Goal: Information Seeking & Learning: Check status

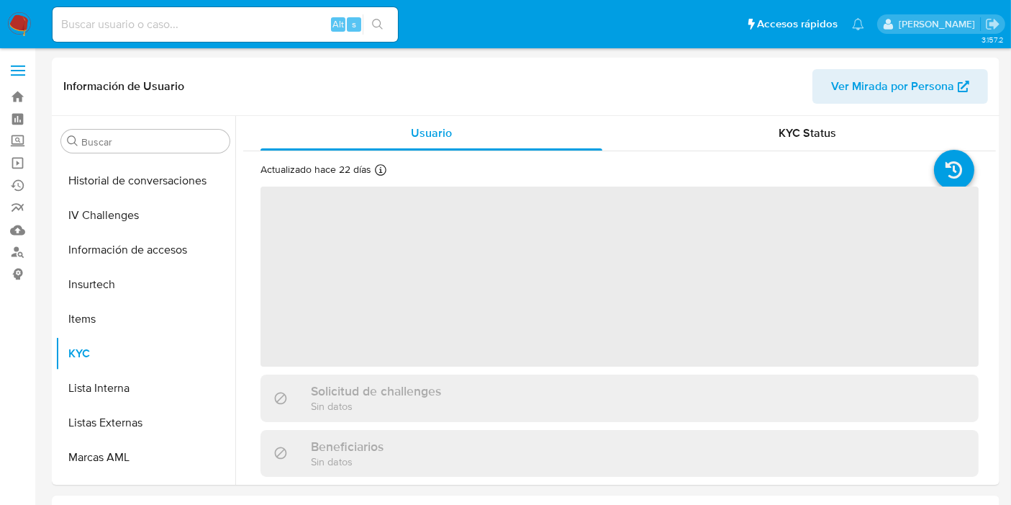
click at [237, 27] on input at bounding box center [225, 24] width 345 height 19
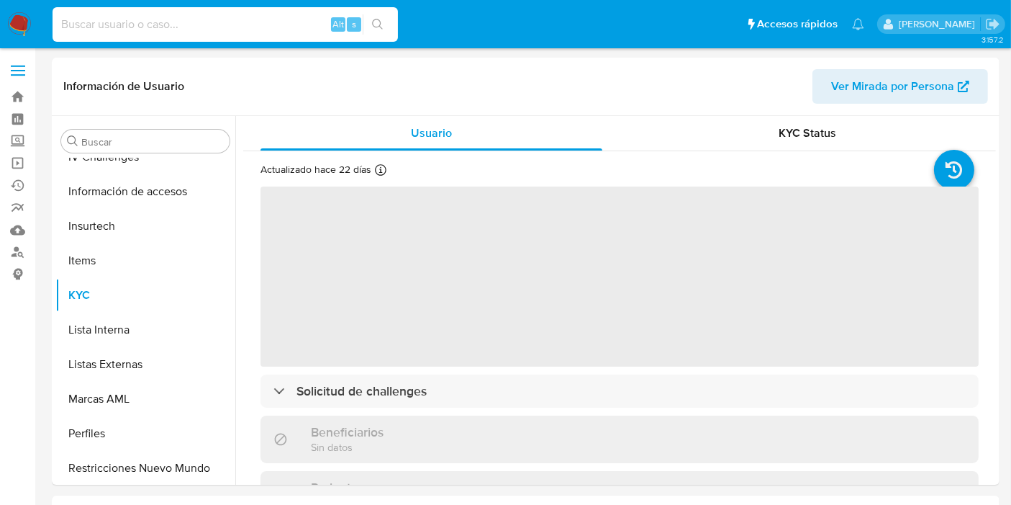
scroll to position [607, 0]
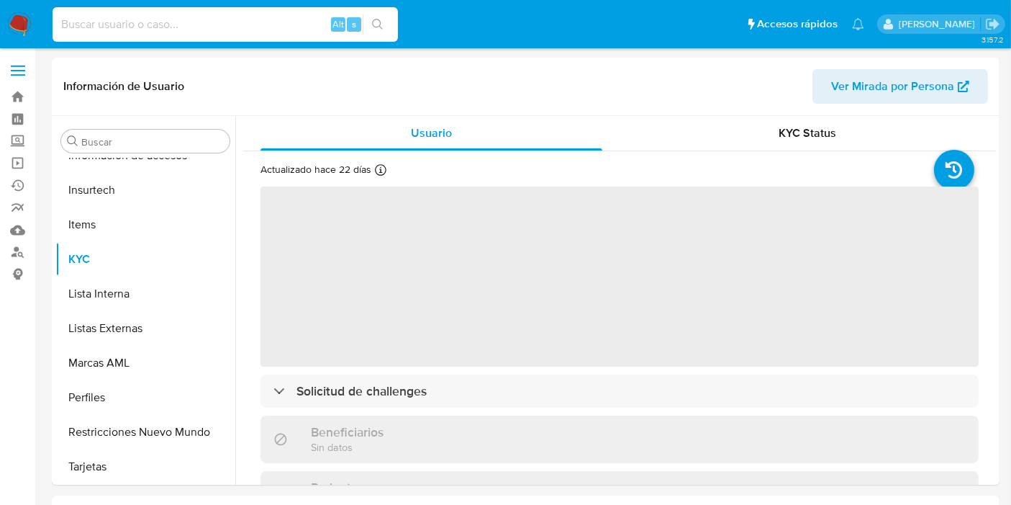
paste input "520418399"
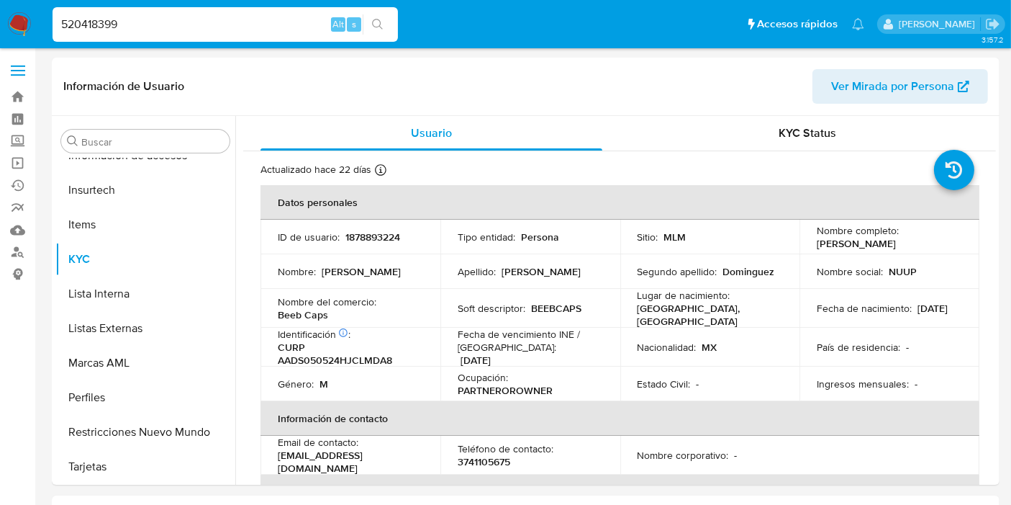
type input "520418399"
select select "10"
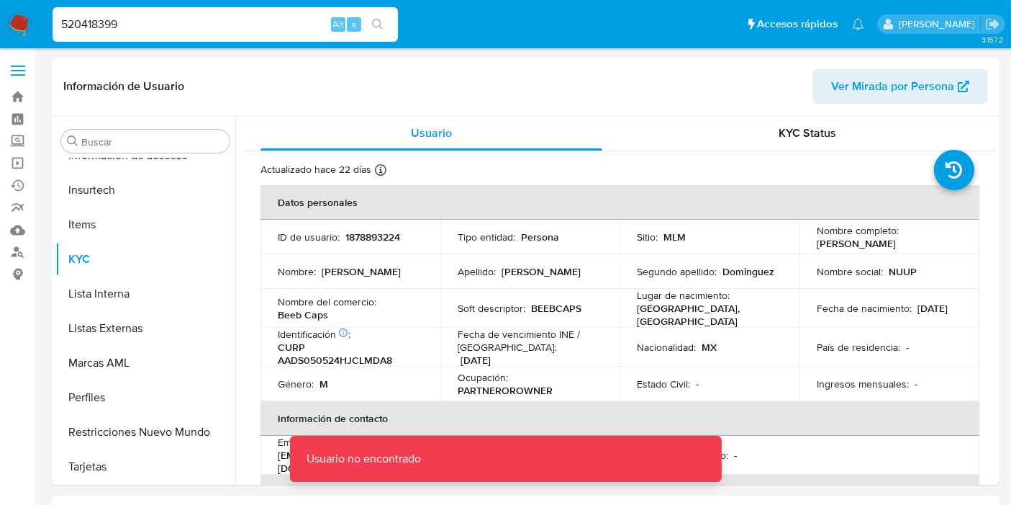
click at [223, 7] on div "520418399 Alt s" at bounding box center [225, 24] width 345 height 35
click at [222, 24] on input "520418399" at bounding box center [225, 24] width 345 height 19
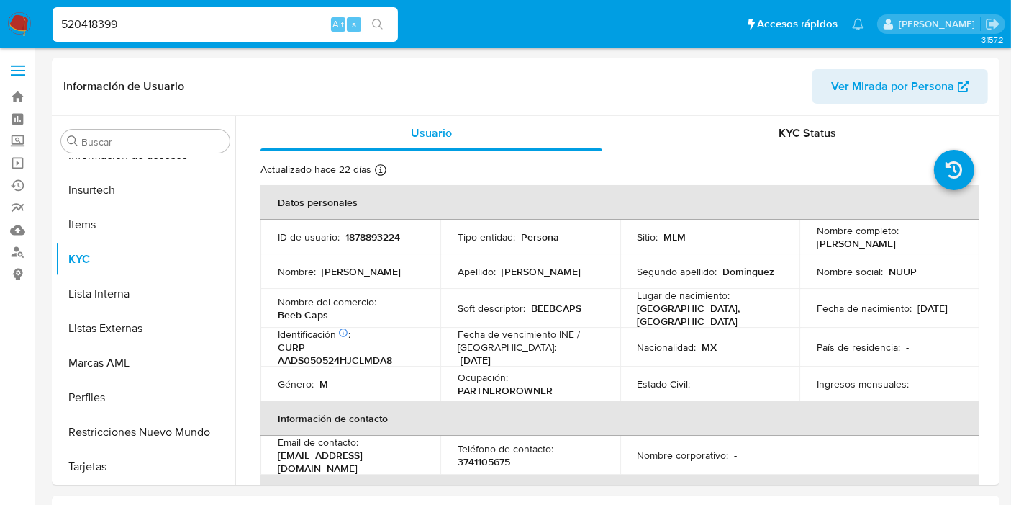
type input "520418399"
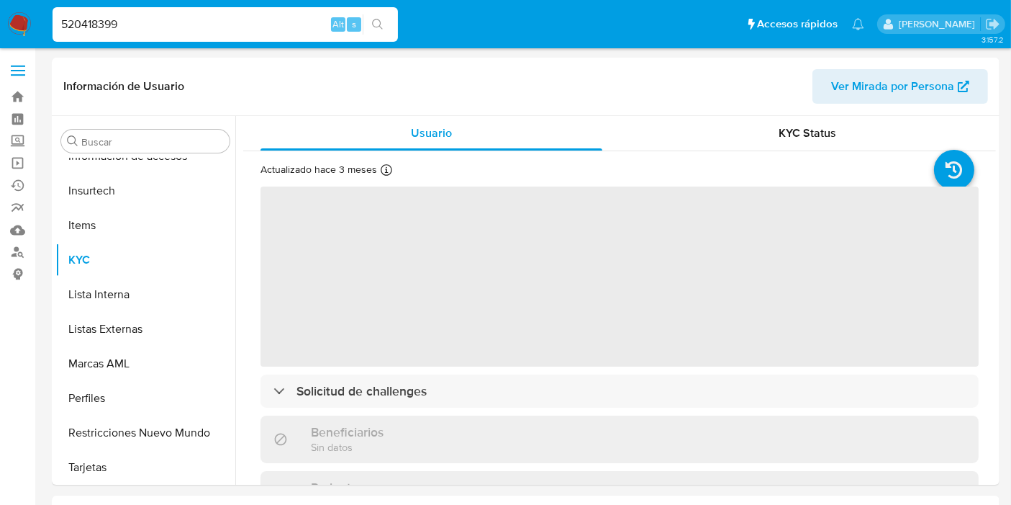
scroll to position [607, 0]
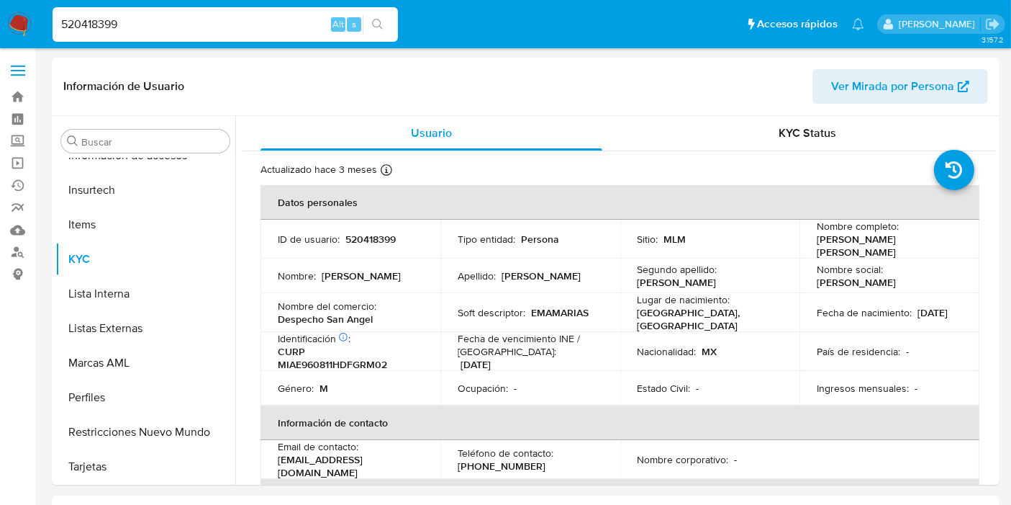
select select "10"
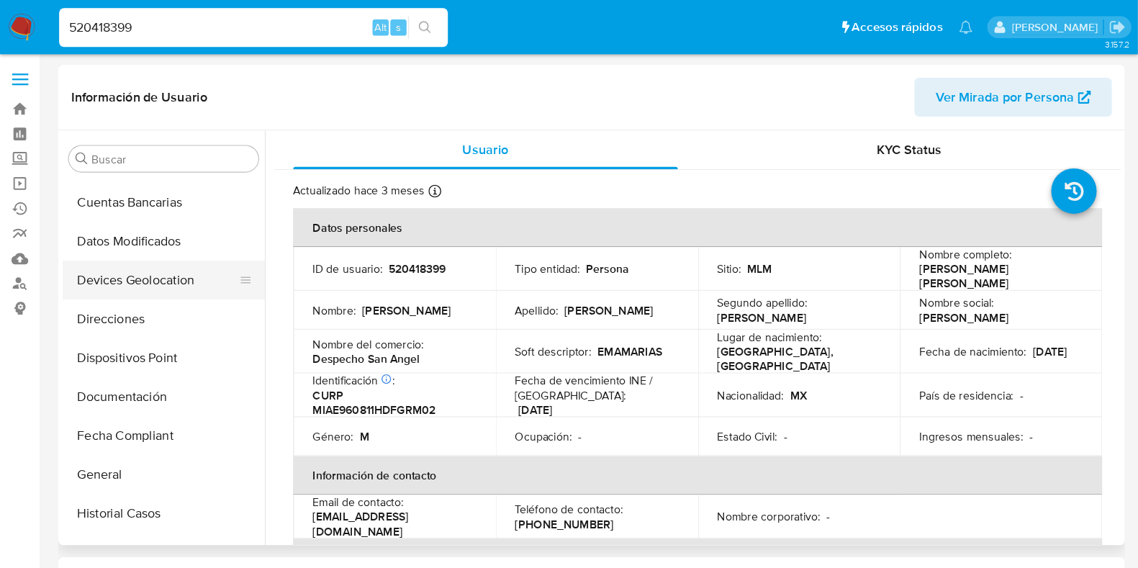
scroll to position [288, 0]
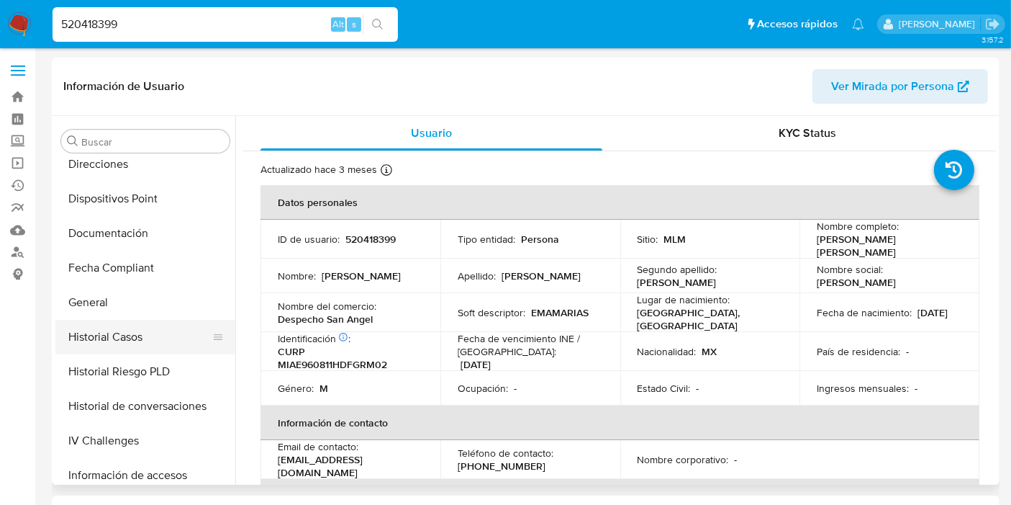
click at [119, 341] on button "Historial Casos" at bounding box center [139, 337] width 168 height 35
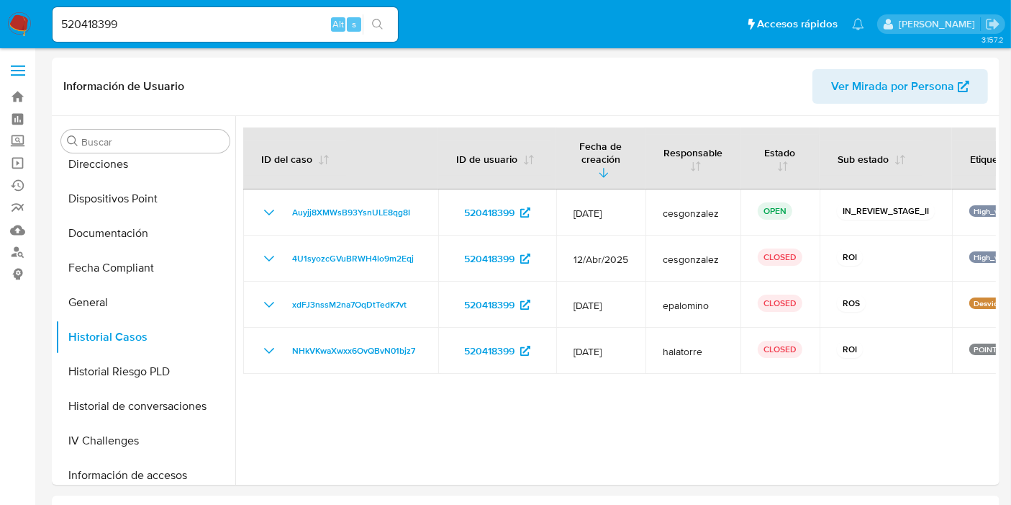
drag, startPoint x: 533, startPoint y: 478, endPoint x: 656, endPoint y: 484, distance: 124.0
click at [749, 398] on div at bounding box center [615, 300] width 761 height 369
click at [754, 422] on div at bounding box center [615, 300] width 761 height 369
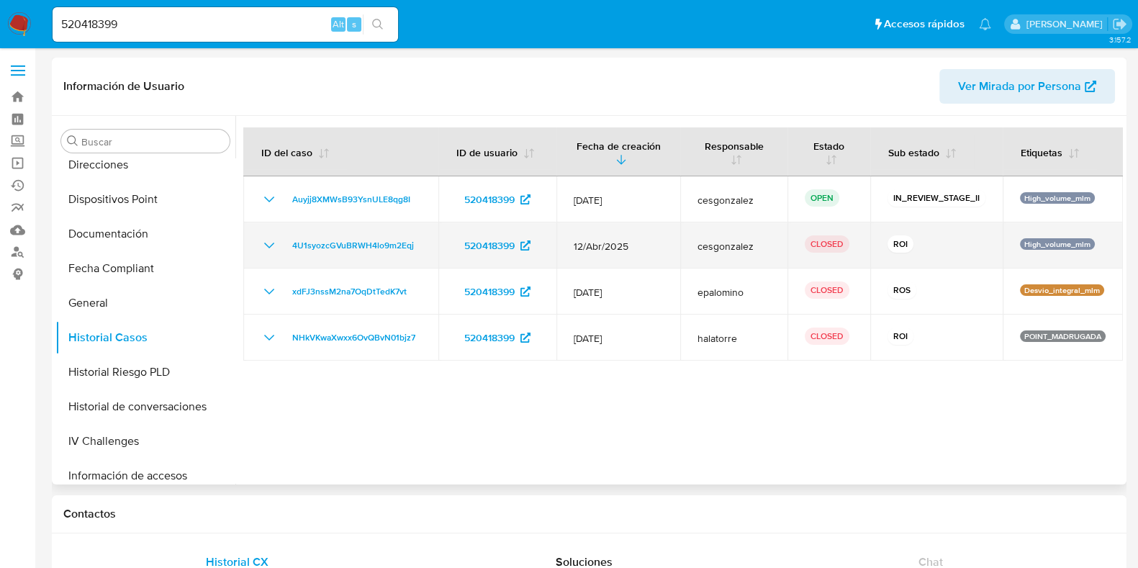
click at [261, 243] on icon "Mostrar/Ocultar" at bounding box center [269, 245] width 17 height 17
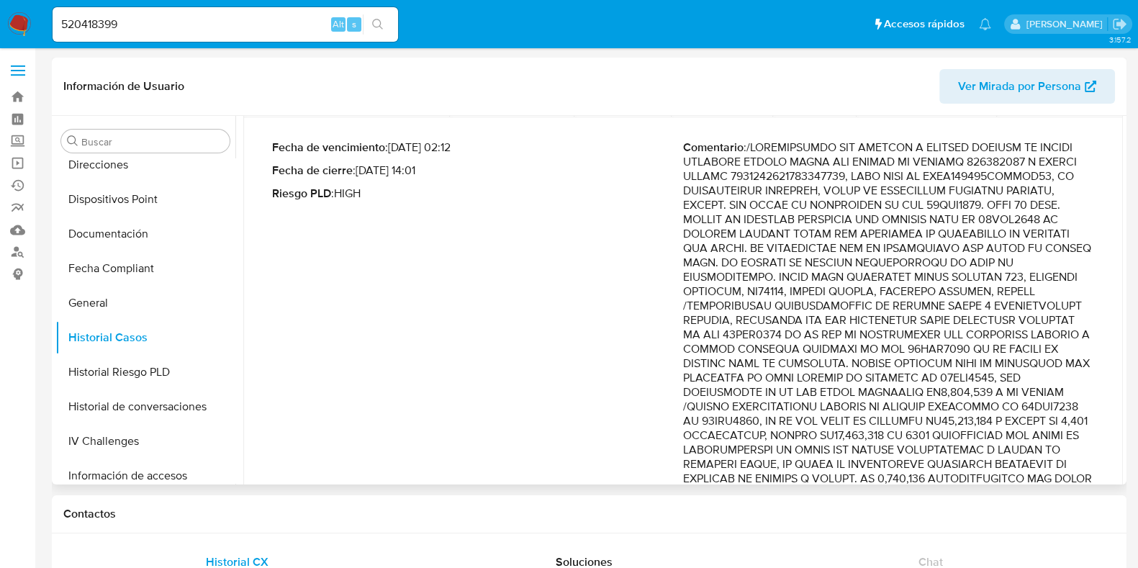
scroll to position [179, 0]
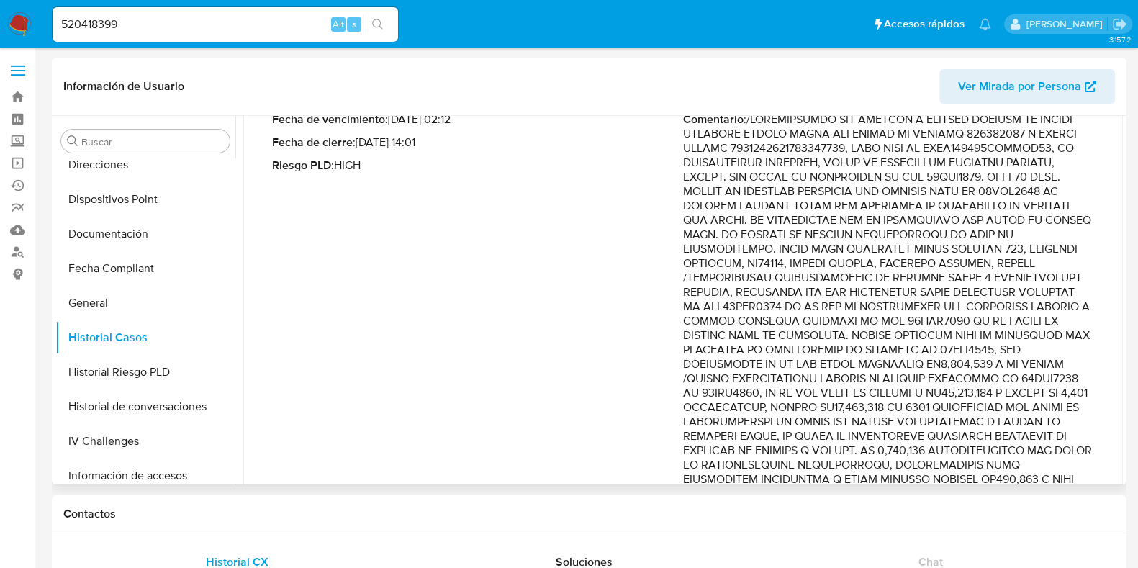
drag, startPoint x: 1011, startPoint y: 201, endPoint x: 1027, endPoint y: 302, distance: 102.0
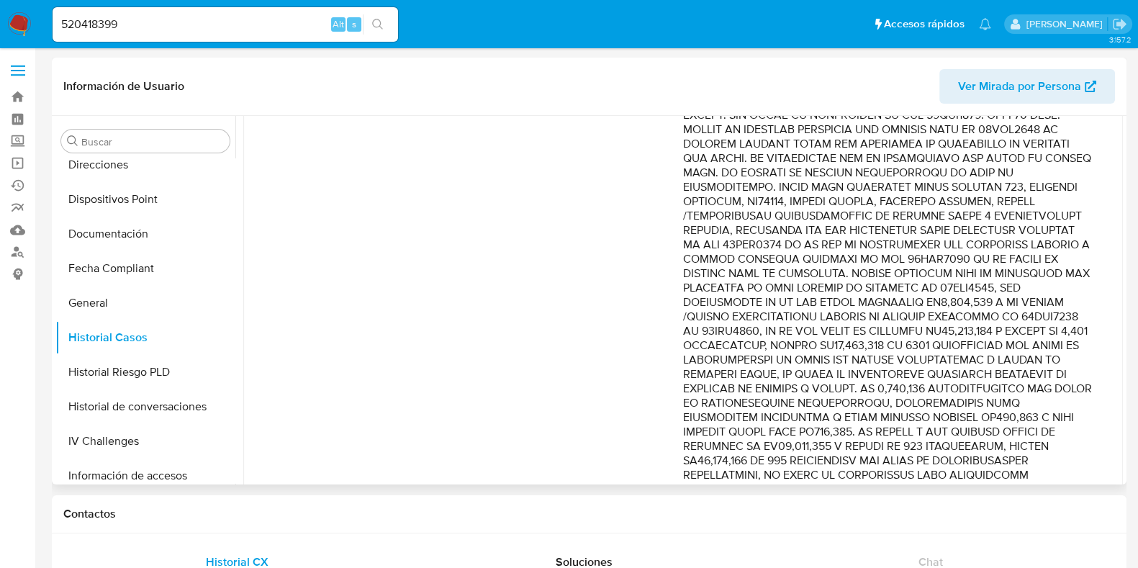
scroll to position [270, 0]
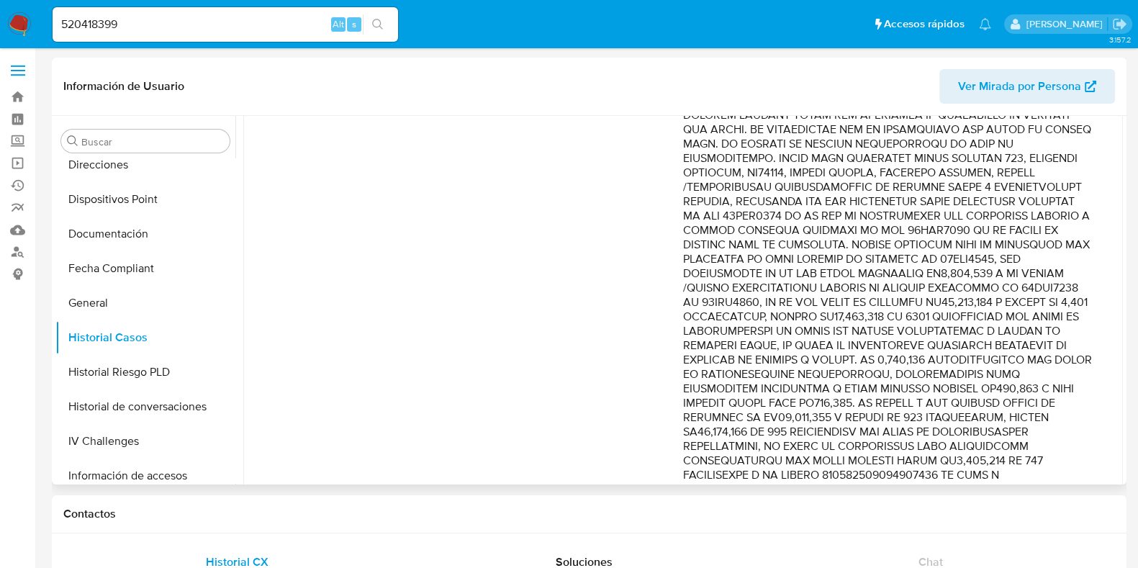
drag, startPoint x: 873, startPoint y: 239, endPoint x: 1012, endPoint y: 340, distance: 172.0
click at [1012, 340] on p "Comentario :" at bounding box center [888, 490] width 411 height 936
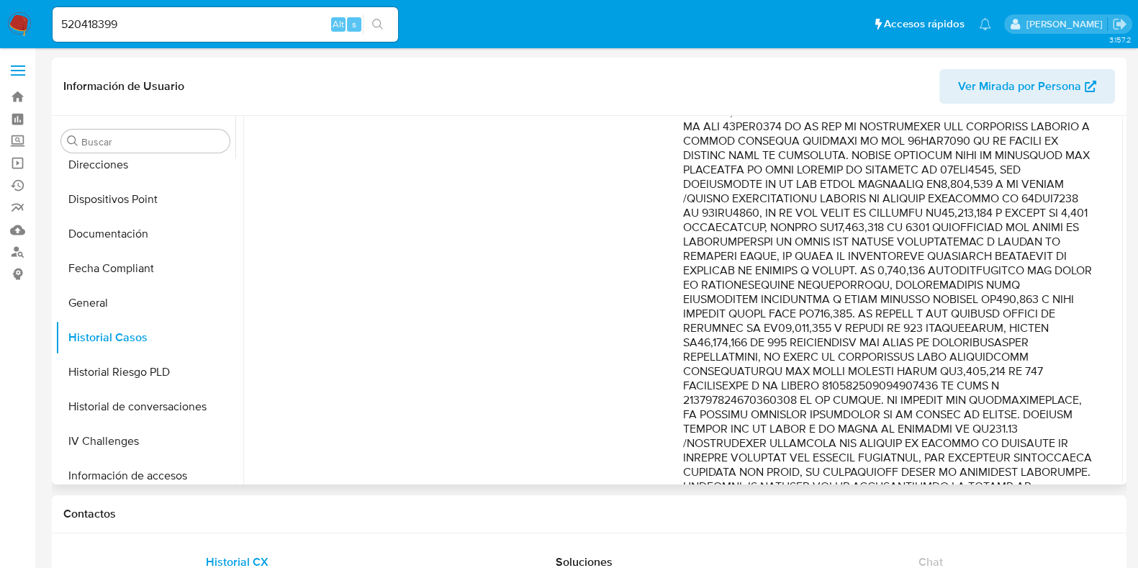
click at [839, 263] on p "Comentario :" at bounding box center [888, 400] width 411 height 936
drag, startPoint x: 844, startPoint y: 257, endPoint x: 971, endPoint y: 322, distance: 142.6
click at [971, 322] on p "Comentario :" at bounding box center [888, 400] width 411 height 936
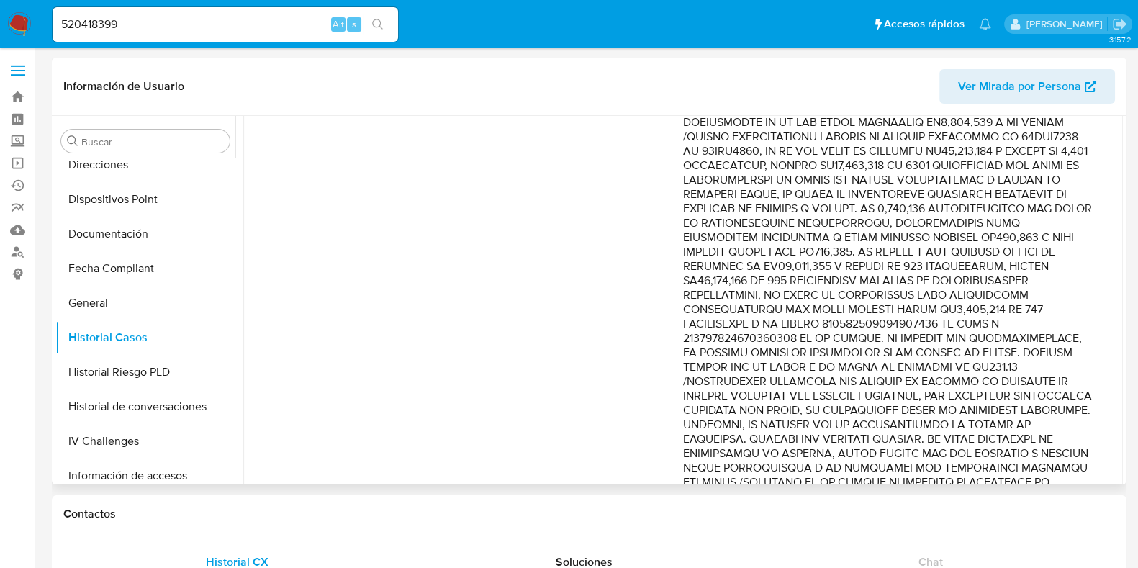
scroll to position [450, 0]
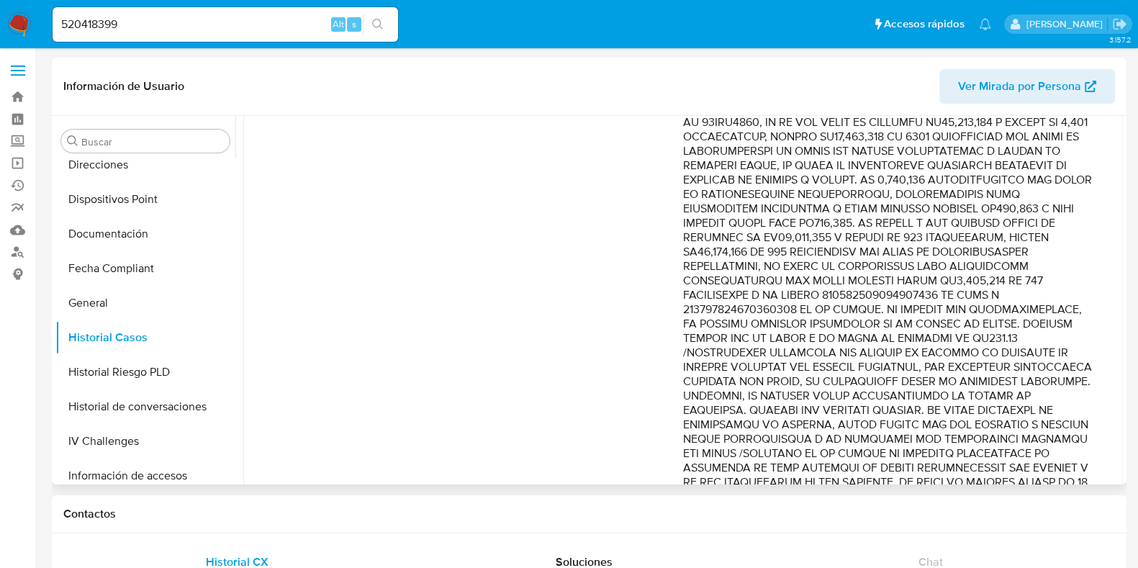
click at [1023, 218] on p "Comentario :" at bounding box center [888, 310] width 411 height 936
drag, startPoint x: 1018, startPoint y: 222, endPoint x: 1054, endPoint y: 340, distance: 123.4
click at [1023, 340] on p "Comentario :" at bounding box center [888, 310] width 411 height 936
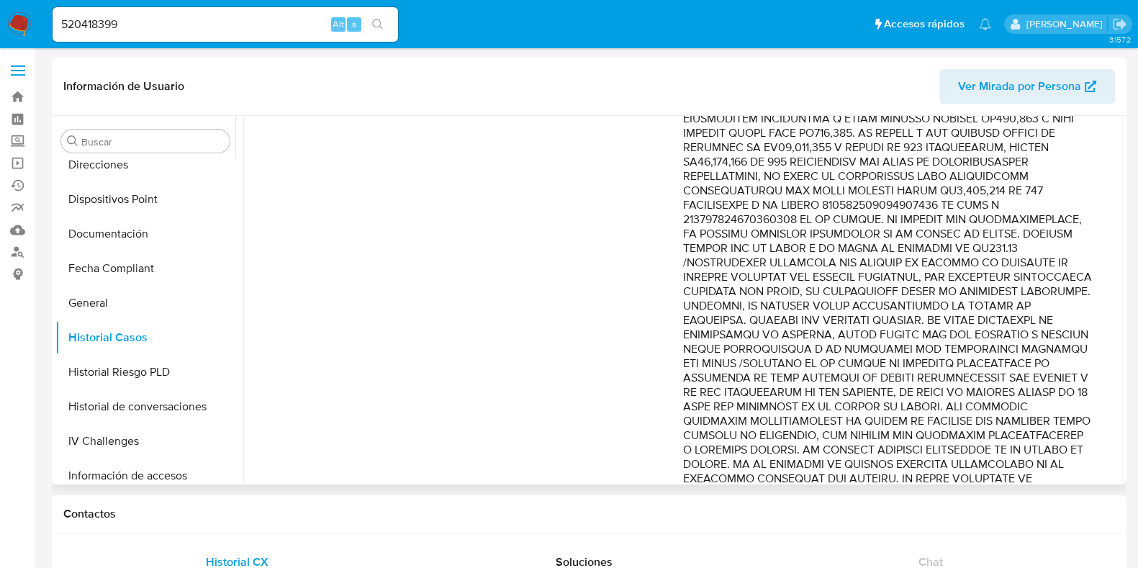
drag, startPoint x: 898, startPoint y: 310, endPoint x: 948, endPoint y: 347, distance: 61.8
click at [948, 347] on p "Comentario :" at bounding box center [888, 220] width 411 height 936
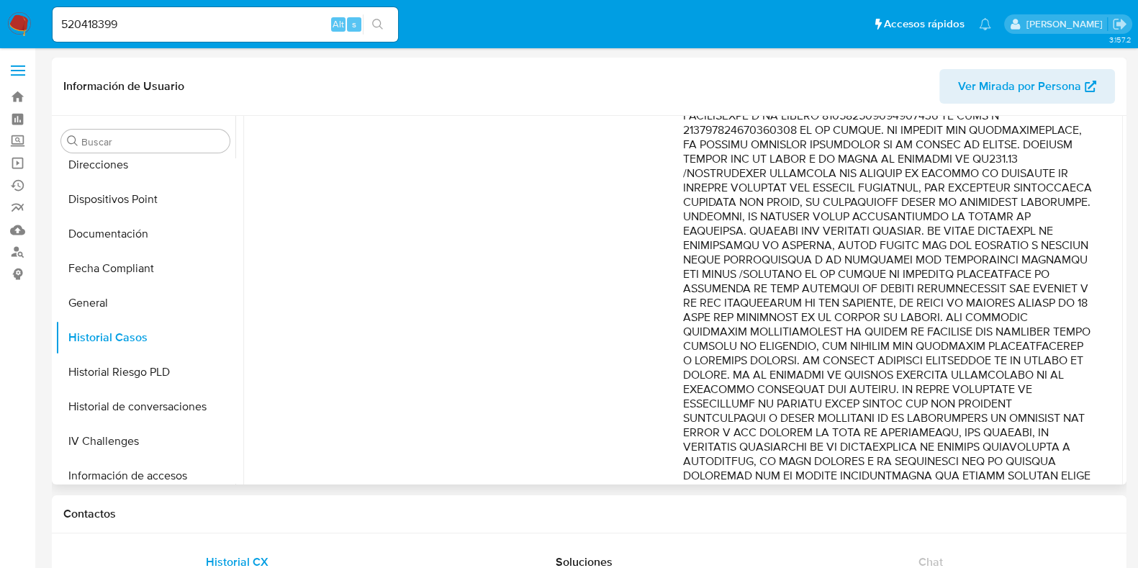
drag, startPoint x: 818, startPoint y: 214, endPoint x: 797, endPoint y: 235, distance: 29.5
click at [797, 235] on p "Comentario :" at bounding box center [888, 130] width 411 height 936
drag, startPoint x: 823, startPoint y: 276, endPoint x: 907, endPoint y: 348, distance: 110.3
click at [907, 348] on p "Comentario :" at bounding box center [888, 130] width 411 height 936
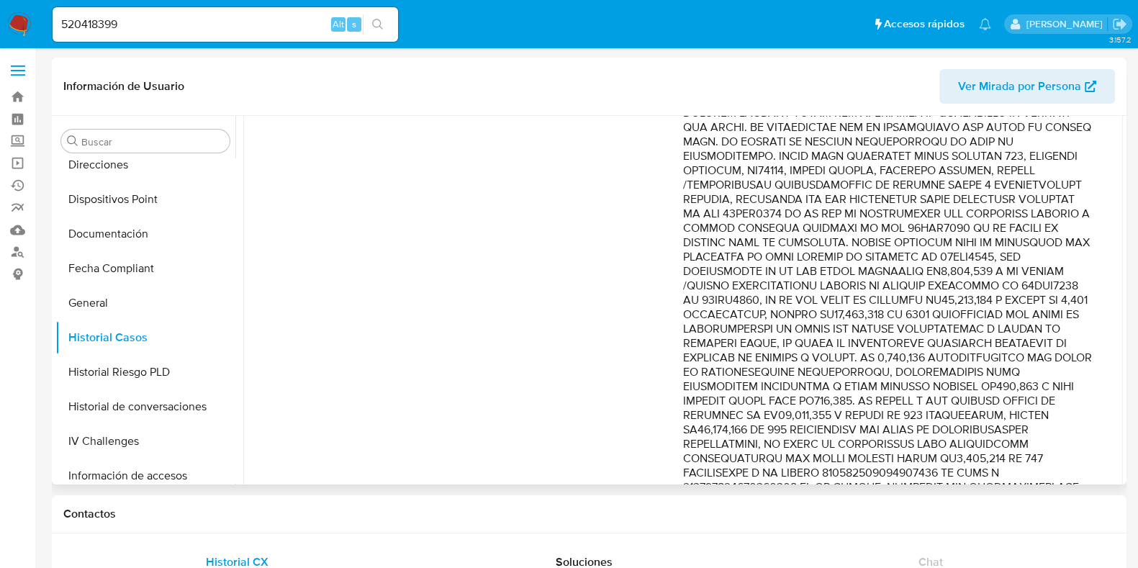
scroll to position [78, 0]
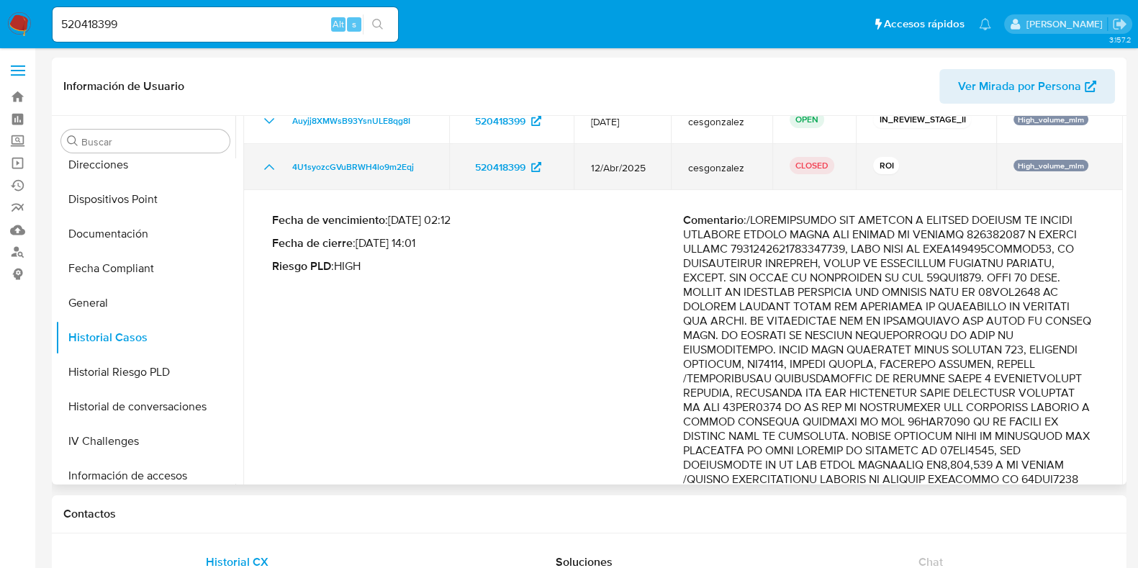
click at [267, 164] on icon "Mostrar/Ocultar" at bounding box center [269, 166] width 17 height 17
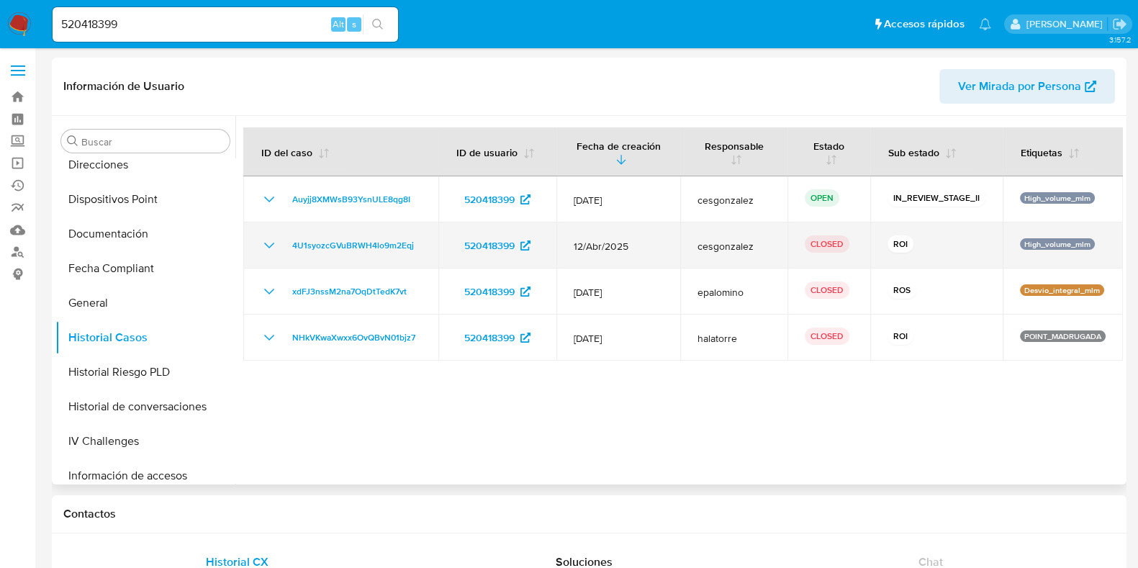
click at [274, 243] on icon "Mostrar/Ocultar" at bounding box center [269, 245] width 17 height 17
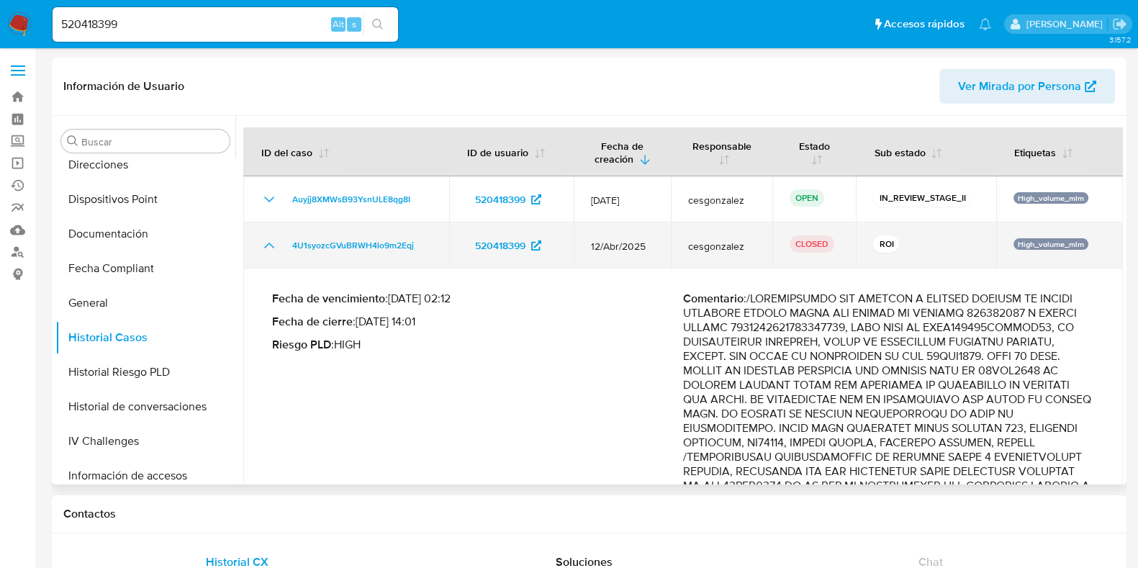
click at [279, 243] on div "4U1syozcGVuBRWH4lo9m2Eqj" at bounding box center [346, 245] width 171 height 17
click at [272, 246] on icon "Mostrar/Ocultar" at bounding box center [269, 246] width 10 height 6
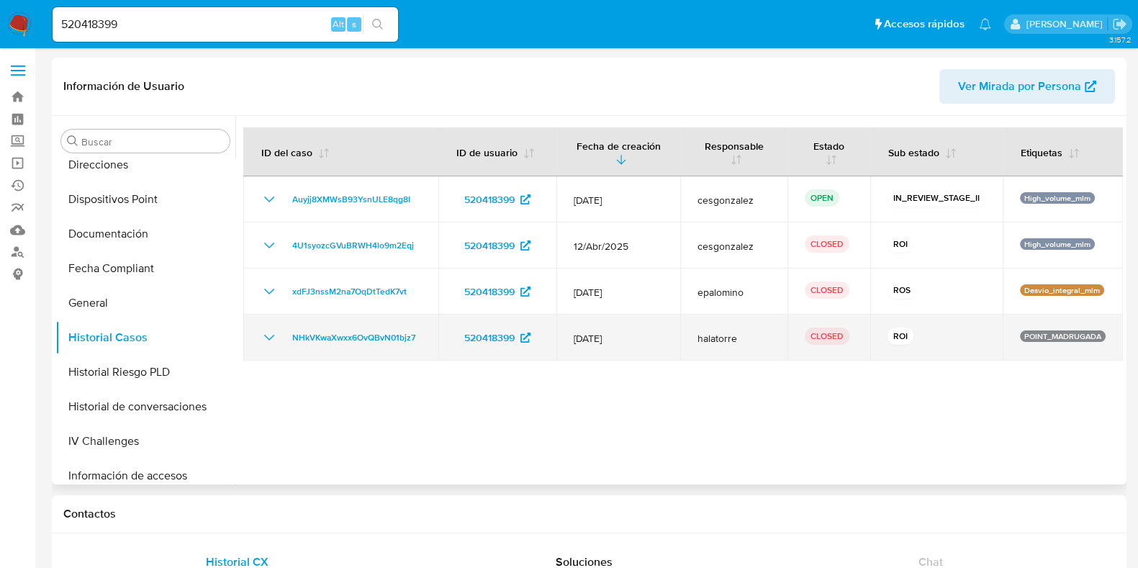
click at [274, 340] on icon "Mostrar/Ocultar" at bounding box center [269, 337] width 17 height 17
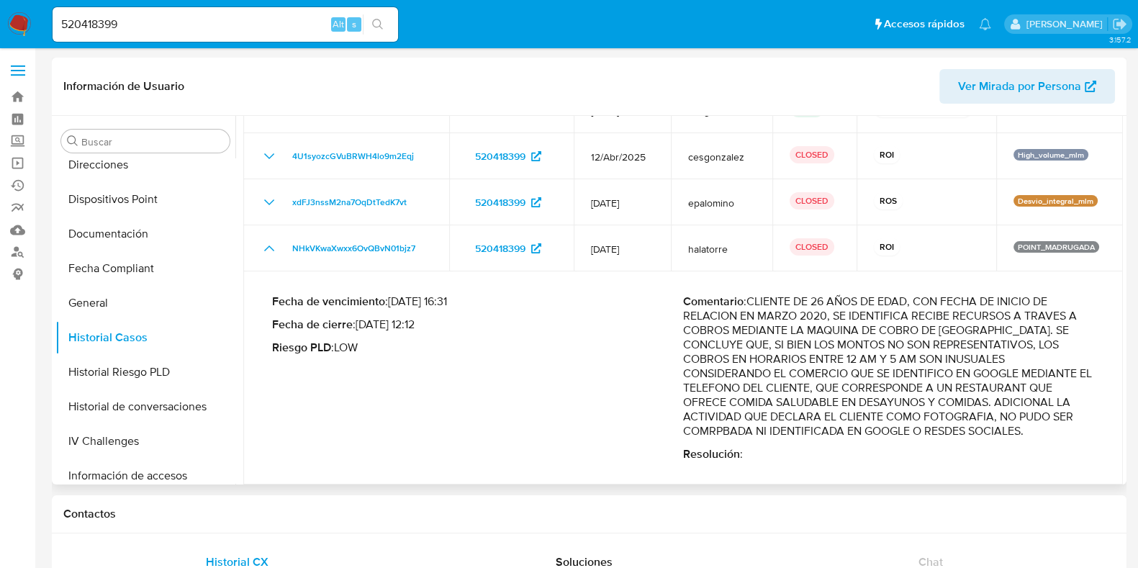
scroll to position [96, 0]
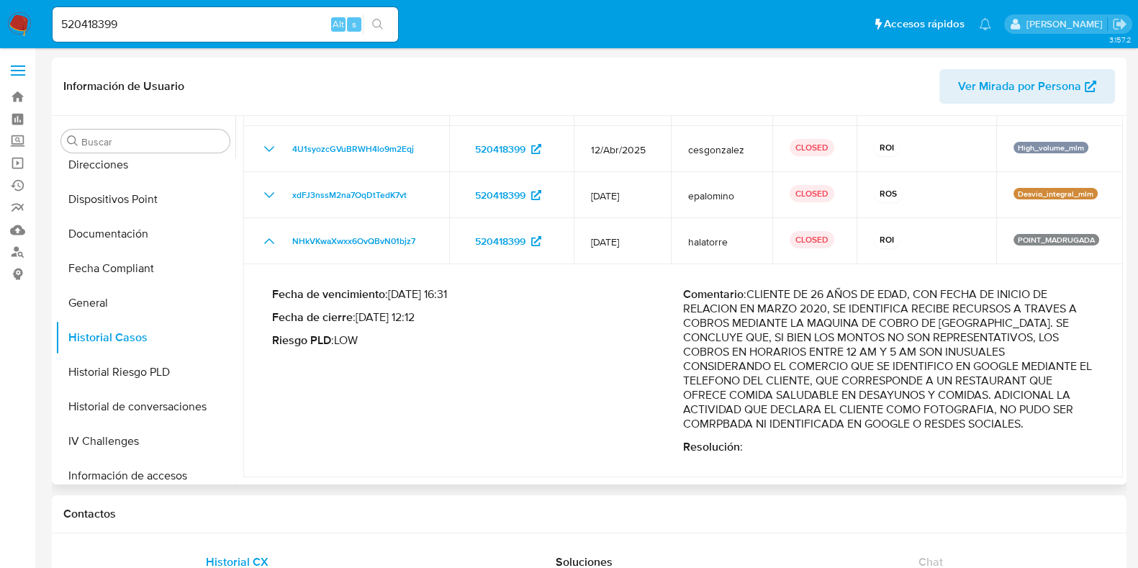
drag, startPoint x: 848, startPoint y: 325, endPoint x: 993, endPoint y: 354, distance: 148.2
click at [993, 354] on p "Comentario : CLIENTE DE 26 AÑOS DE EDAD, CON FECHA DE INICIO DE RELACION EN MAR…" at bounding box center [888, 359] width 411 height 144
drag, startPoint x: 787, startPoint y: 388, endPoint x: 945, endPoint y: 414, distance: 160.5
click at [945, 415] on p "Comentario : CLIENTE DE 26 AÑOS DE EDAD, CON FECHA DE INICIO DE RELACION EN MAR…" at bounding box center [888, 359] width 411 height 144
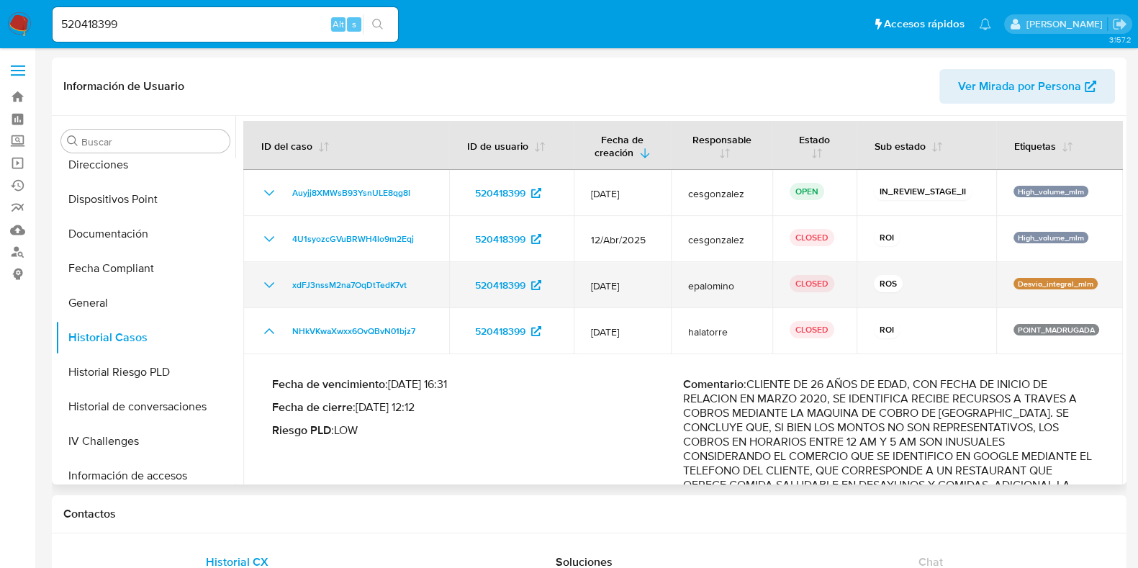
click at [267, 289] on icon "Mostrar/Ocultar" at bounding box center [269, 284] width 17 height 17
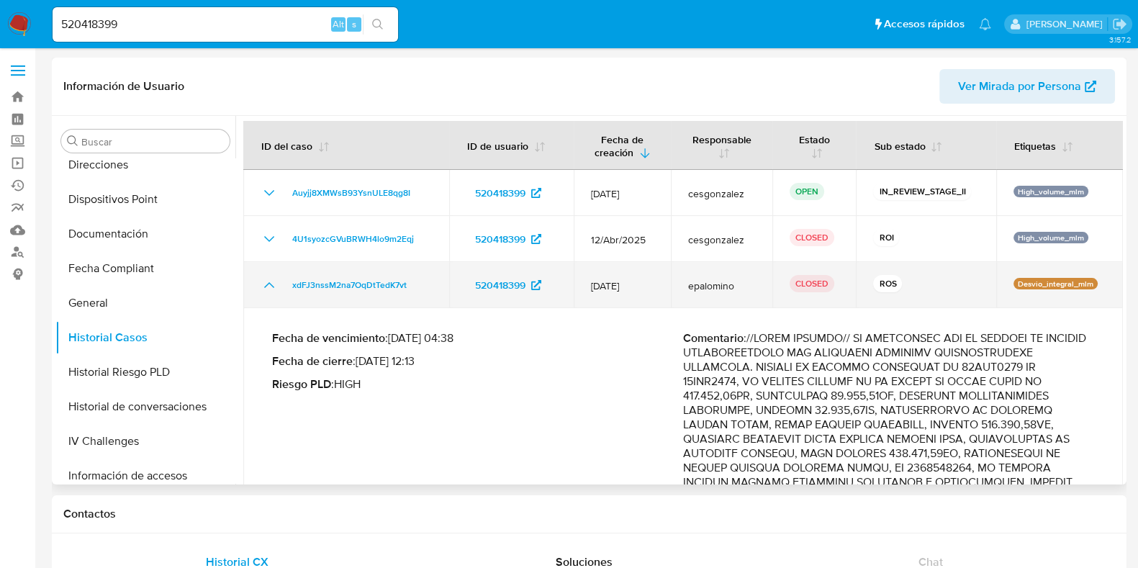
click at [270, 291] on icon "Mostrar/Ocultar" at bounding box center [269, 284] width 17 height 17
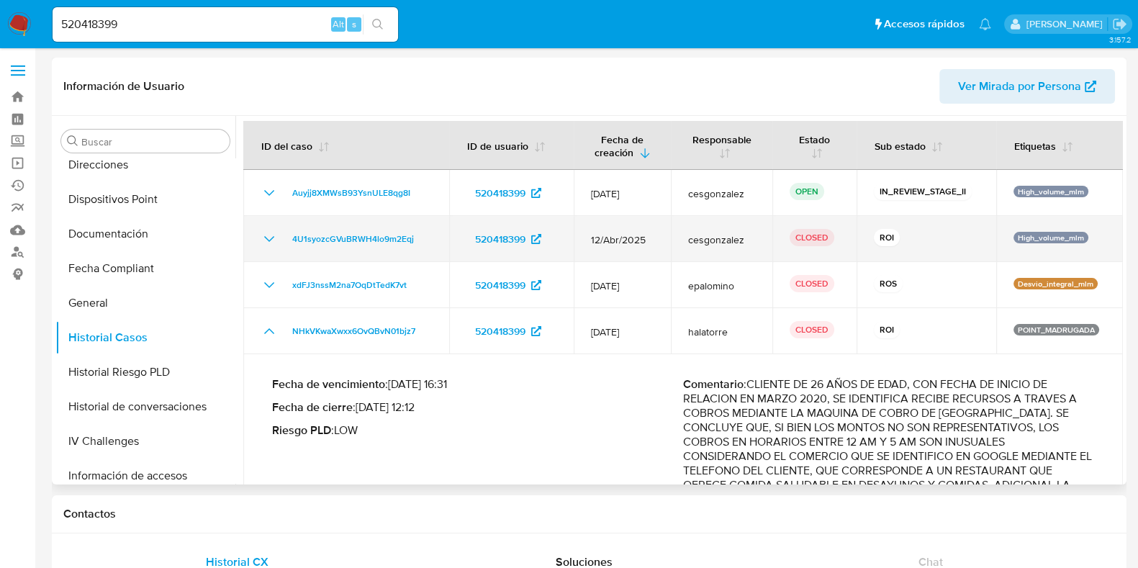
click at [265, 239] on icon "Mostrar/Ocultar" at bounding box center [269, 238] width 17 height 17
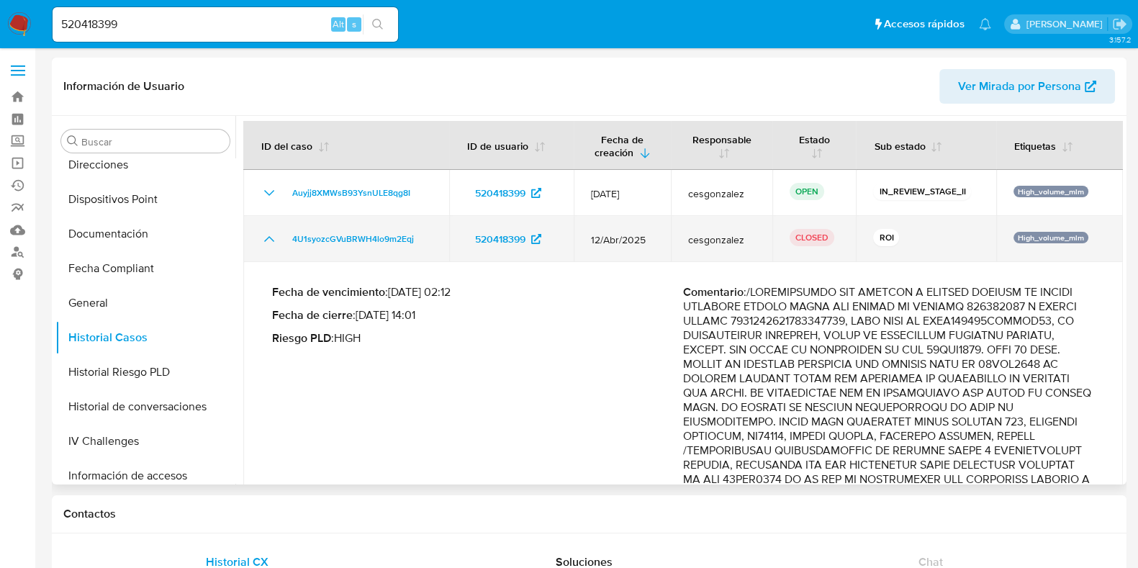
click at [265, 239] on icon "Mostrar/Ocultar" at bounding box center [269, 238] width 17 height 17
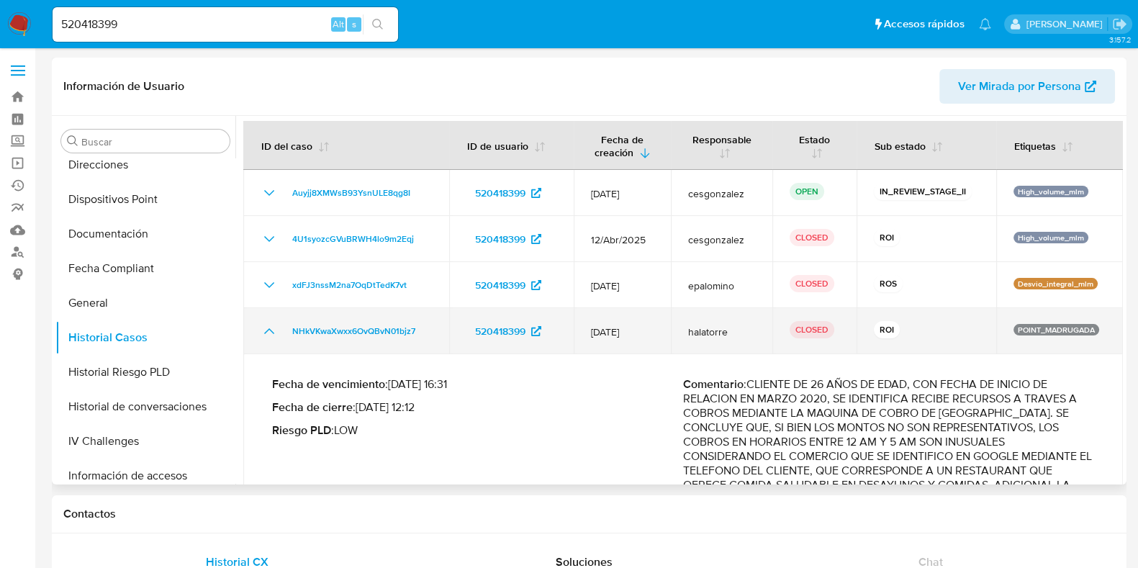
click at [263, 333] on icon "Mostrar/Ocultar" at bounding box center [269, 330] width 17 height 17
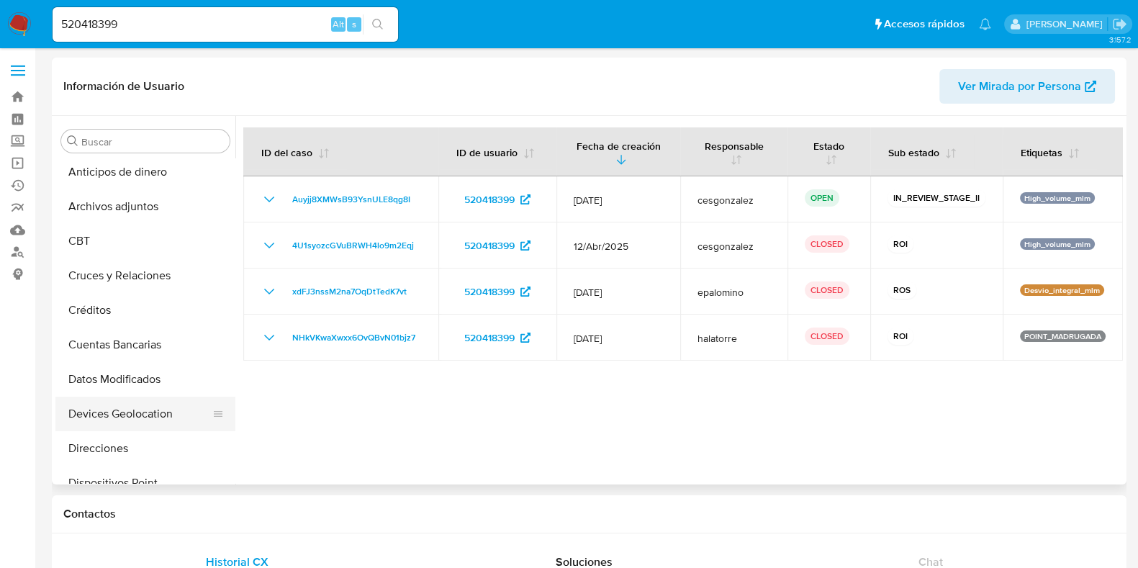
scroll to position [0, 0]
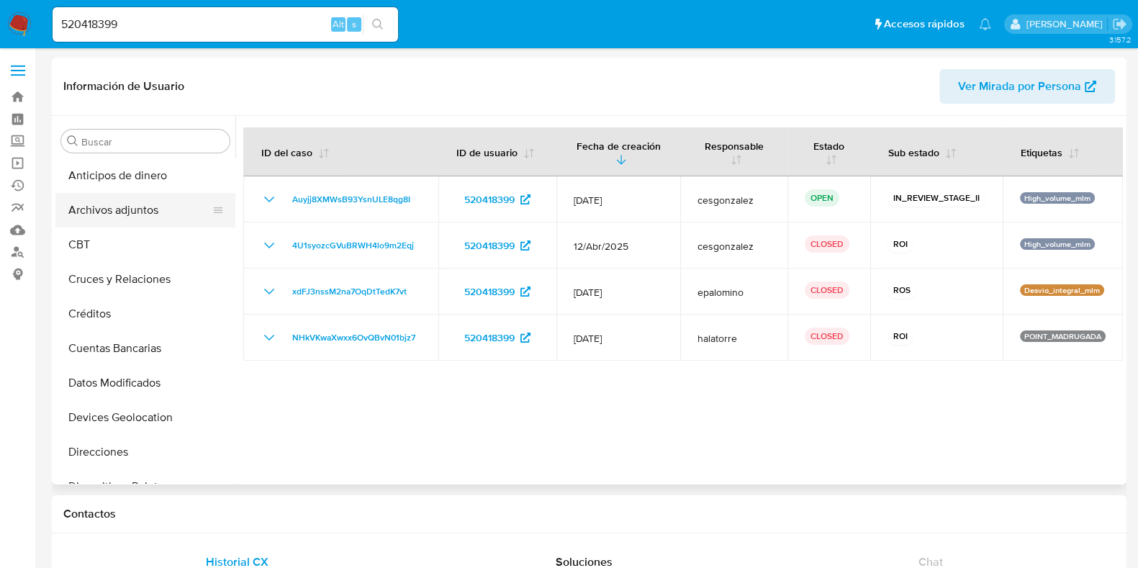
click at [94, 202] on button "Archivos adjuntos" at bounding box center [139, 210] width 168 height 35
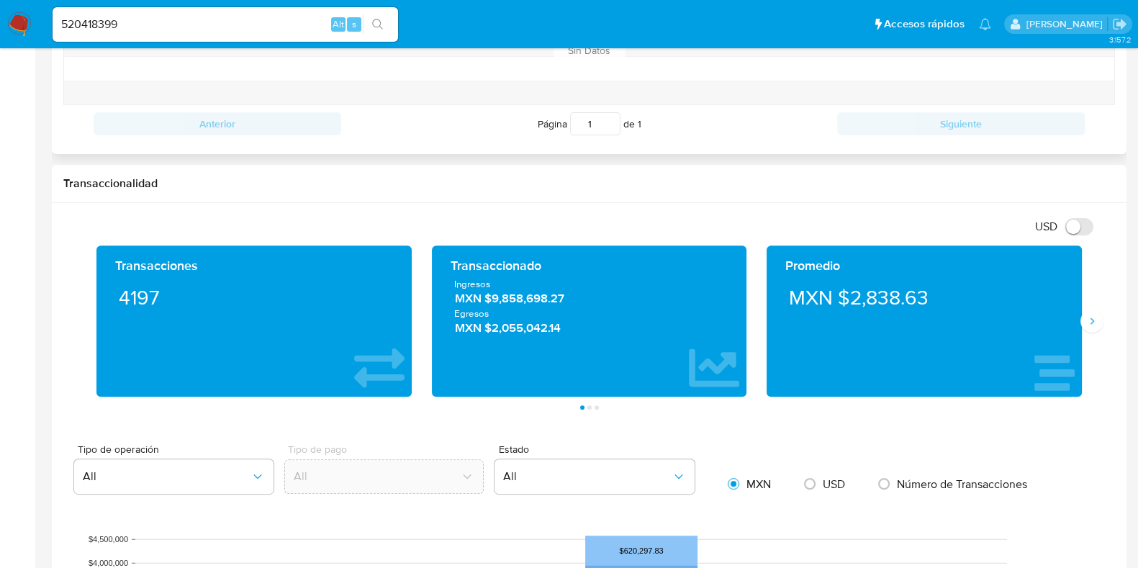
scroll to position [270, 0]
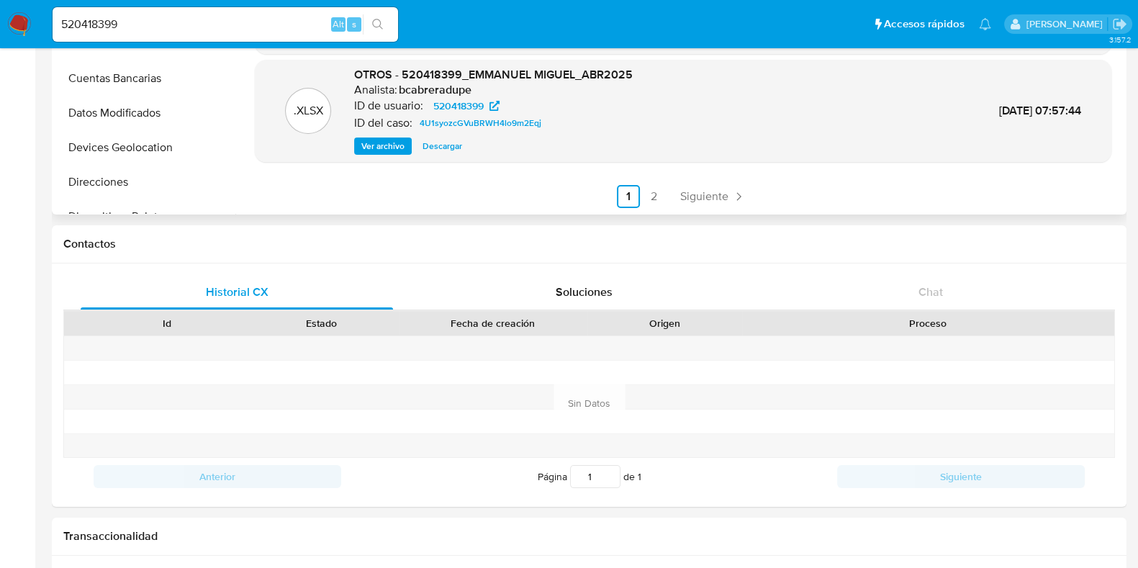
click at [654, 207] on div ".PDF OTROS - ID 520418399_EMMANUEL [PERSON_NAME] ARIAS_JUL2025 CORRECTO Analist…" at bounding box center [678, 30] width 887 height 369
click at [652, 201] on link "2" at bounding box center [654, 196] width 23 height 23
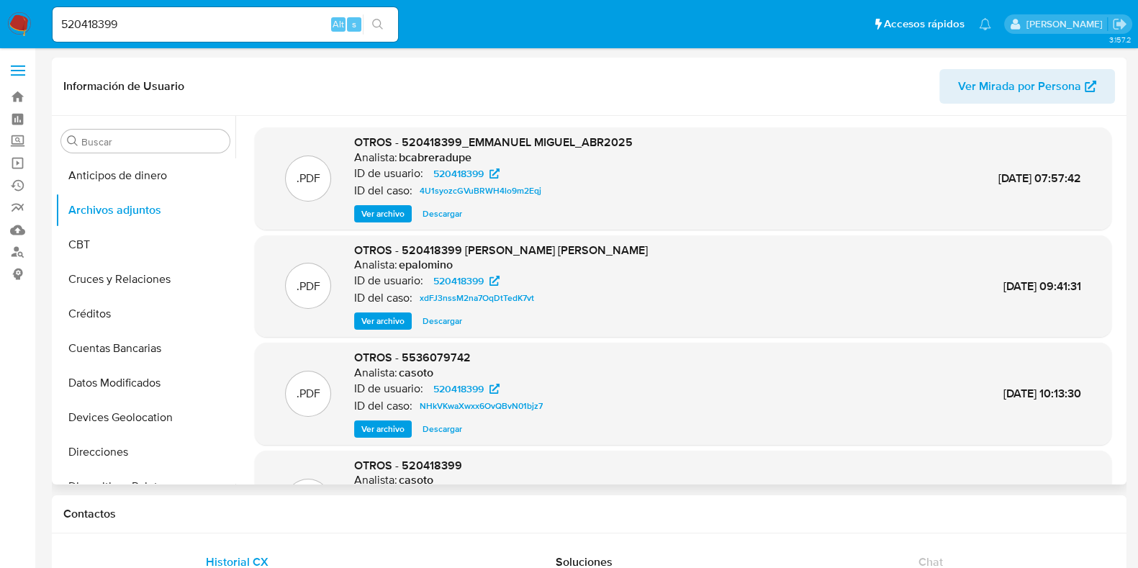
scroll to position [121, 0]
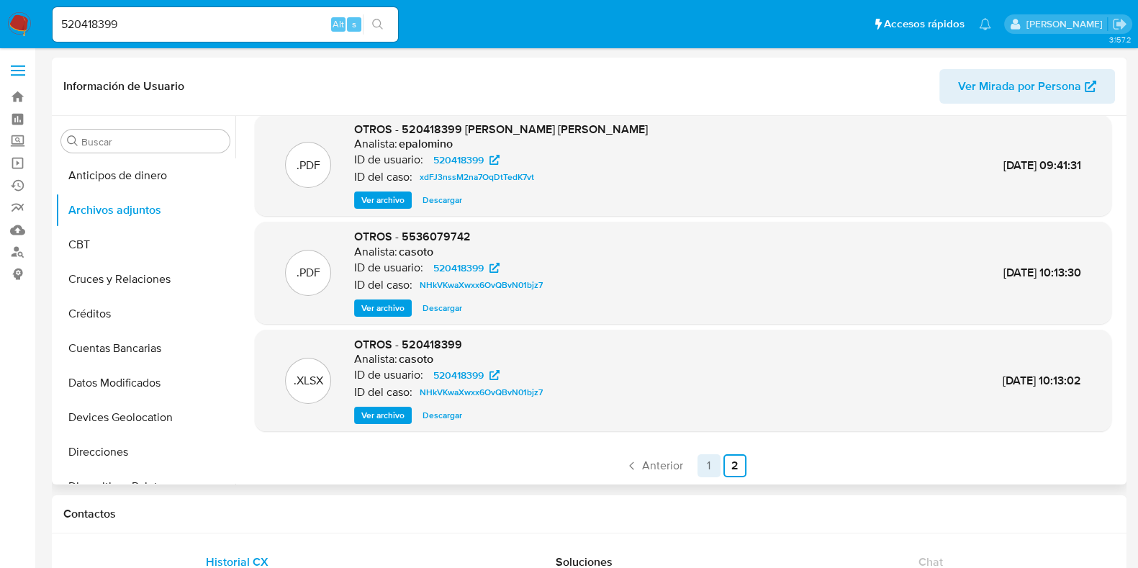
click at [701, 462] on link "1" at bounding box center [708, 465] width 23 height 23
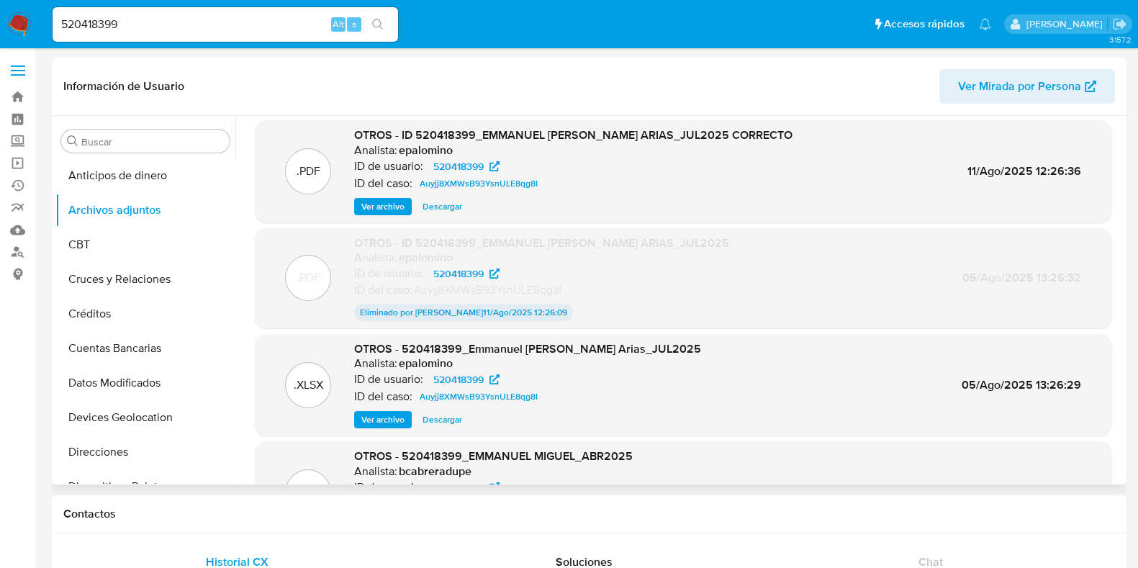
scroll to position [0, 0]
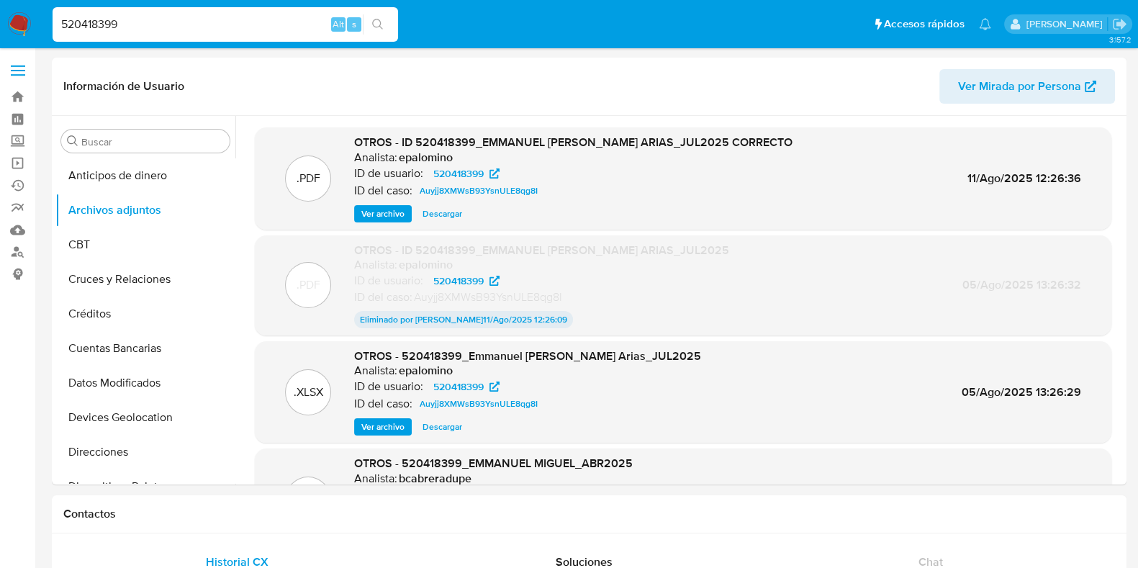
click at [83, 27] on input "520418399" at bounding box center [225, 24] width 345 height 19
paste input "700904323"
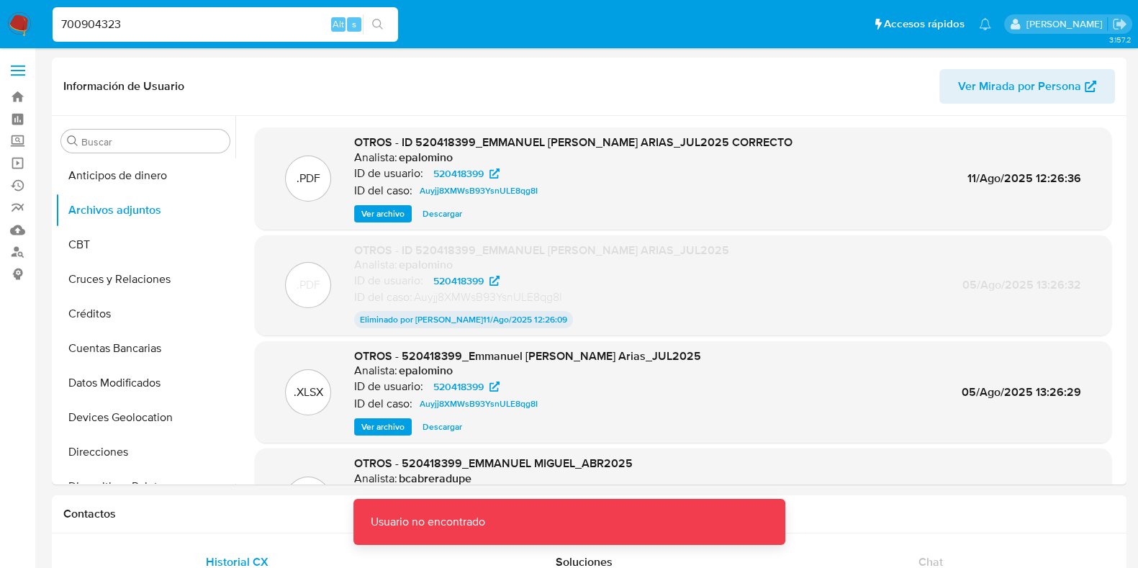
click at [202, 30] on input "700904323" at bounding box center [225, 24] width 345 height 19
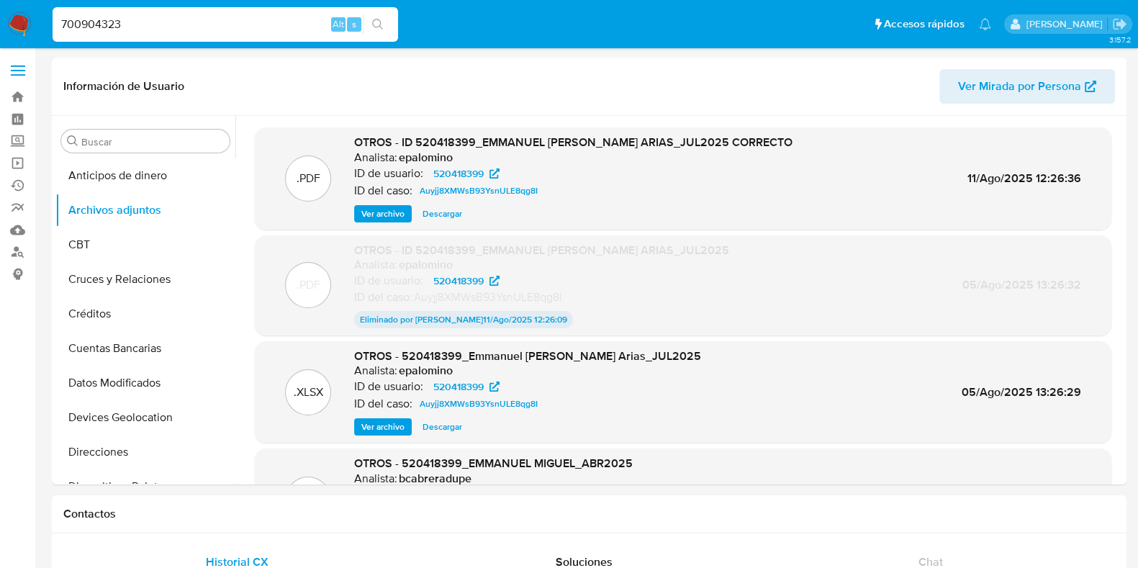
type input "700904323"
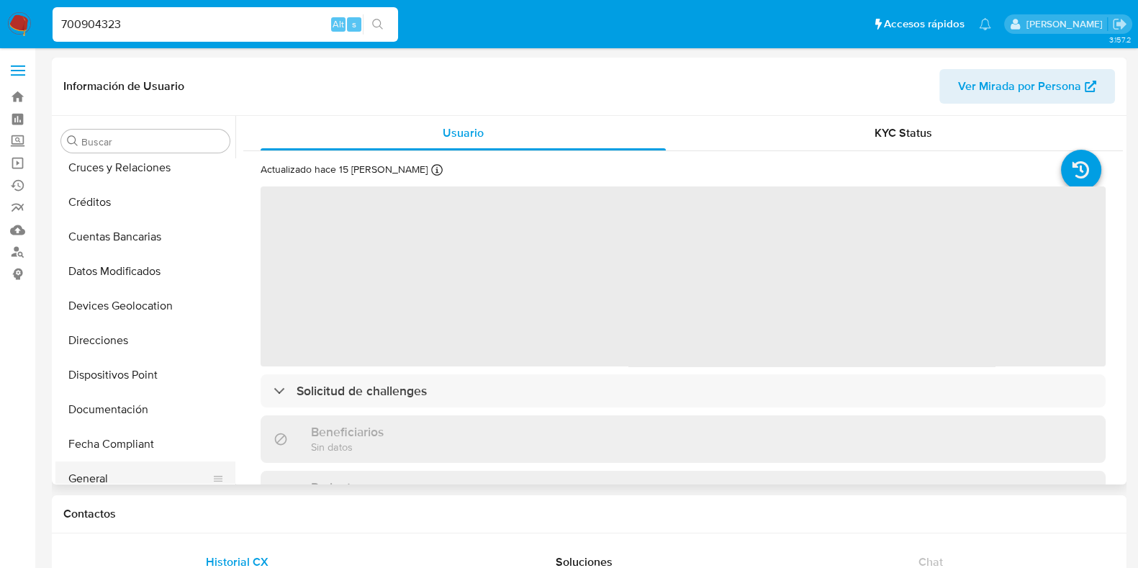
scroll to position [270, 0]
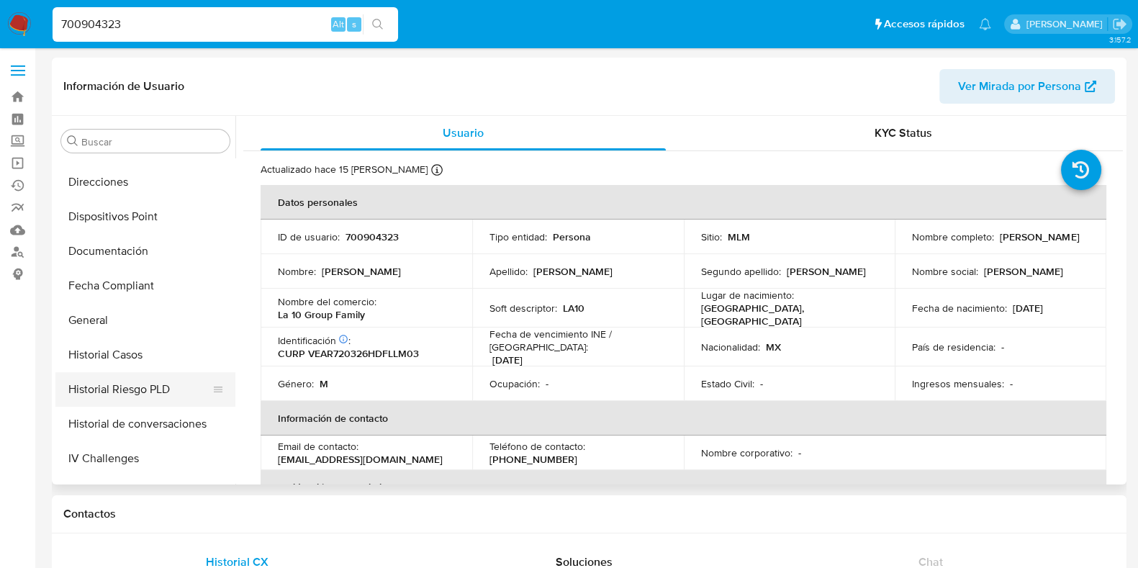
select select "10"
click at [131, 347] on button "Historial Casos" at bounding box center [139, 355] width 168 height 35
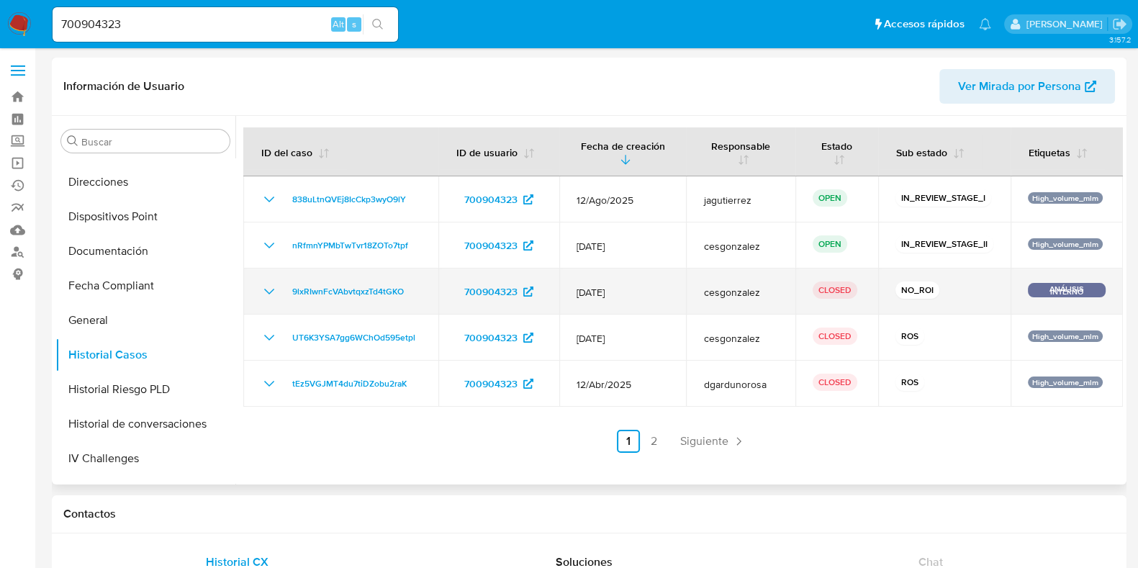
click at [269, 291] on icon "Mostrar/Ocultar" at bounding box center [269, 291] width 17 height 17
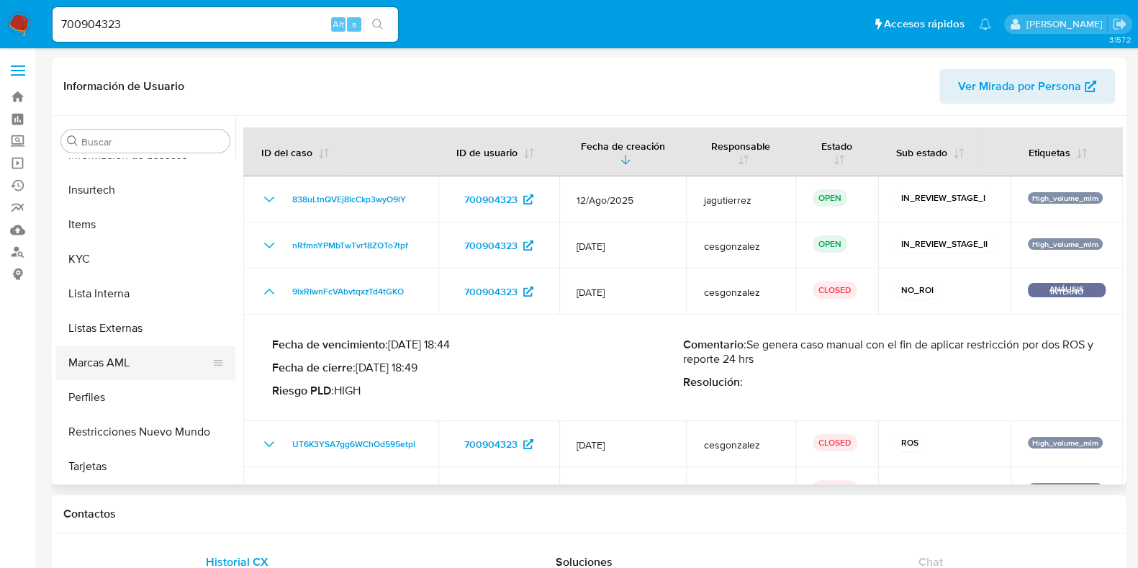
scroll to position [607, 0]
click at [104, 440] on button "Restricciones Nuevo Mundo" at bounding box center [139, 432] width 168 height 35
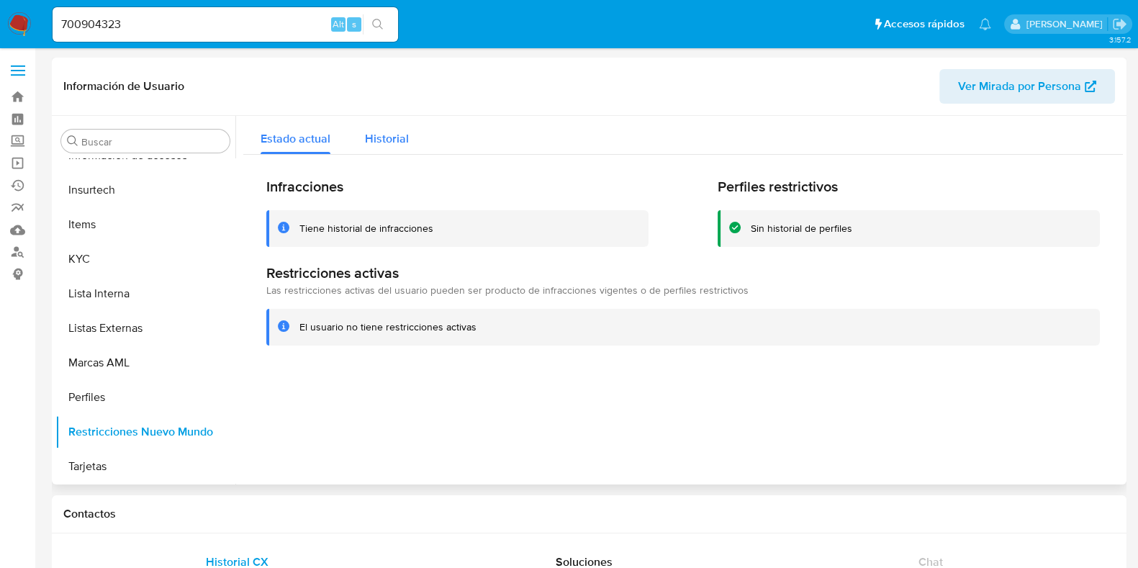
click at [404, 143] on span "Historial" at bounding box center [387, 138] width 44 height 17
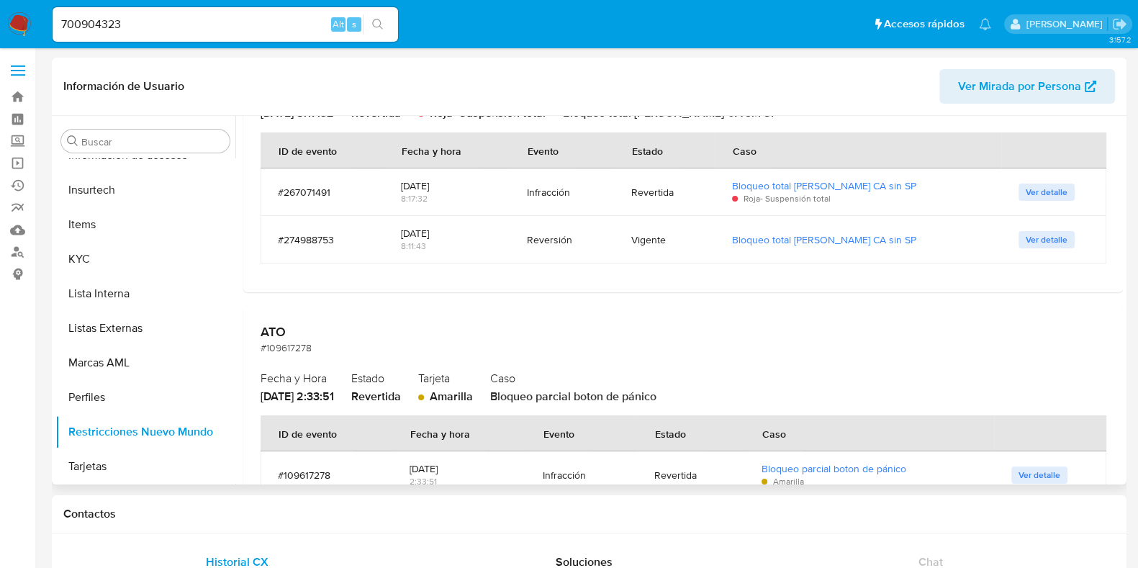
scroll to position [0, 0]
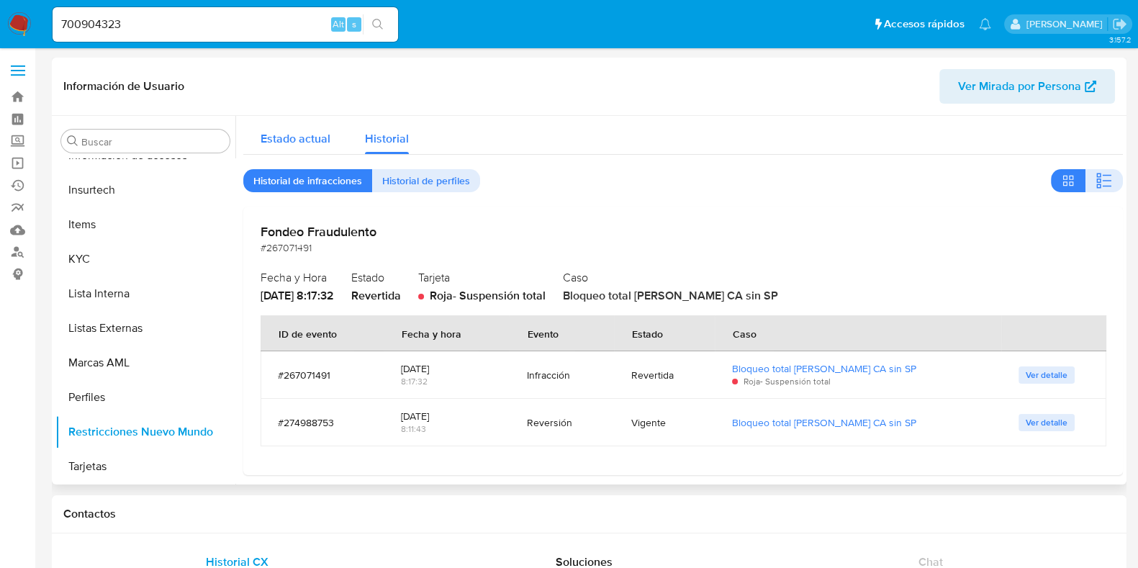
click at [295, 143] on span "Estado actual" at bounding box center [296, 138] width 70 height 17
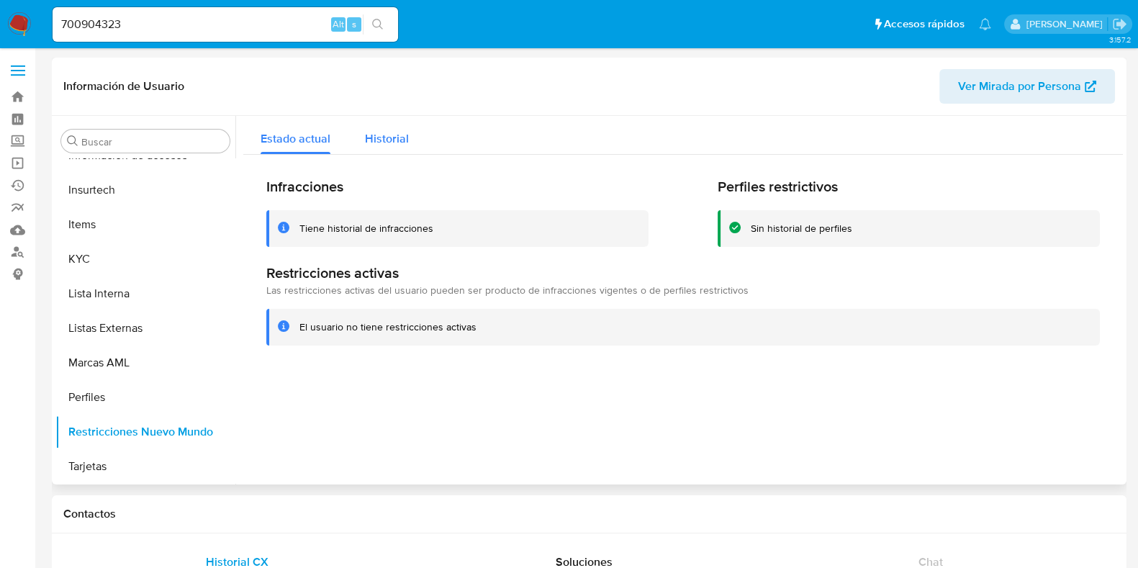
click at [414, 148] on button "Historial" at bounding box center [387, 135] width 78 height 38
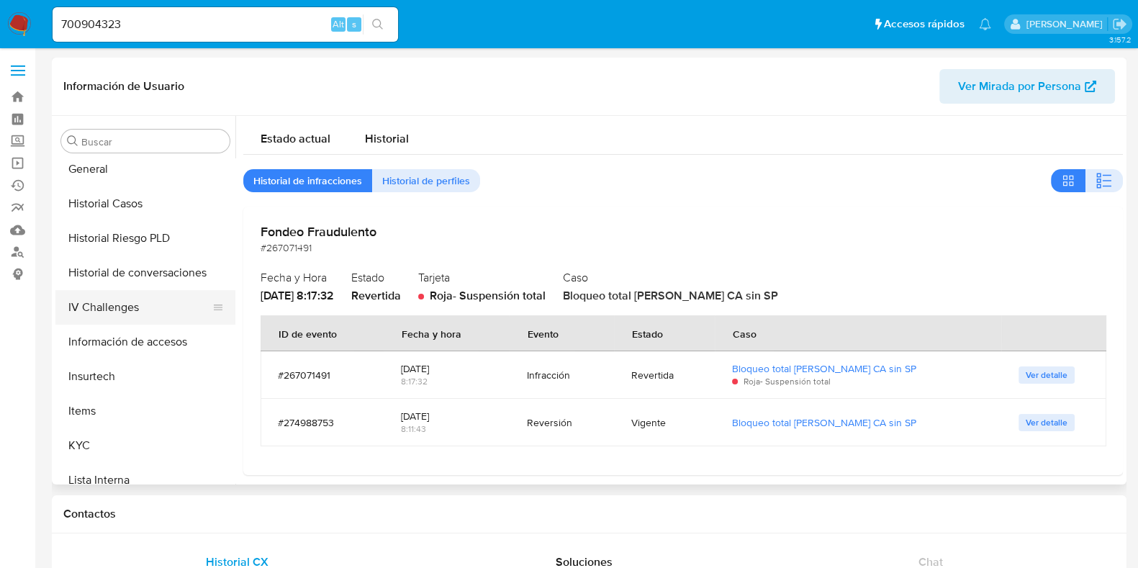
scroll to position [450, 0]
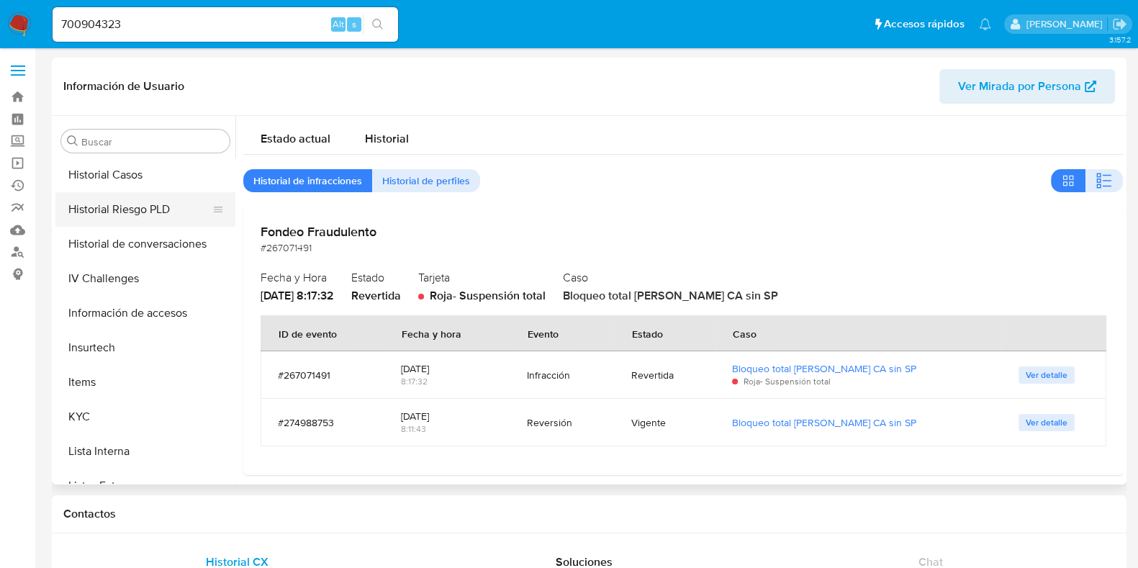
drag, startPoint x: 144, startPoint y: 176, endPoint x: 170, endPoint y: 194, distance: 31.5
click at [144, 176] on button "Historial Casos" at bounding box center [145, 175] width 180 height 35
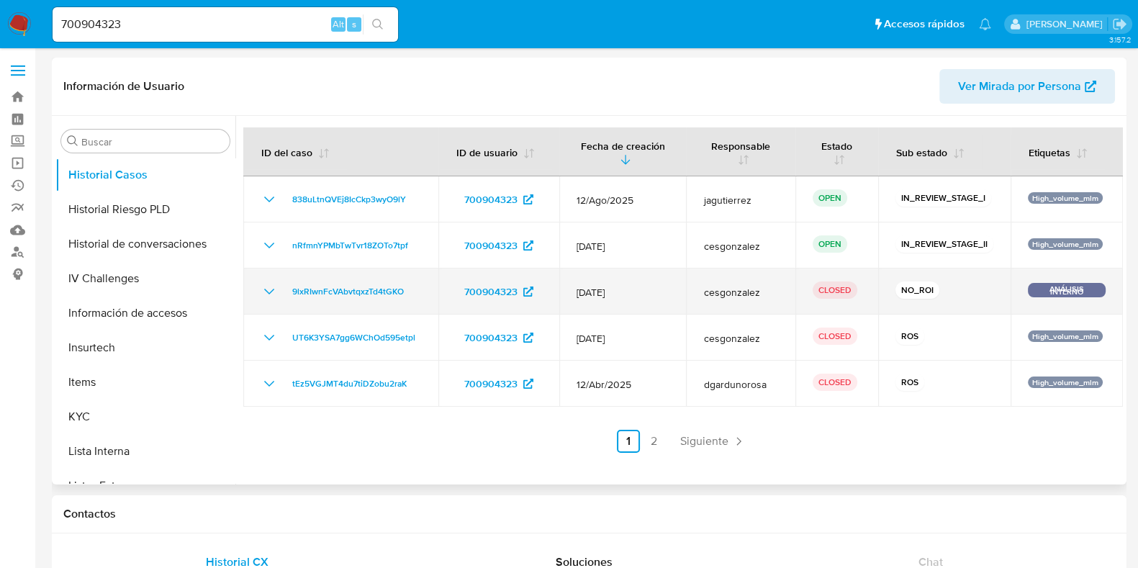
click at [272, 291] on icon "Mostrar/Ocultar" at bounding box center [269, 291] width 17 height 17
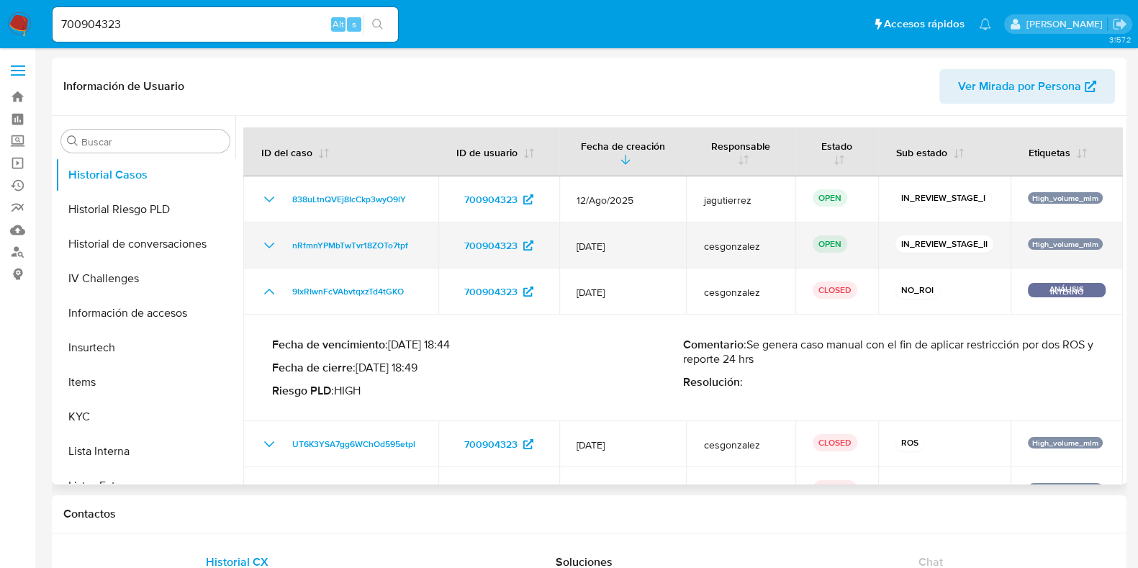
click at [263, 240] on icon "Mostrar/Ocultar" at bounding box center [269, 245] width 17 height 17
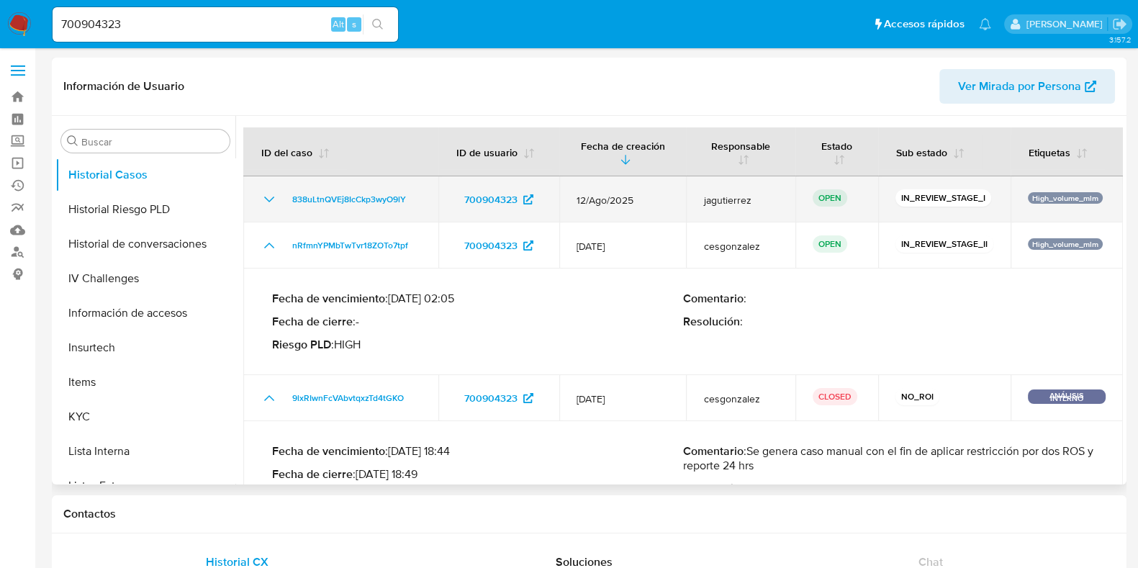
click at [275, 202] on icon "Mostrar/Ocultar" at bounding box center [269, 199] width 17 height 17
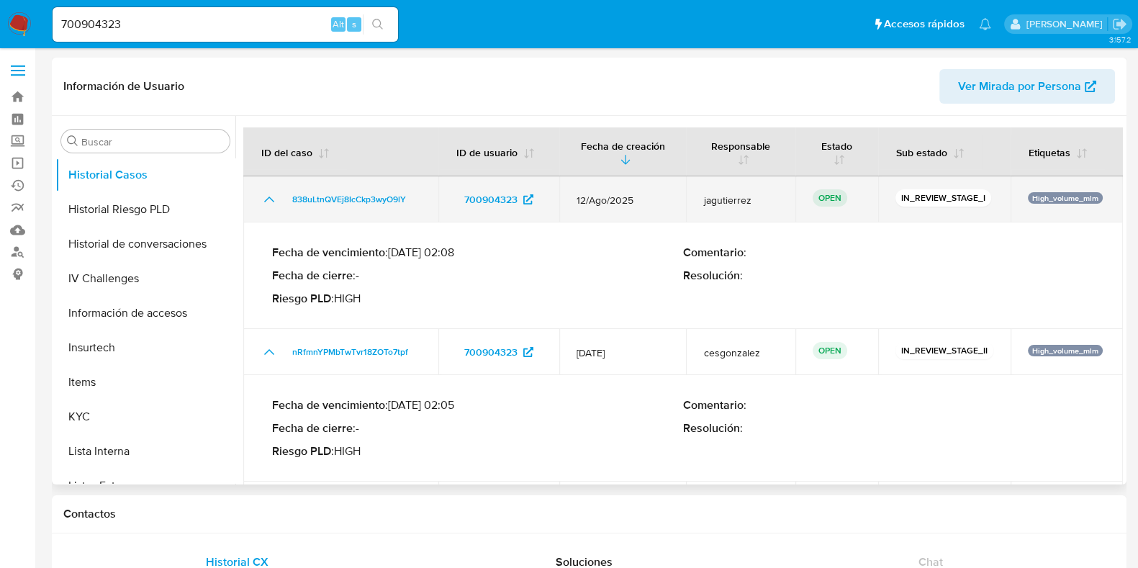
click at [275, 202] on icon "Mostrar/Ocultar" at bounding box center [269, 199] width 17 height 17
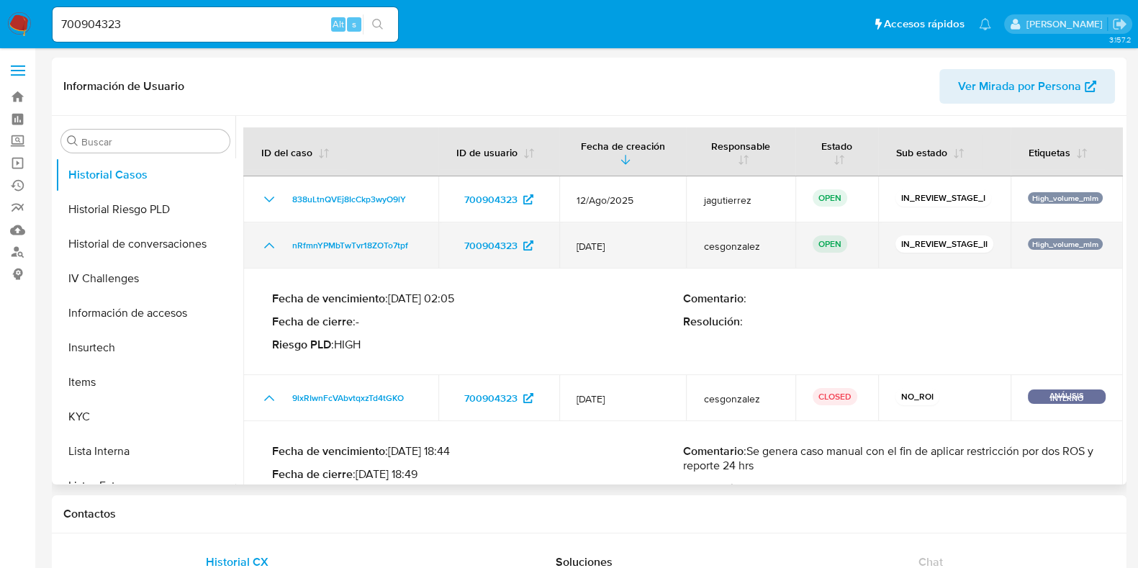
click at [263, 246] on icon "Mostrar/Ocultar" at bounding box center [269, 245] width 17 height 17
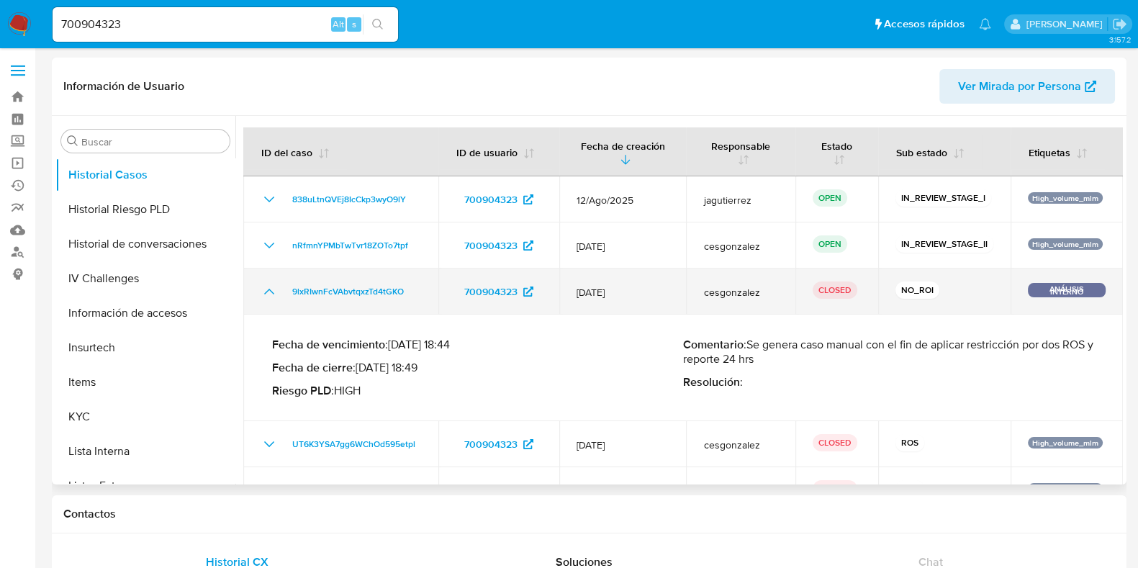
click at [258, 291] on td "9lxRIwnFcVAbvtqxzTd4tGKO" at bounding box center [340, 291] width 195 height 46
click at [268, 291] on icon "Mostrar/Ocultar" at bounding box center [269, 291] width 17 height 17
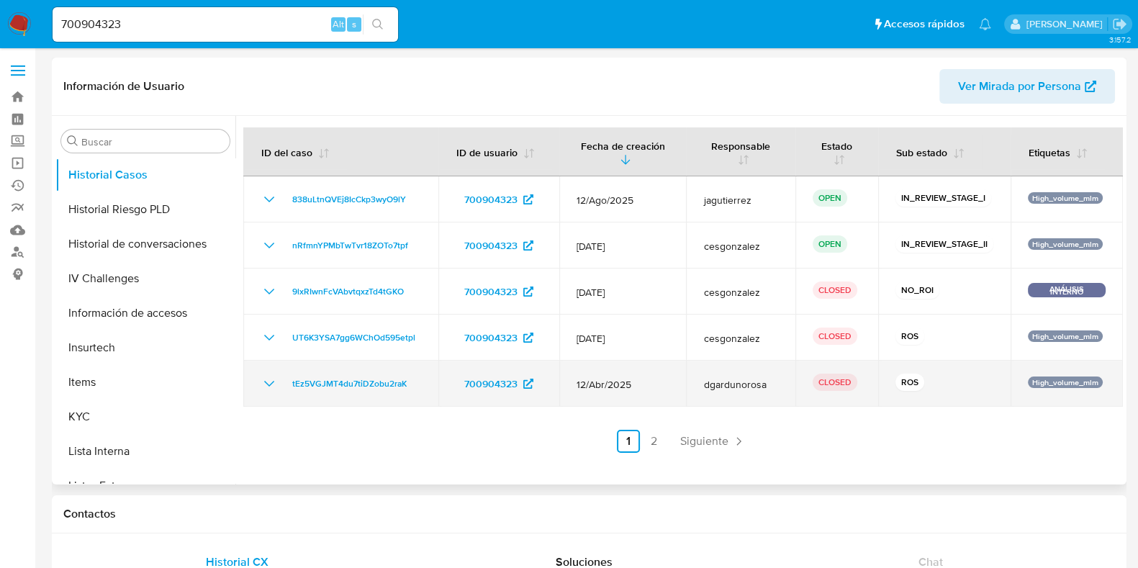
click at [268, 384] on icon "Mostrar/Ocultar" at bounding box center [269, 383] width 17 height 17
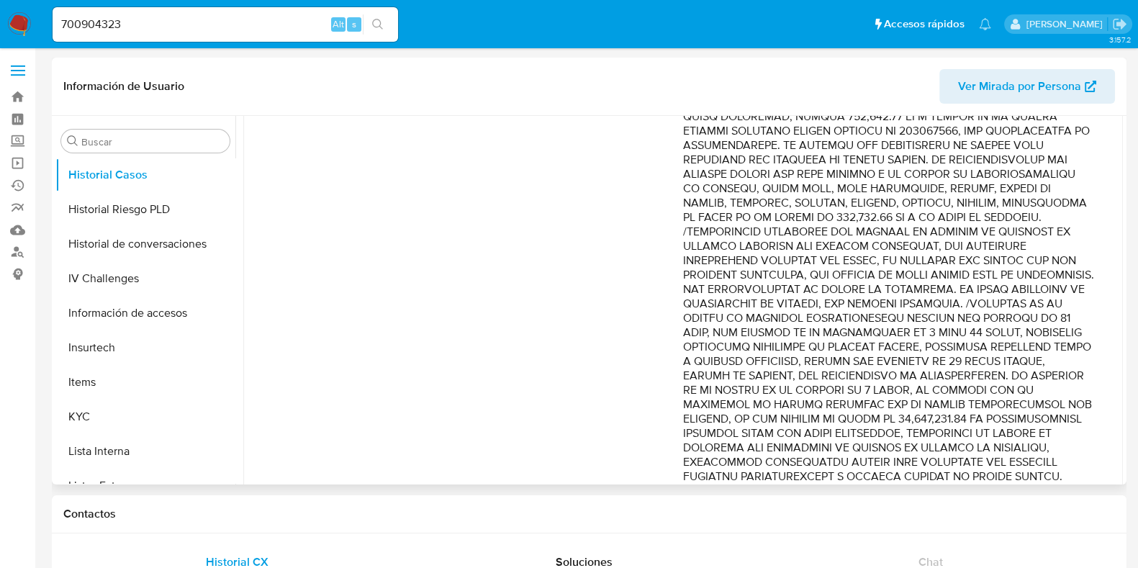
scroll to position [649, 0]
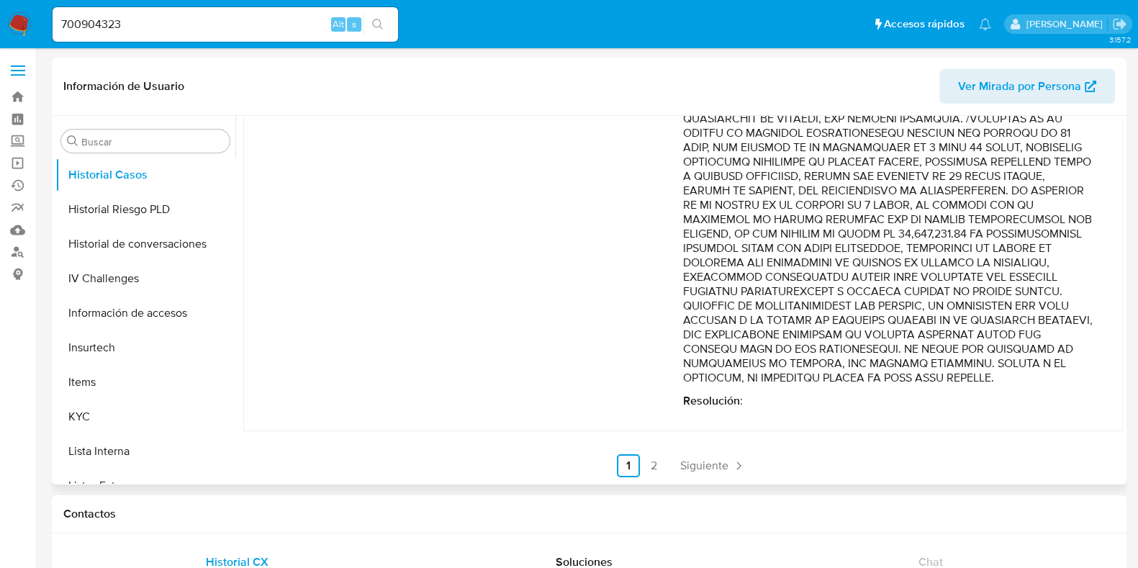
click at [656, 465] on link "2" at bounding box center [654, 465] width 23 height 23
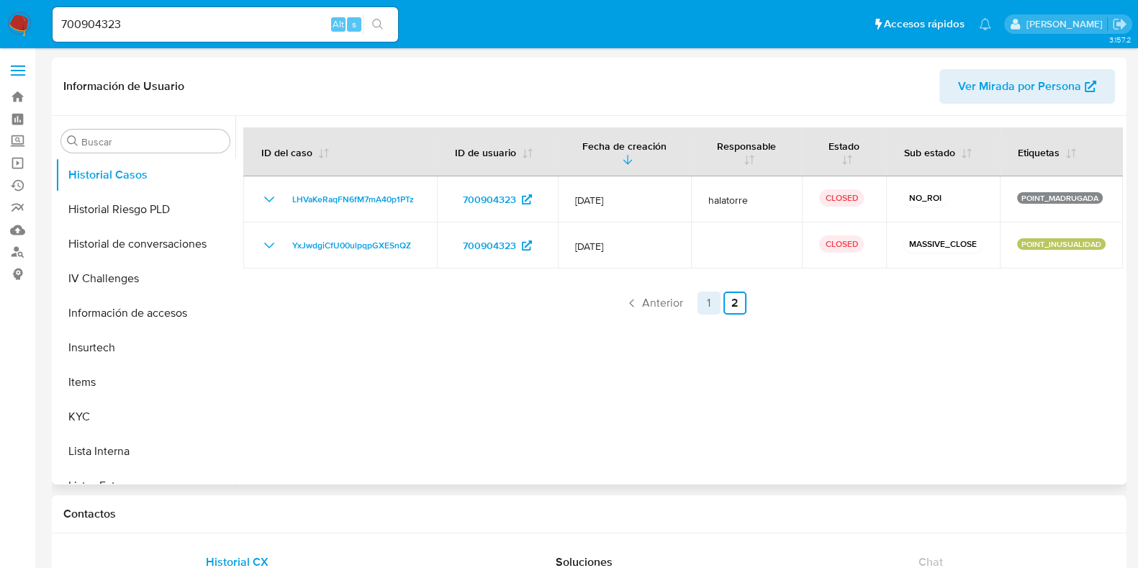
click at [703, 300] on link "1" at bounding box center [708, 302] width 23 height 23
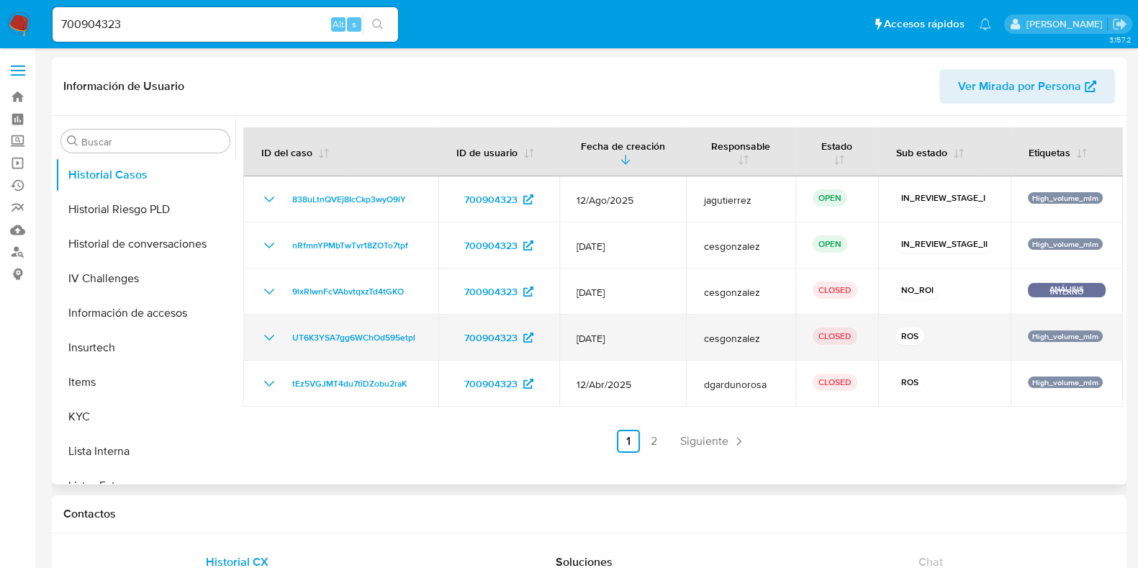
click at [274, 336] on icon "Mostrar/Ocultar" at bounding box center [269, 337] width 17 height 17
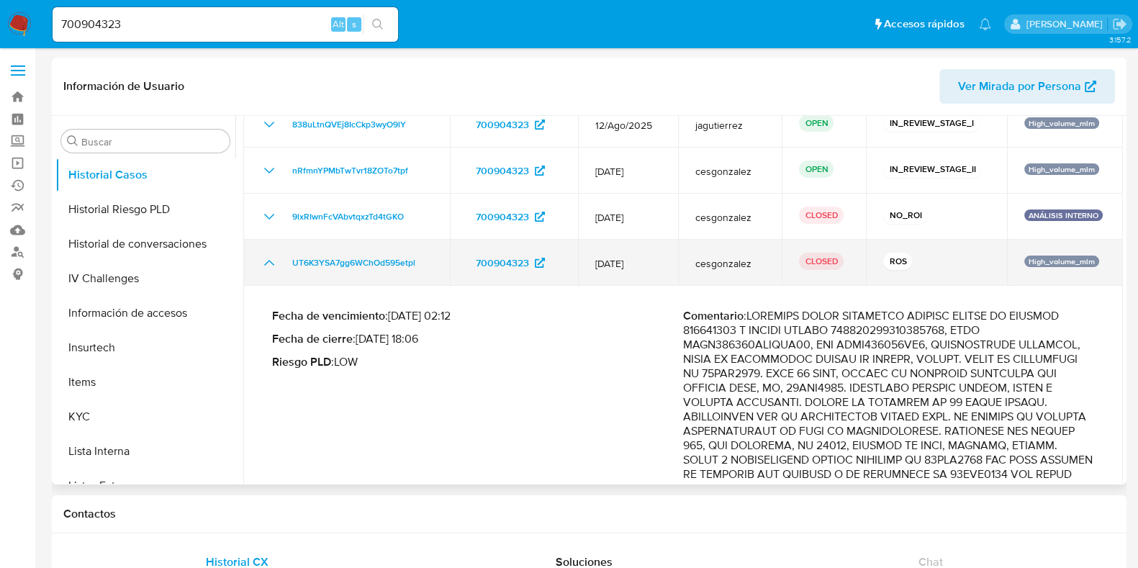
scroll to position [52, 0]
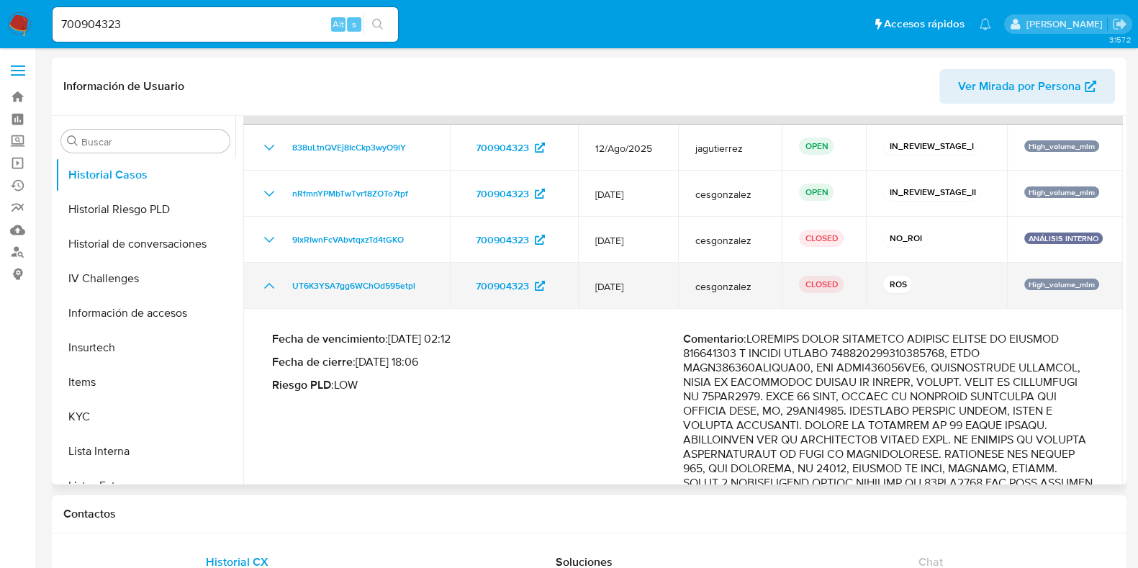
click at [274, 287] on icon "Mostrar/Ocultar" at bounding box center [269, 285] width 17 height 17
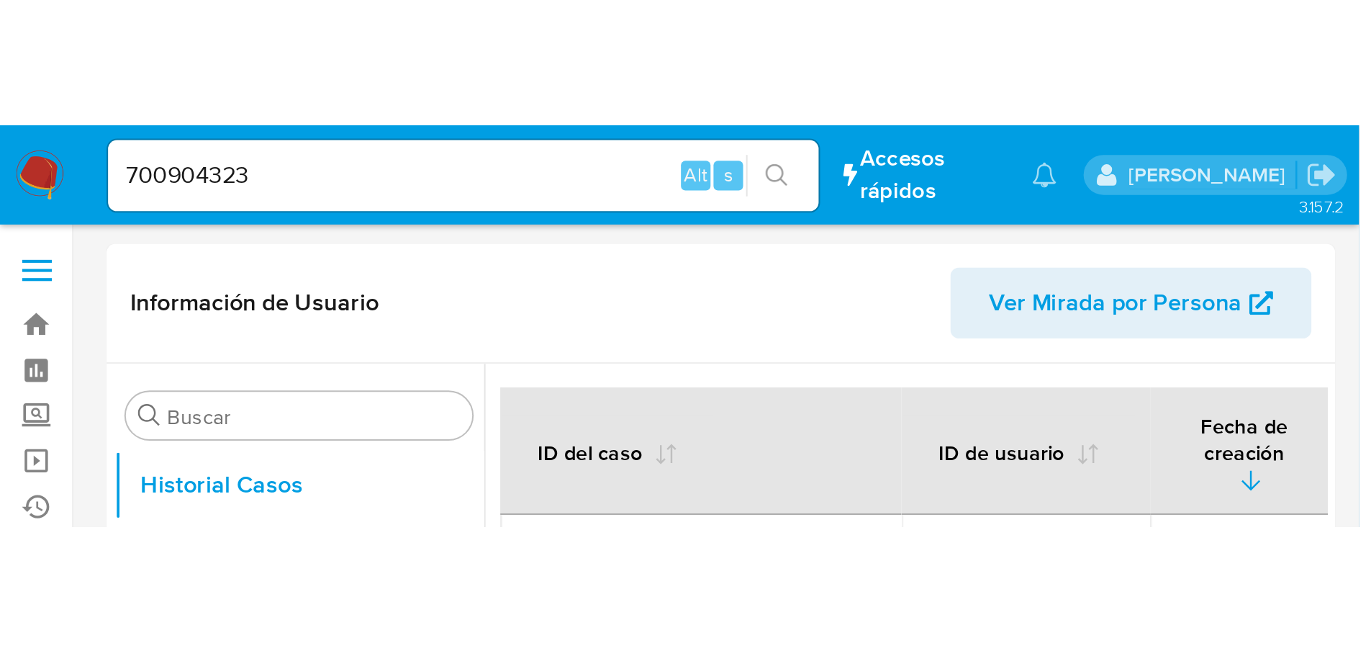
scroll to position [450, 0]
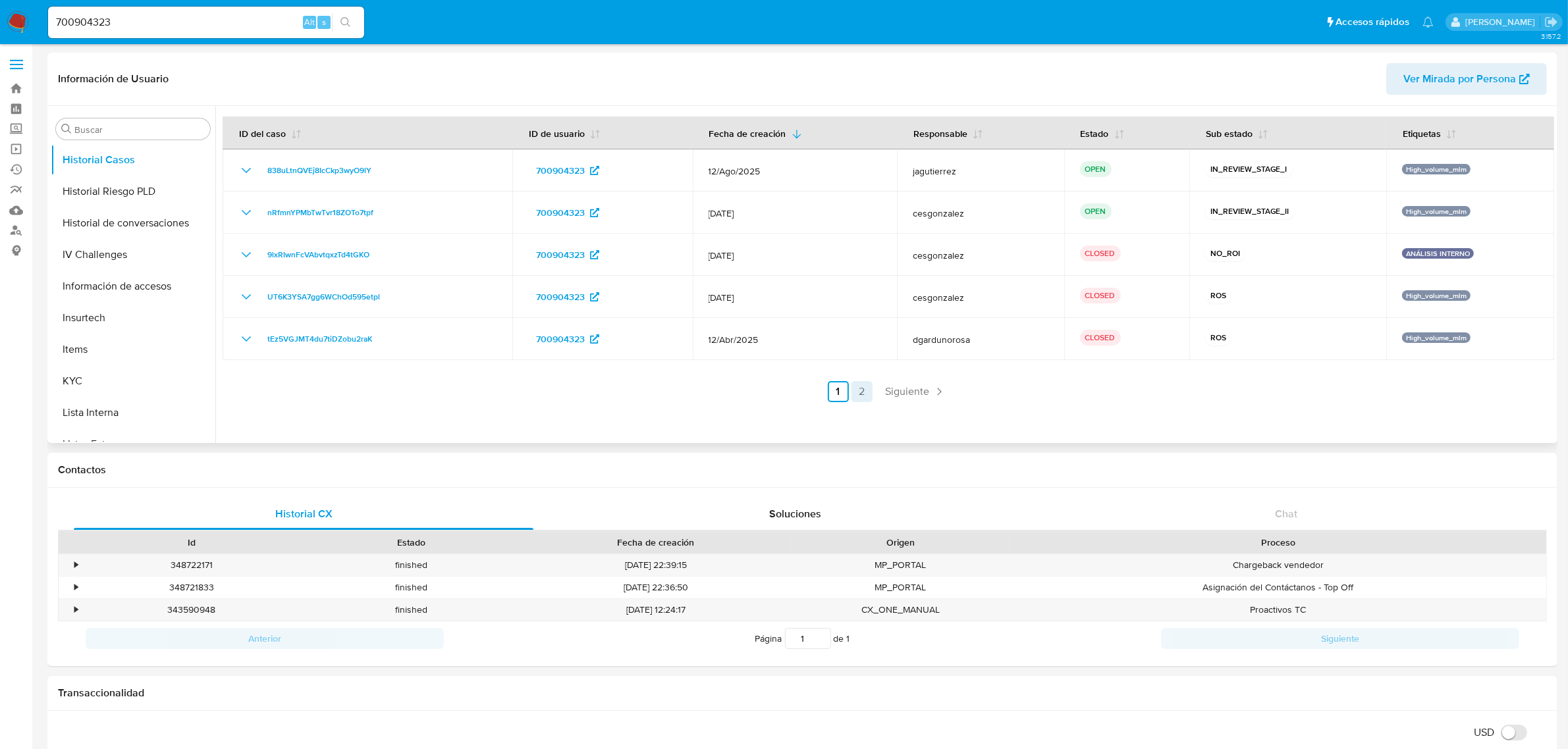
click at [861, 399] on link "2" at bounding box center [862, 391] width 21 height 21
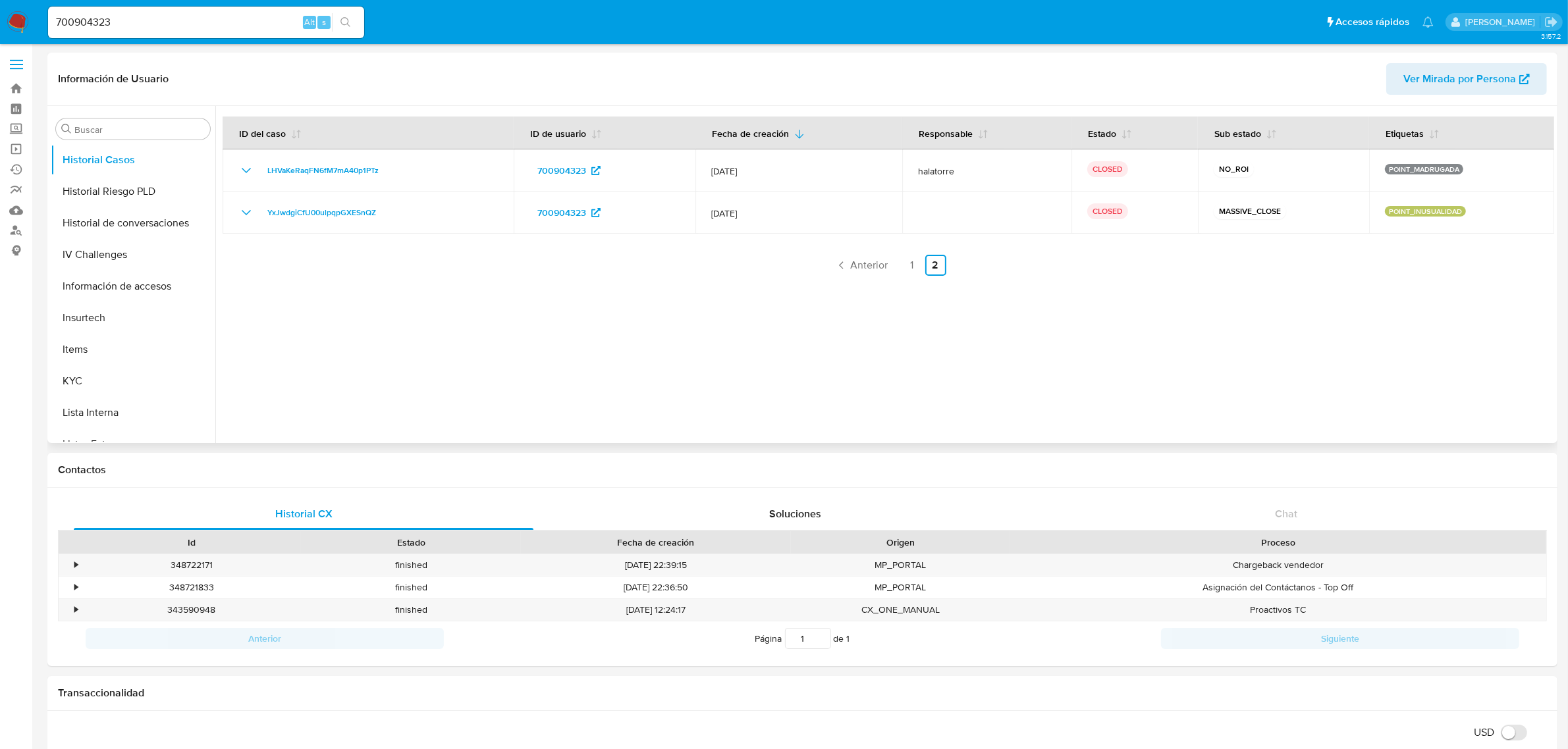
drag, startPoint x: 906, startPoint y: 267, endPoint x: 929, endPoint y: 364, distance: 99.7
click at [906, 266] on link "1" at bounding box center [911, 265] width 21 height 21
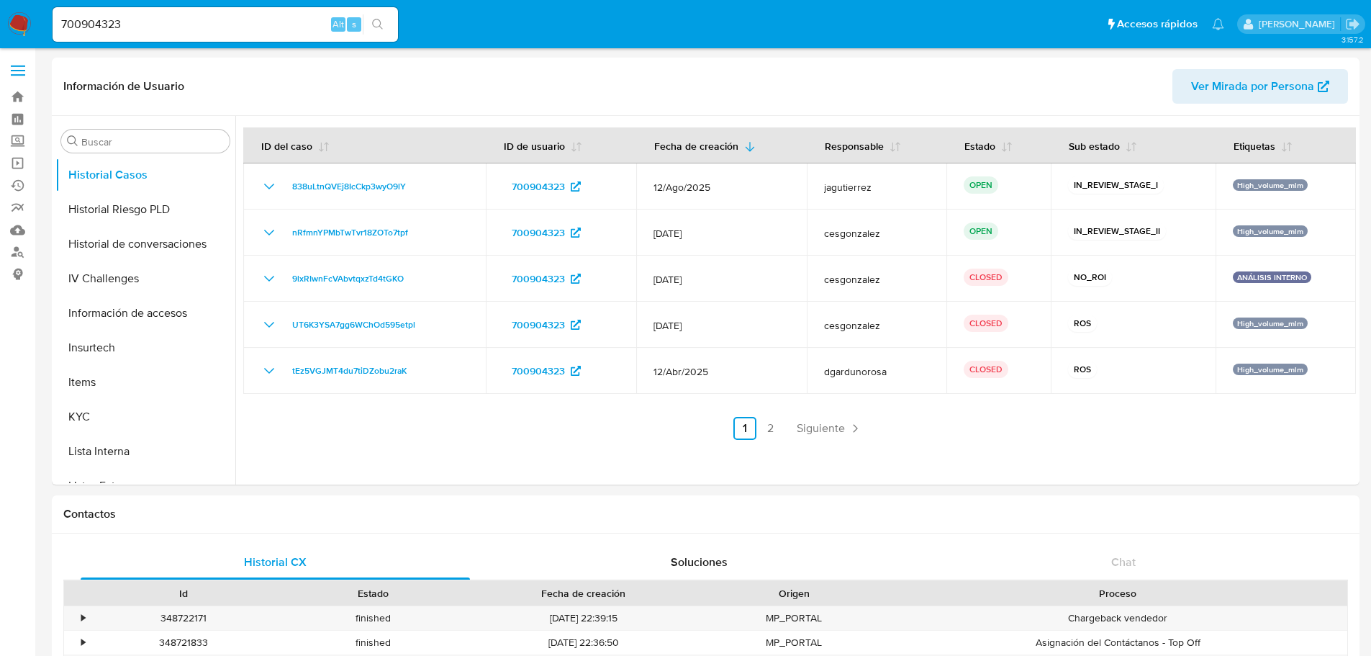
scroll to position [451, 0]
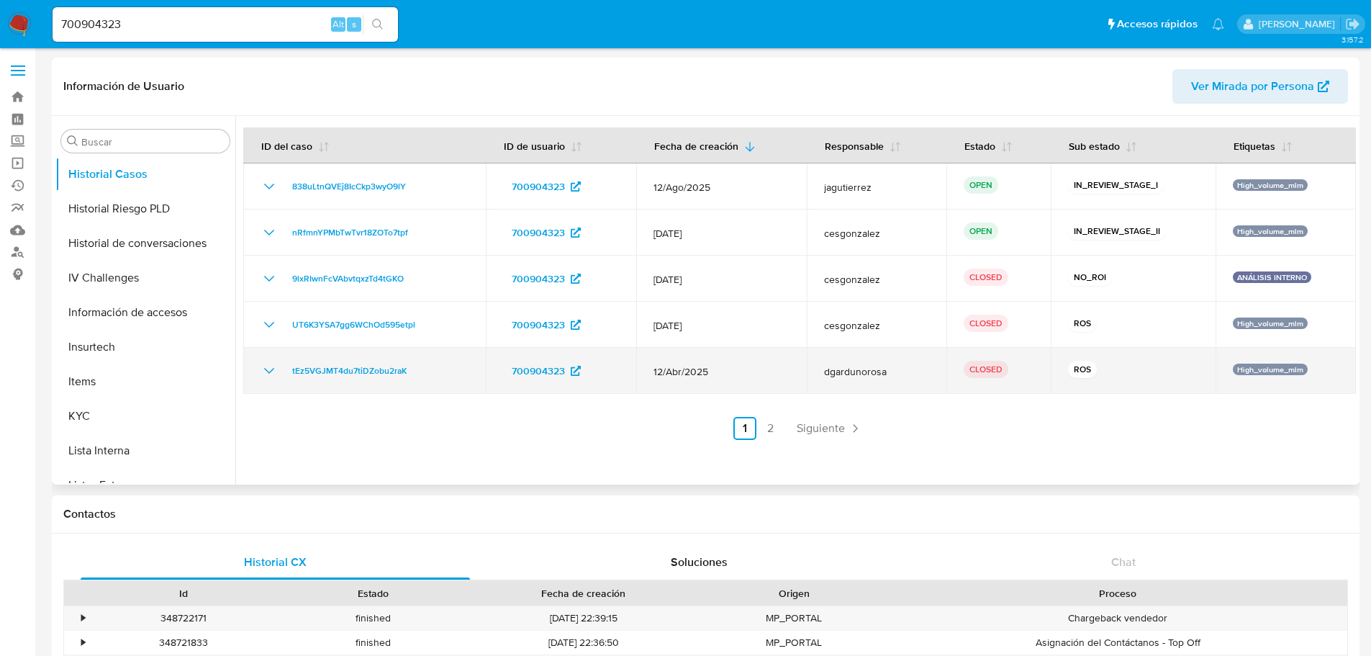
click at [257, 374] on td "tEz5VGJMT4du7tiDZobu2raK" at bounding box center [364, 371] width 243 height 46
click at [261, 371] on icon "Mostrar/Ocultar" at bounding box center [269, 370] width 17 height 17
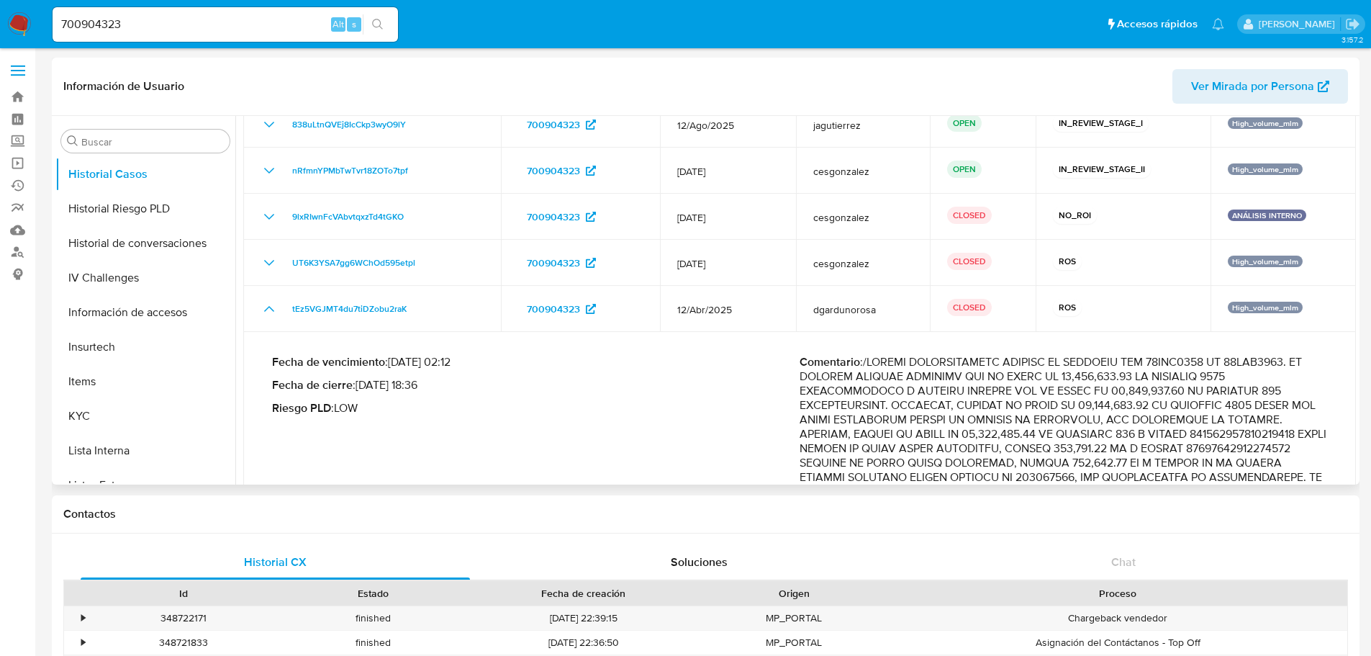
scroll to position [72, 0]
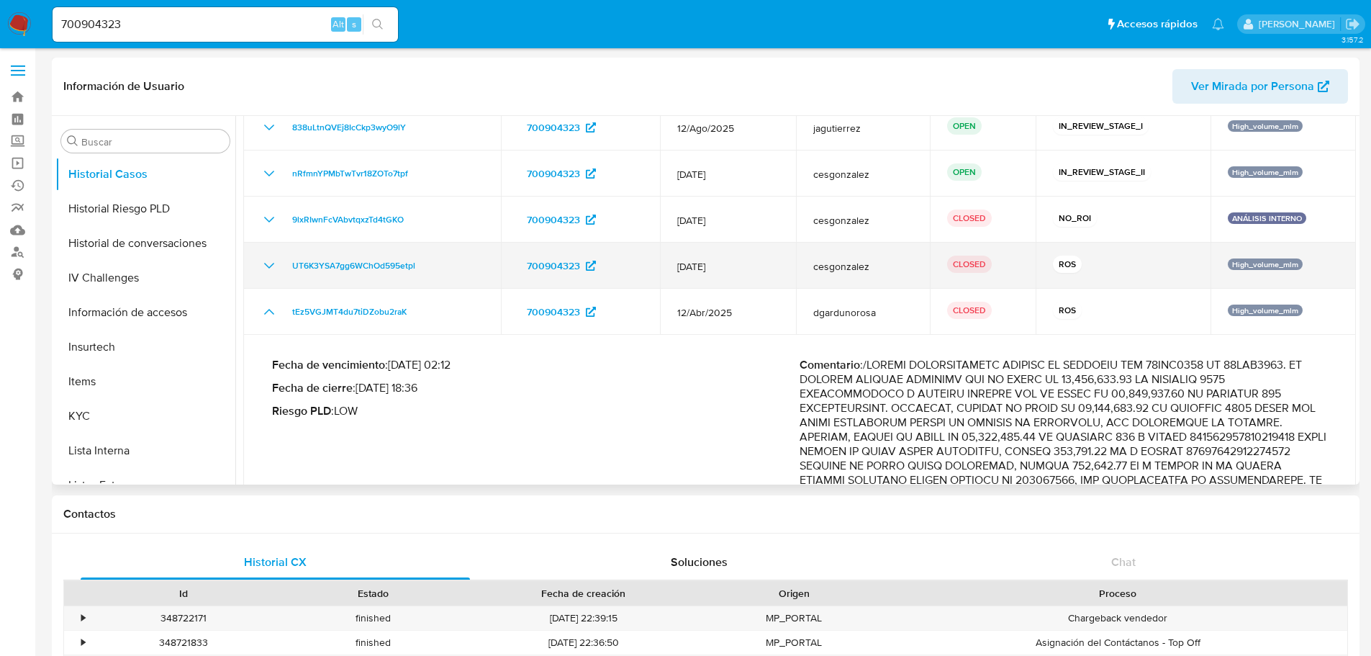
click at [268, 257] on icon "Mostrar/Ocultar" at bounding box center [269, 265] width 17 height 17
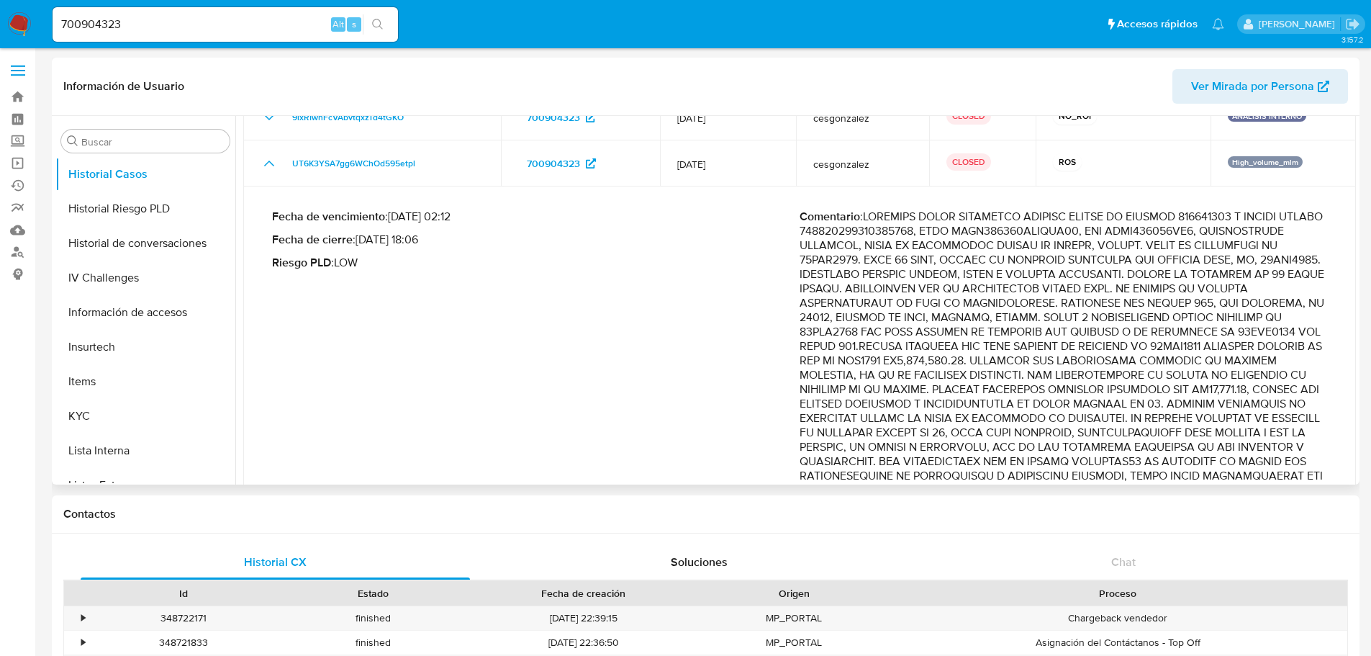
scroll to position [85, 0]
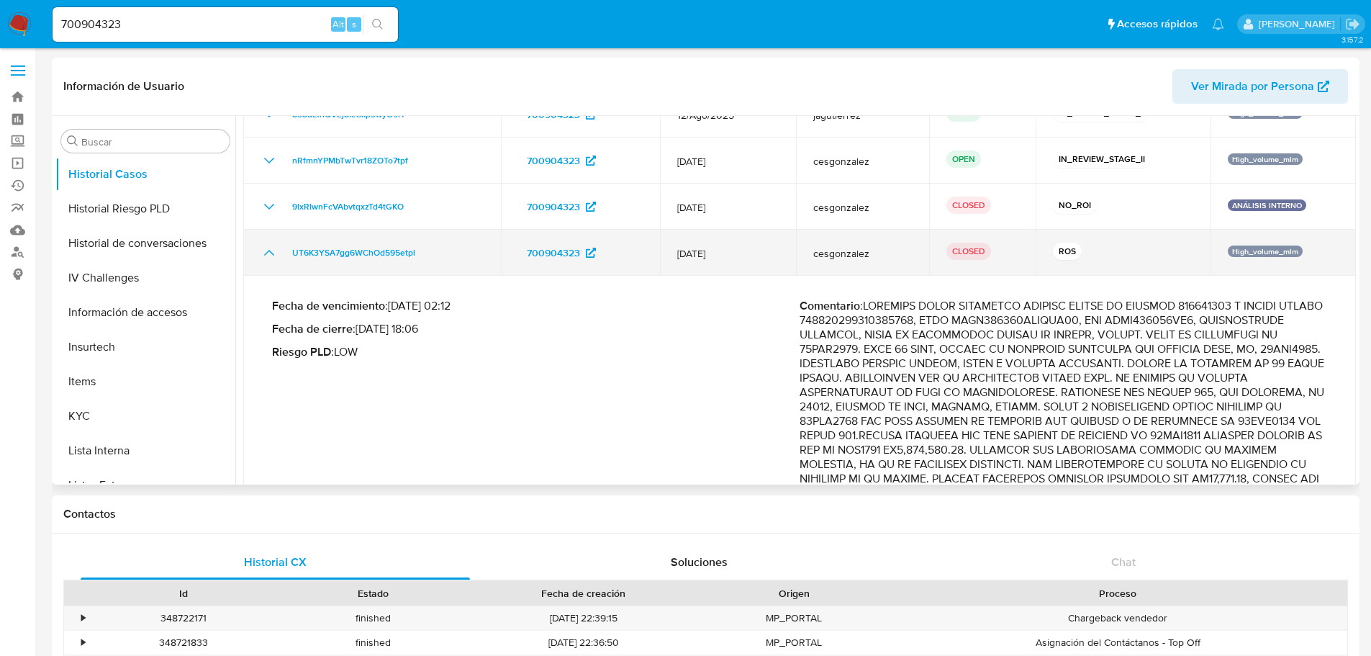
click at [260, 250] on td "UT6K3YSA7gg6WChOd595etpl" at bounding box center [372, 253] width 258 height 46
click at [273, 256] on icon "Mostrar/Ocultar" at bounding box center [269, 252] width 17 height 17
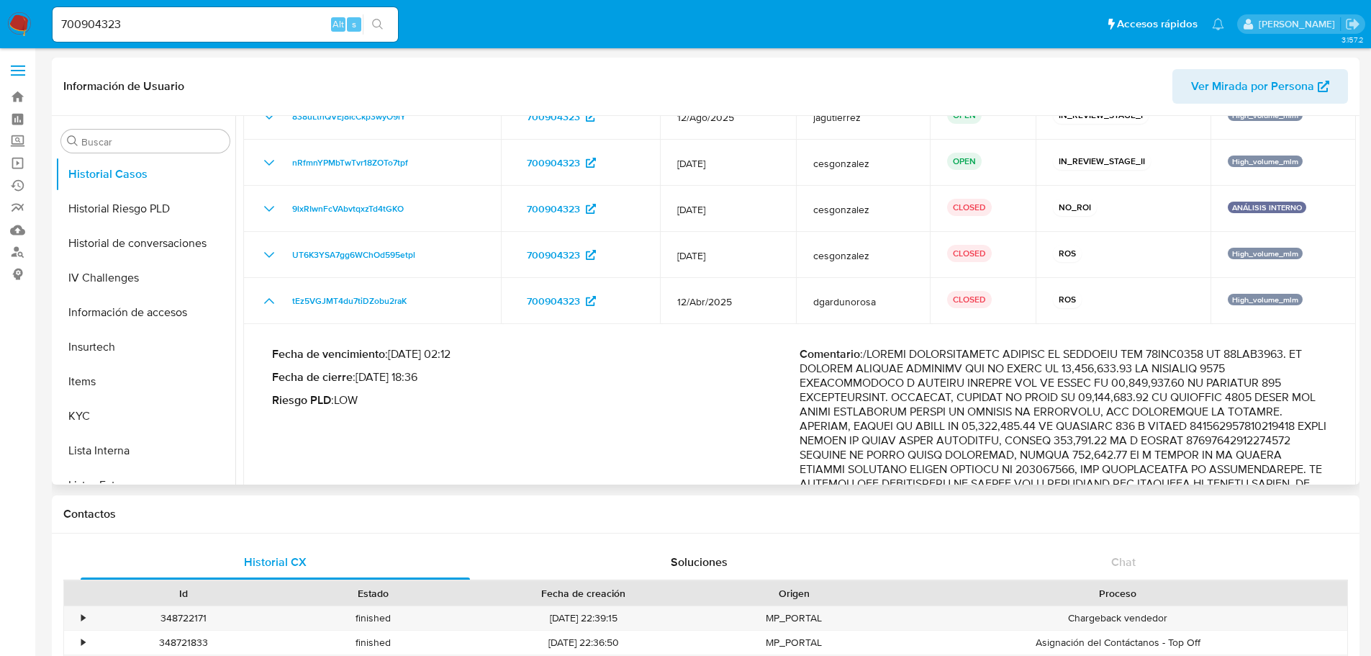
scroll to position [0, 0]
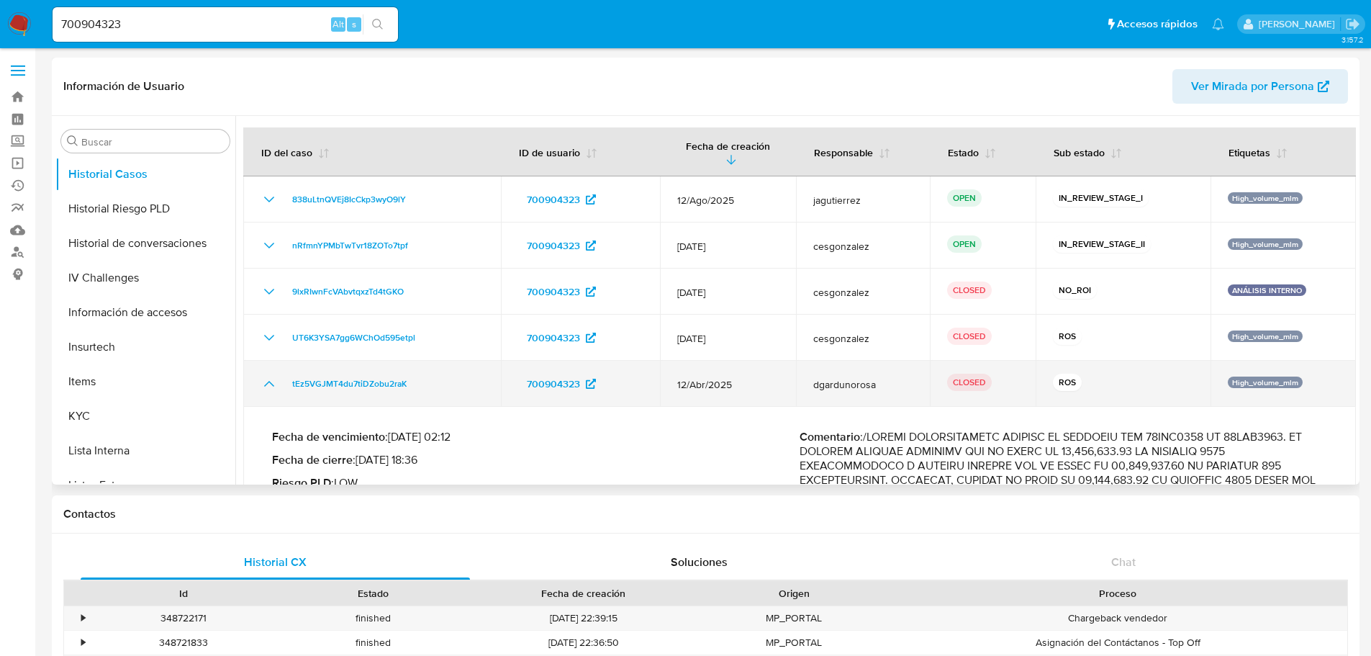
click at [270, 375] on icon "Mostrar/Ocultar" at bounding box center [269, 383] width 17 height 17
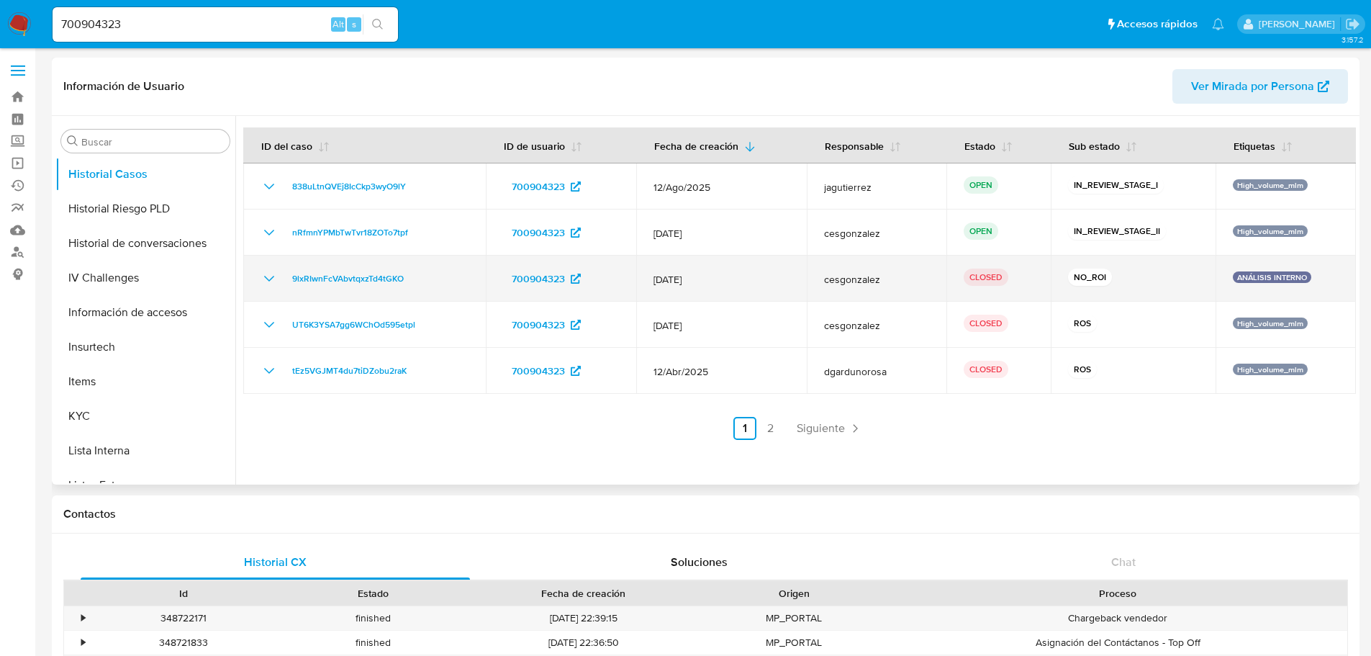
click at [276, 279] on icon "Mostrar/Ocultar" at bounding box center [269, 278] width 17 height 17
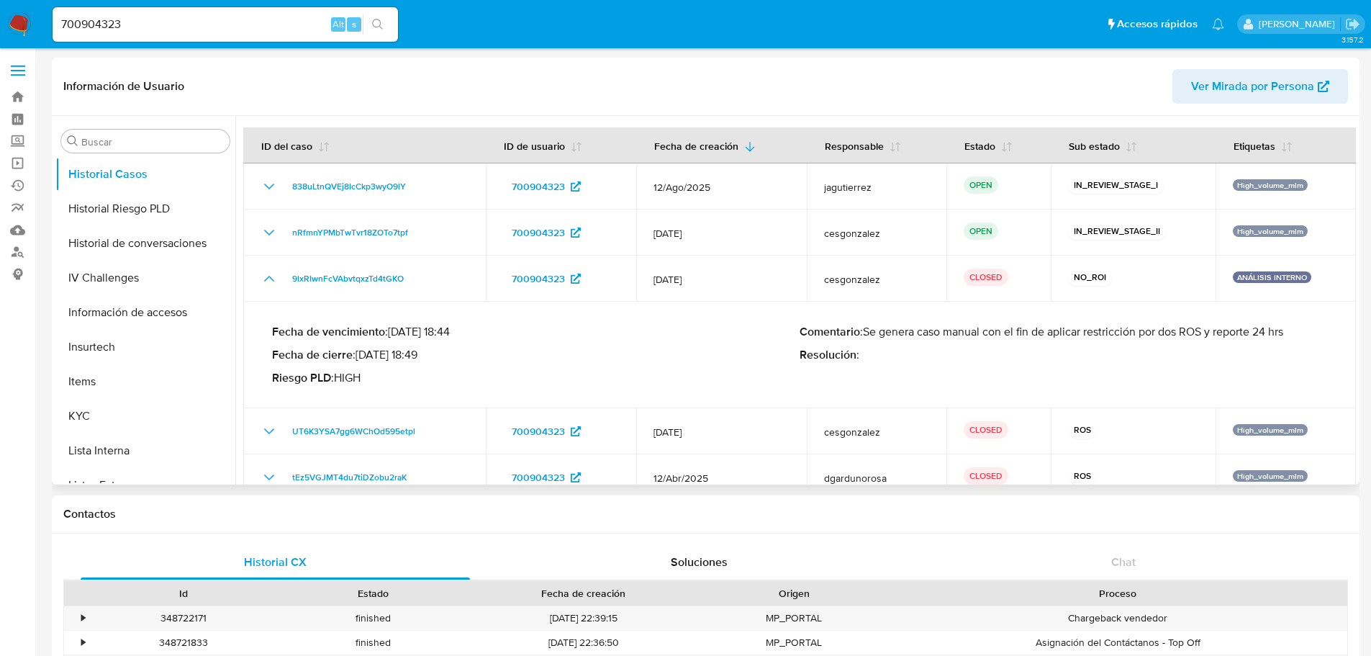
drag, startPoint x: 887, startPoint y: 330, endPoint x: 1320, endPoint y: 336, distance: 433.3
click at [1023, 336] on p "Comentario : Se genera caso manual con el fin de aplicar restricción por dos RO…" at bounding box center [1064, 332] width 528 height 14
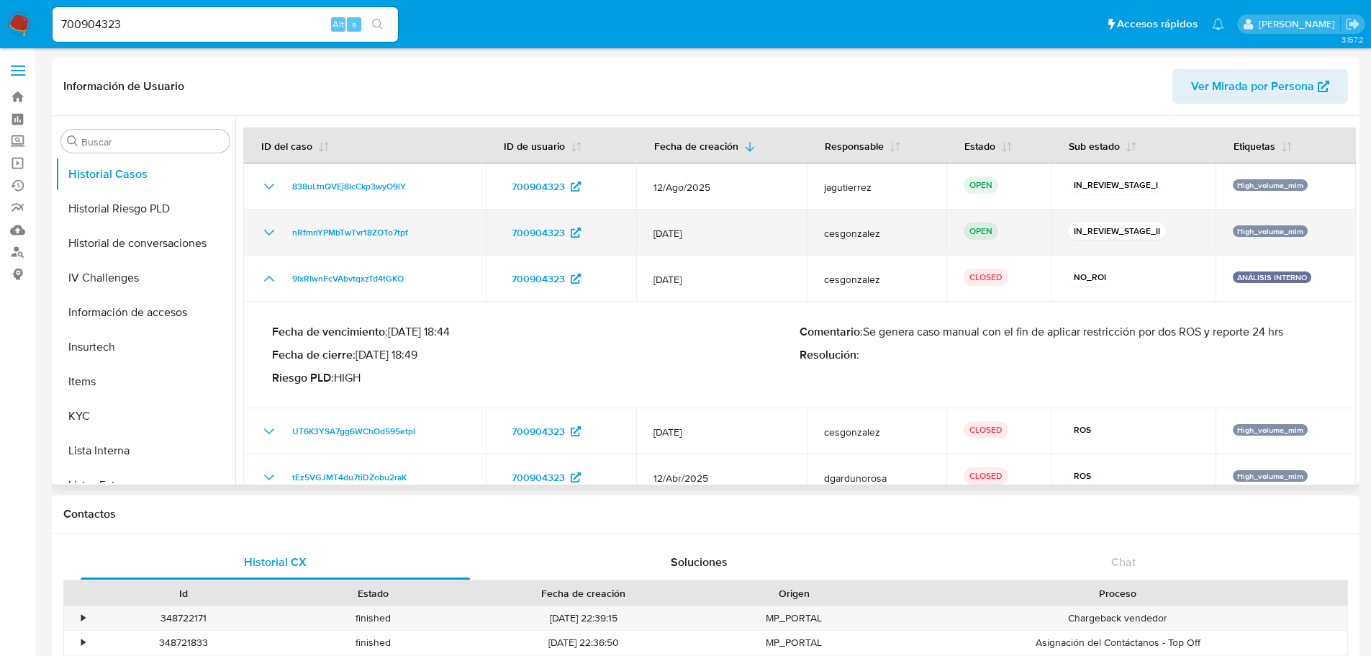
drag, startPoint x: 263, startPoint y: 232, endPoint x: 300, endPoint y: 253, distance: 43.2
click at [263, 232] on icon "Mostrar/Ocultar" at bounding box center [269, 232] width 17 height 17
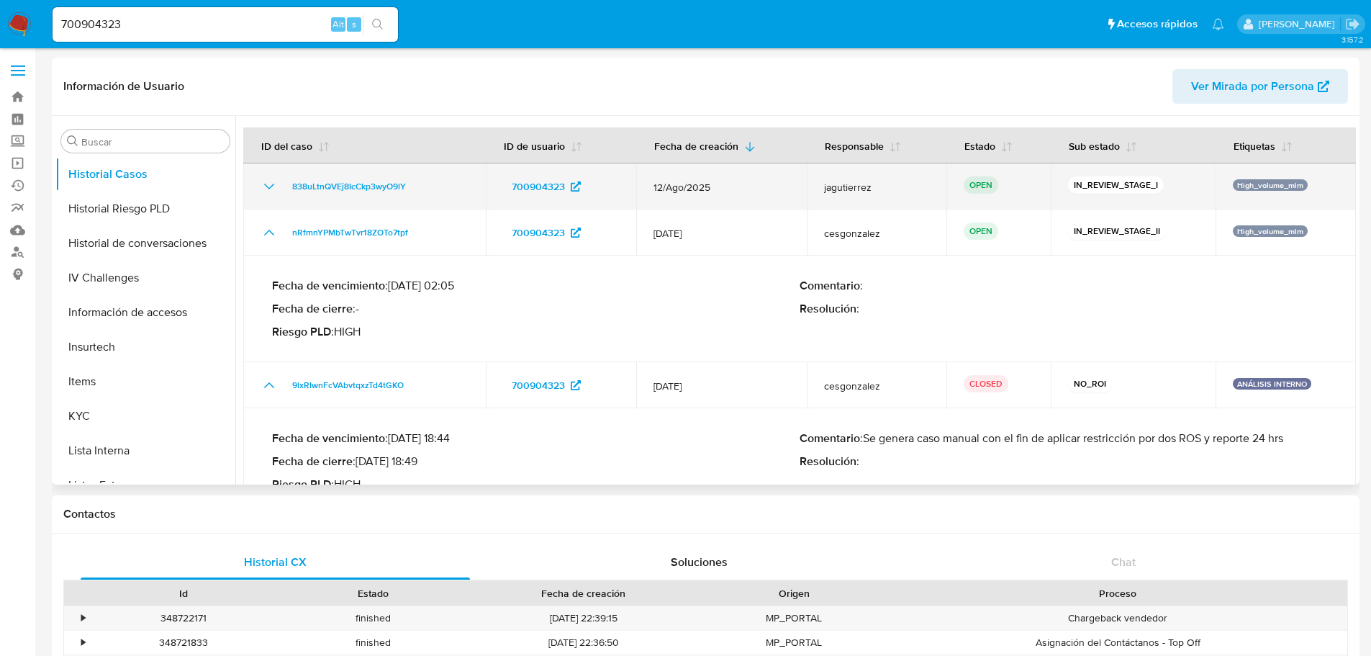
click at [273, 187] on icon "Mostrar/Ocultar" at bounding box center [269, 186] width 17 height 17
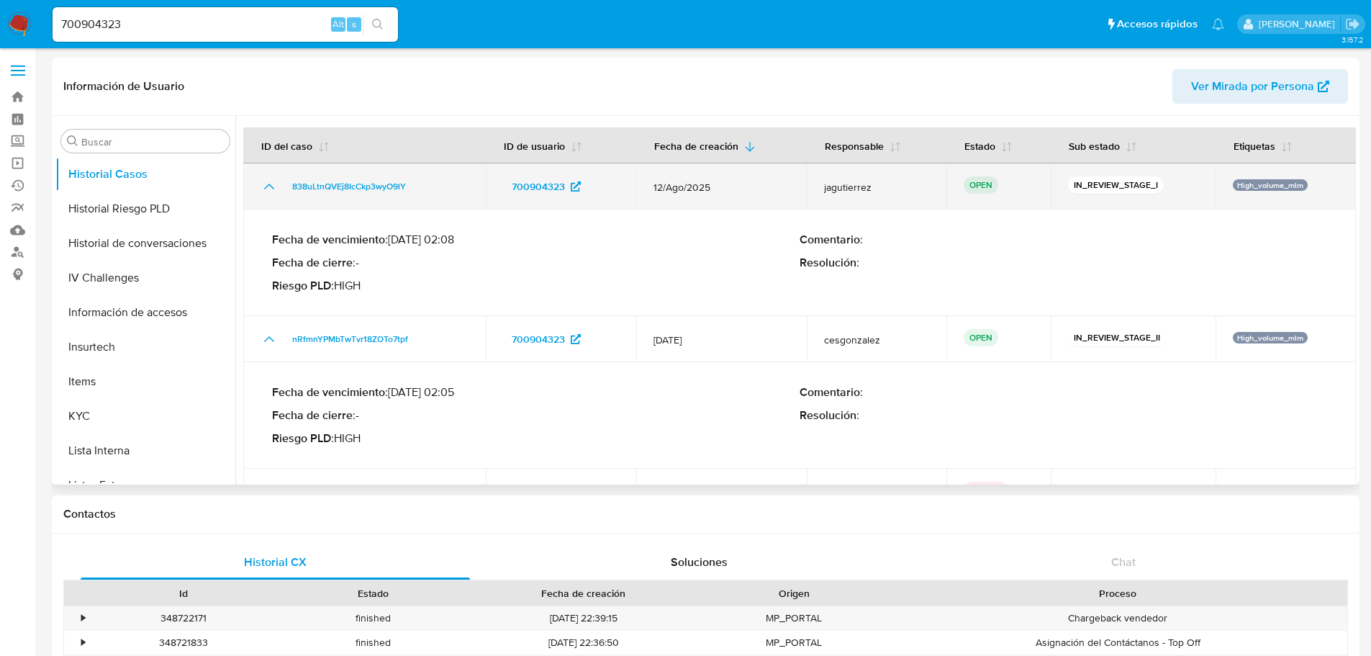
click at [270, 187] on icon "Mostrar/Ocultar" at bounding box center [269, 186] width 17 height 17
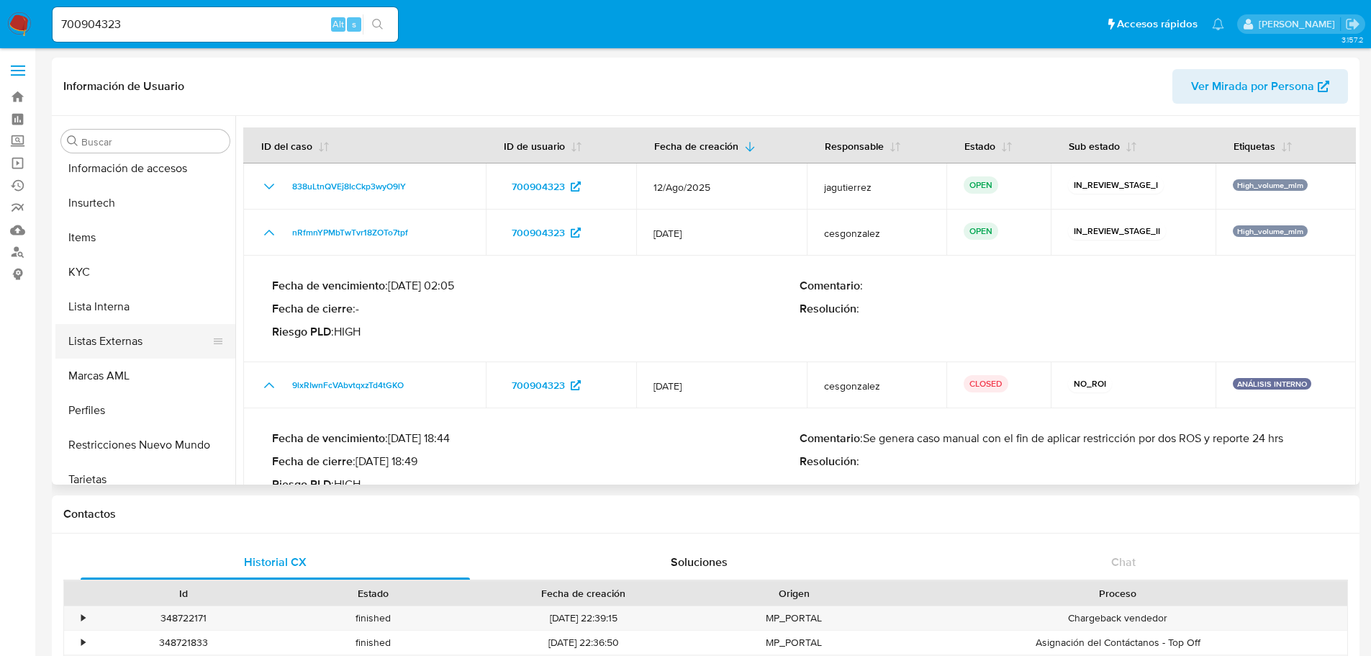
scroll to position [608, 0]
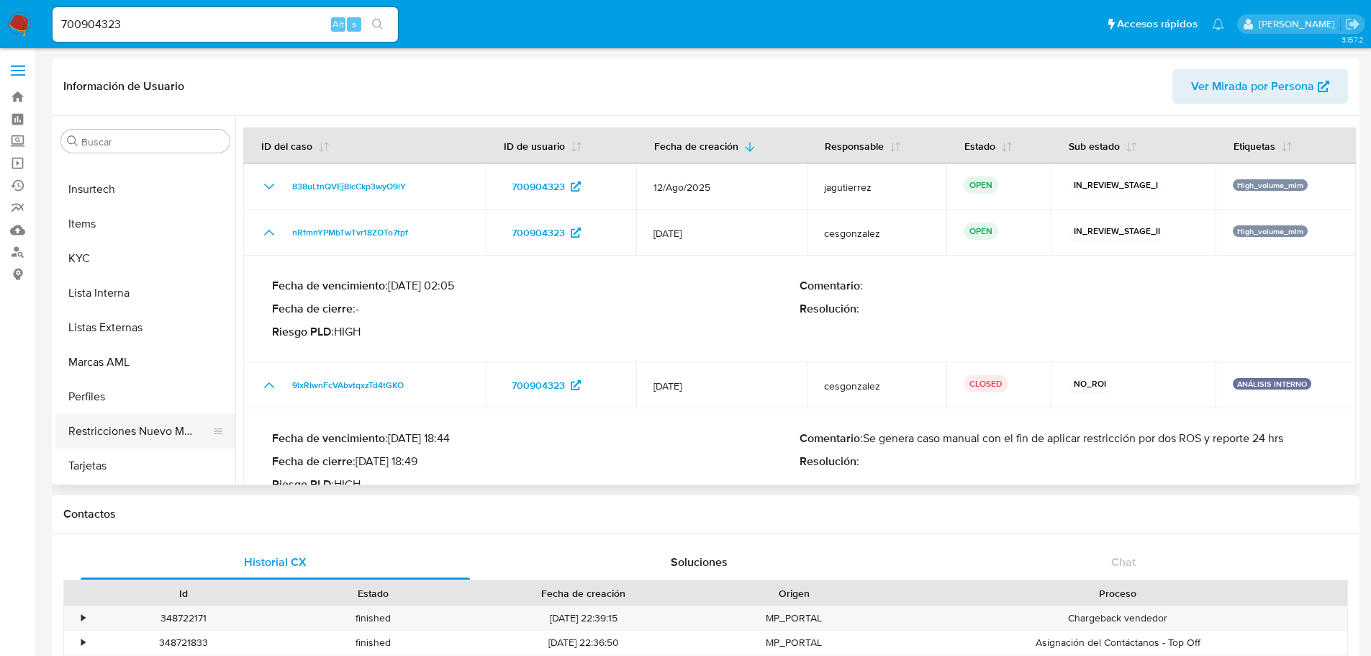
click at [139, 432] on button "Restricciones Nuevo Mundo" at bounding box center [139, 431] width 168 height 35
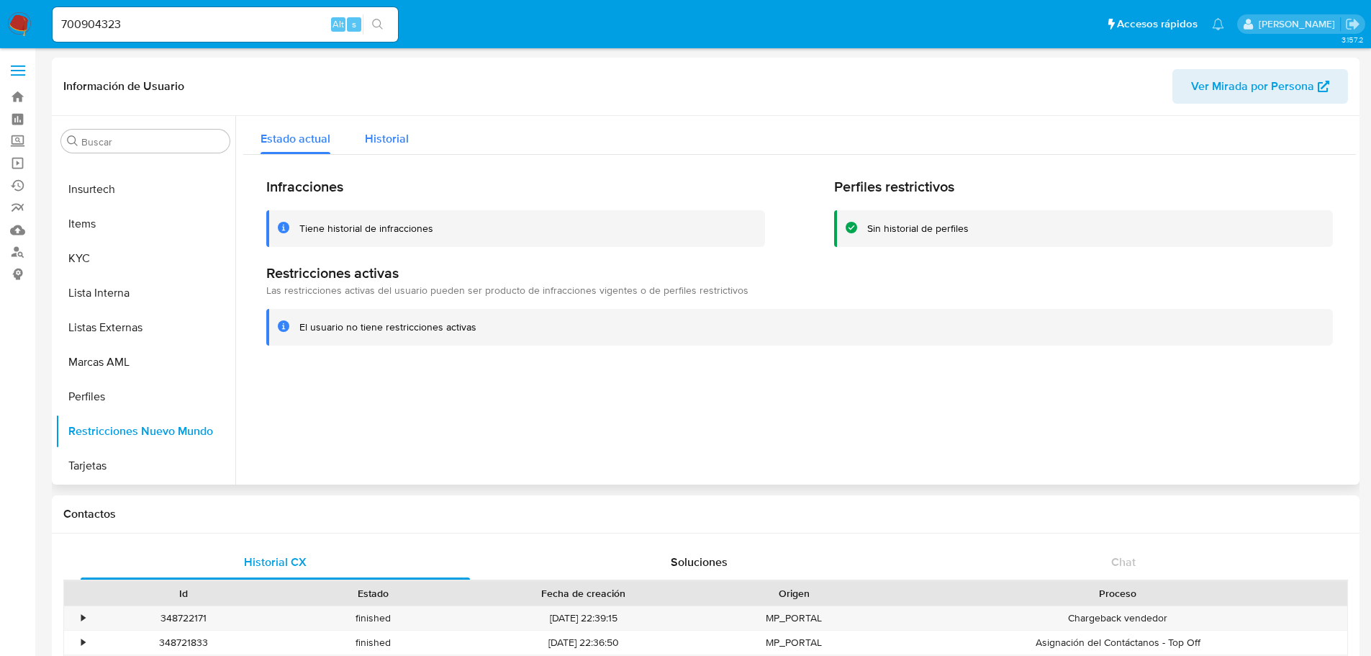
click at [394, 139] on span "Historial" at bounding box center [387, 138] width 44 height 17
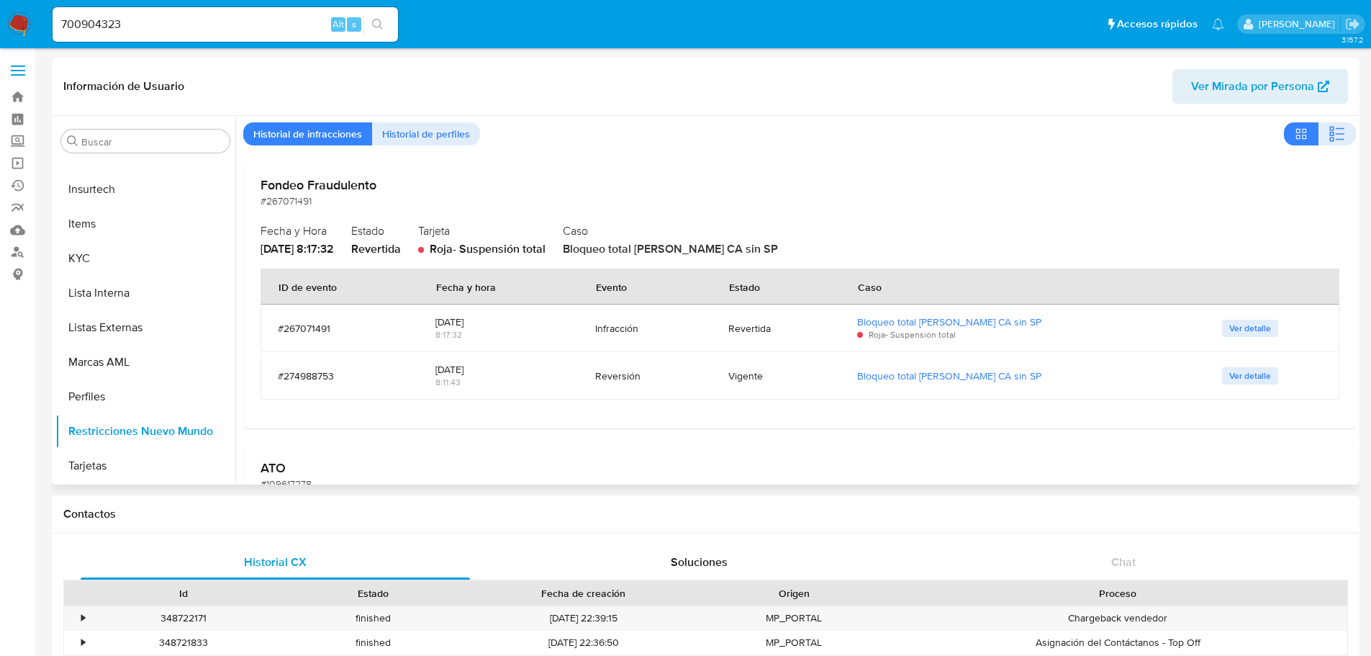
scroll to position [72, 0]
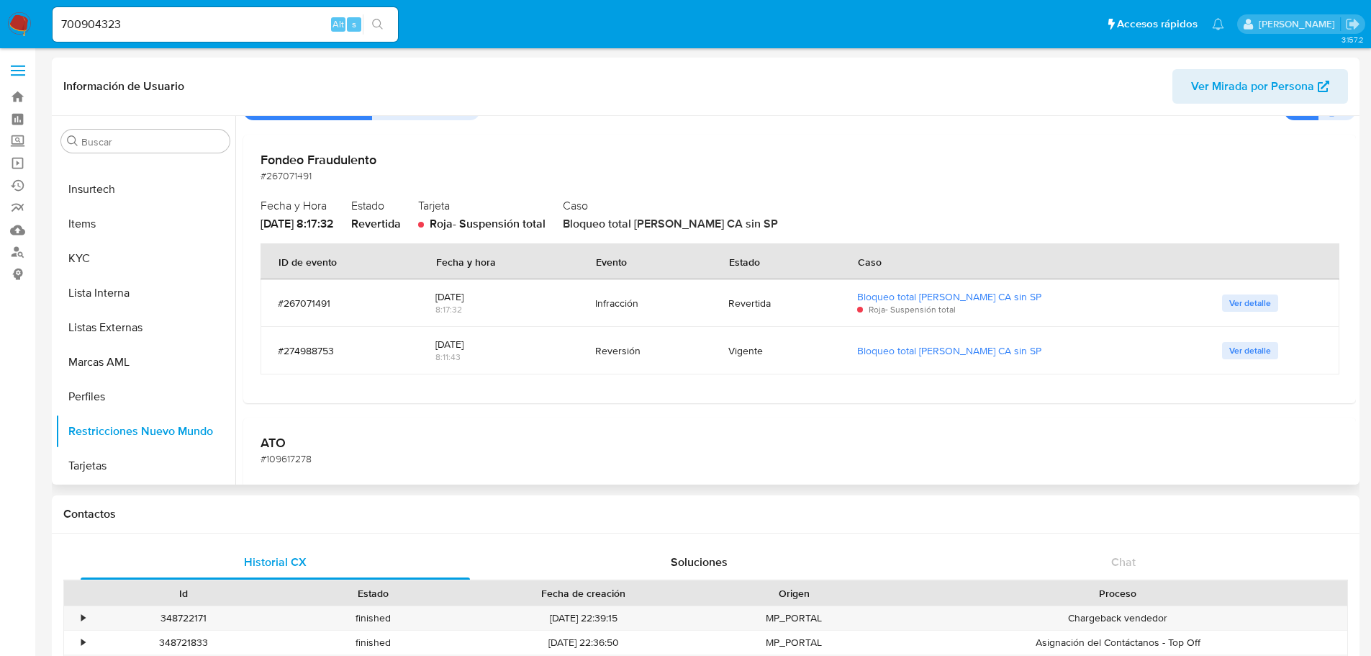
drag, startPoint x: 257, startPoint y: 160, endPoint x: 409, endPoint y: 170, distance: 152.2
click at [409, 170] on div "Fondeo Fraudulento #267071491 Fecha y Hora [DATE] 8:17:32 Estado Revertida Tarj…" at bounding box center [799, 269] width 1113 height 268
click at [1023, 302] on span "Ver detalle" at bounding box center [1250, 303] width 42 height 14
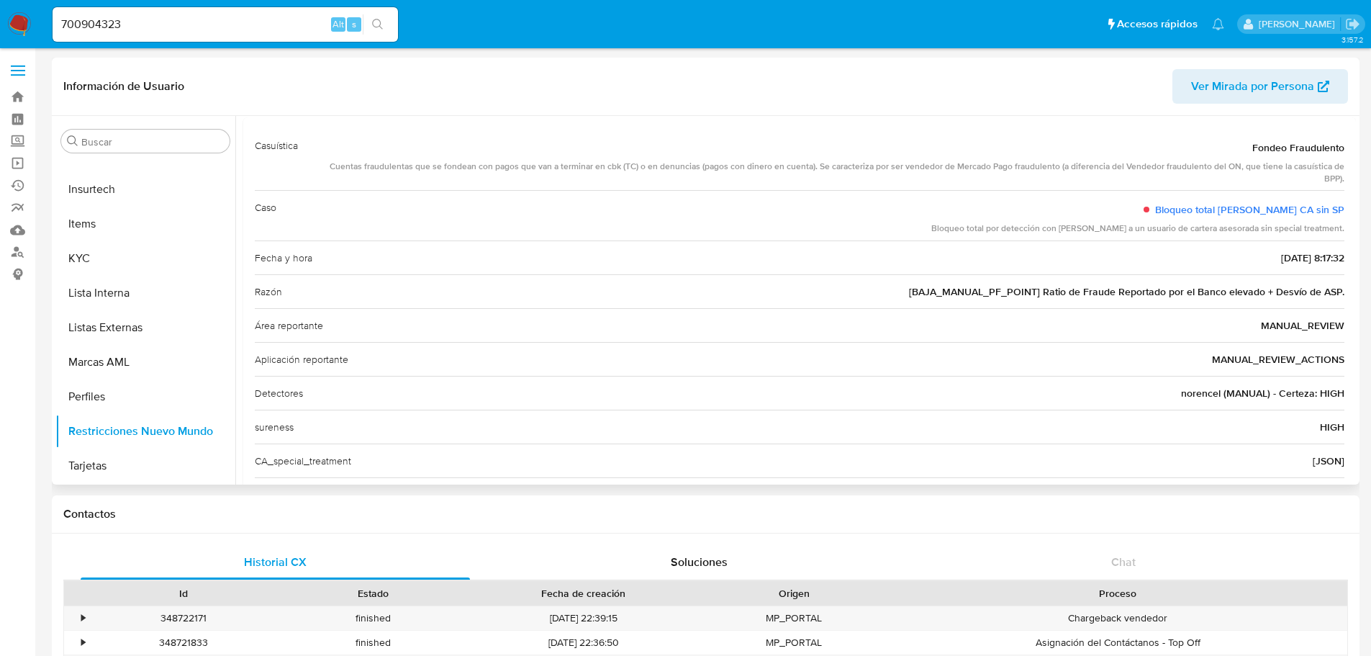
drag, startPoint x: 1062, startPoint y: 292, endPoint x: 1354, endPoint y: 297, distance: 292.3
click at [1023, 297] on div at bounding box center [795, 300] width 1121 height 369
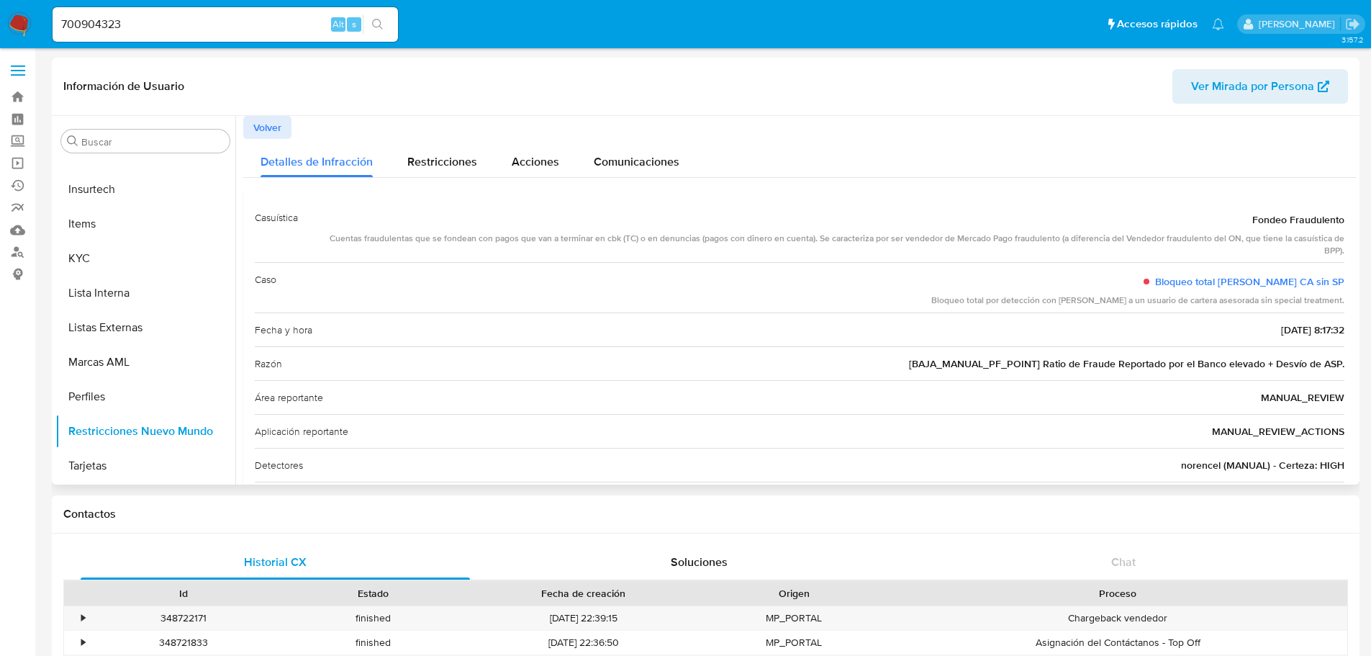
click at [257, 127] on span "Volver" at bounding box center [267, 127] width 28 height 20
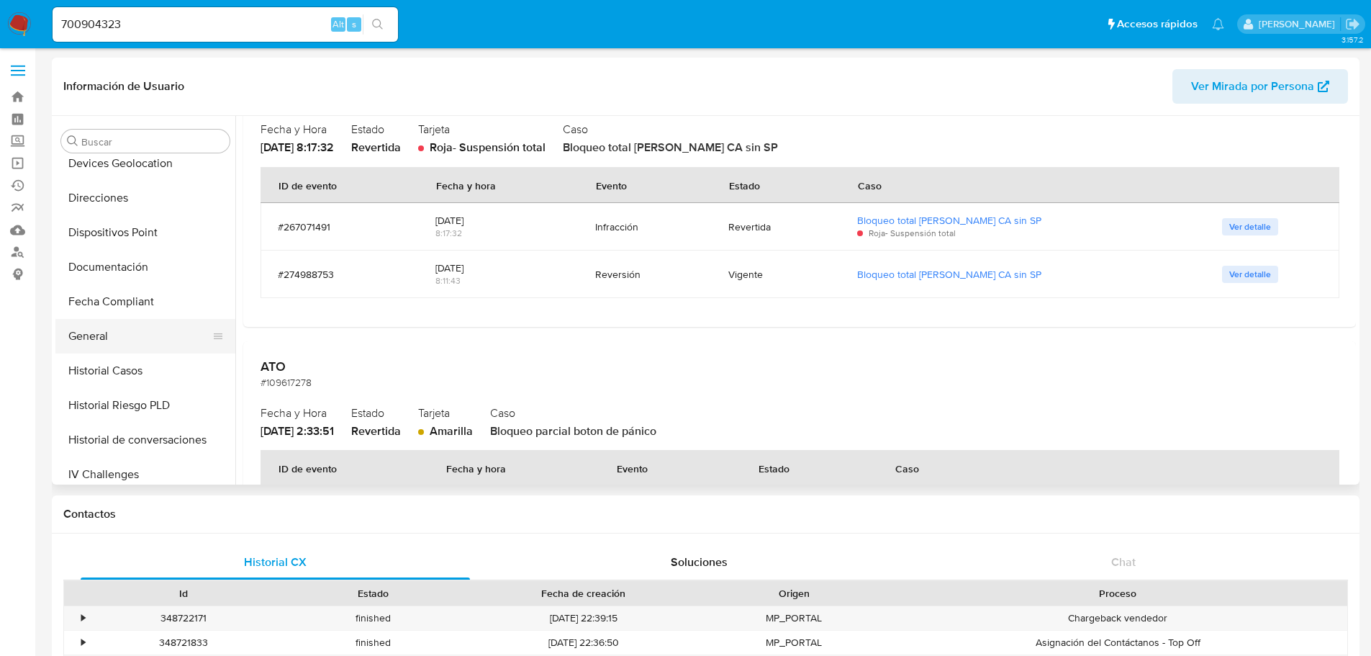
scroll to position [248, 0]
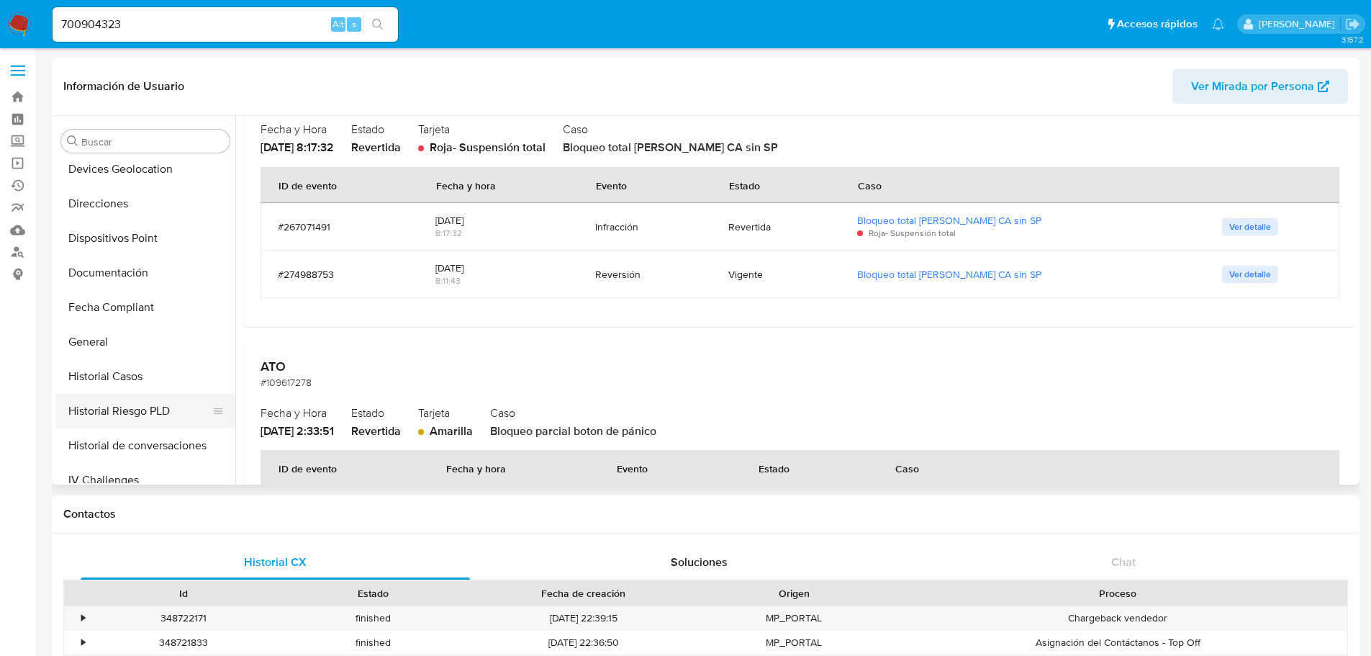
drag, startPoint x: 114, startPoint y: 380, endPoint x: 209, endPoint y: 396, distance: 96.3
click at [114, 380] on button "Historial Casos" at bounding box center [145, 376] width 180 height 35
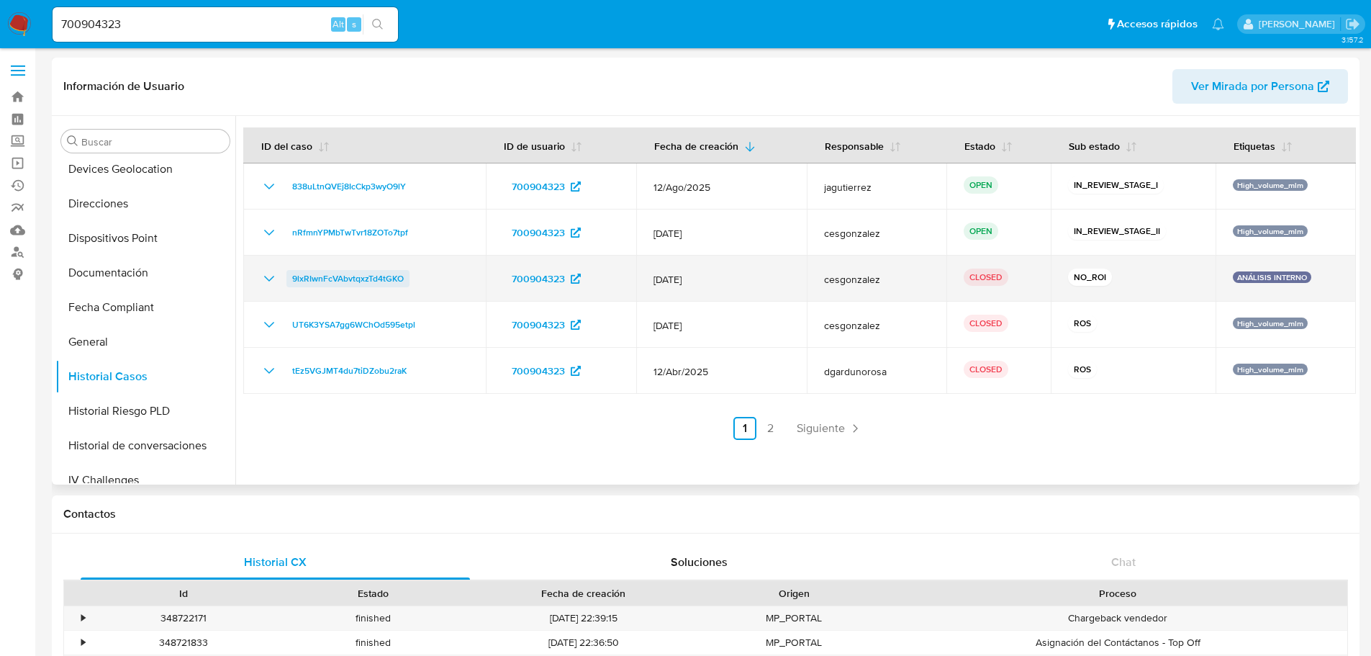
click at [383, 278] on span "9lxRIwnFcVAbvtqxzTd4tGKO" at bounding box center [348, 278] width 112 height 17
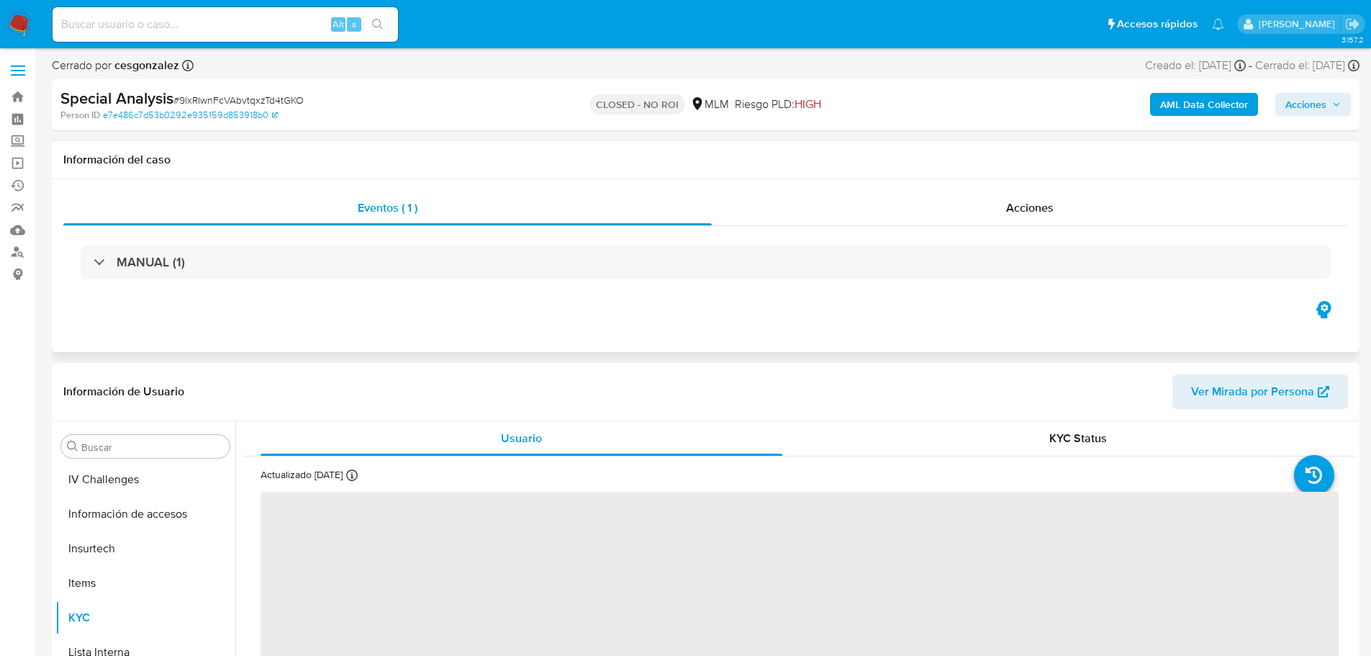
scroll to position [608, 0]
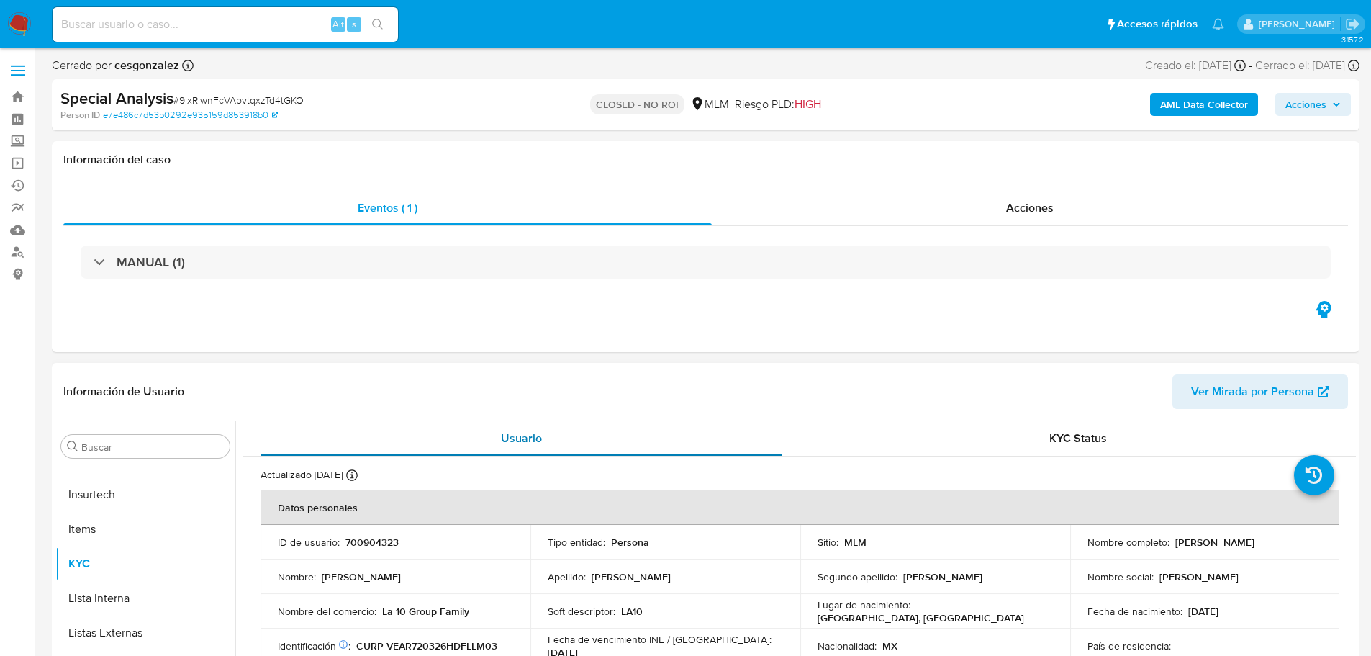
select select "10"
click at [1035, 196] on div "Acciones" at bounding box center [1030, 208] width 636 height 35
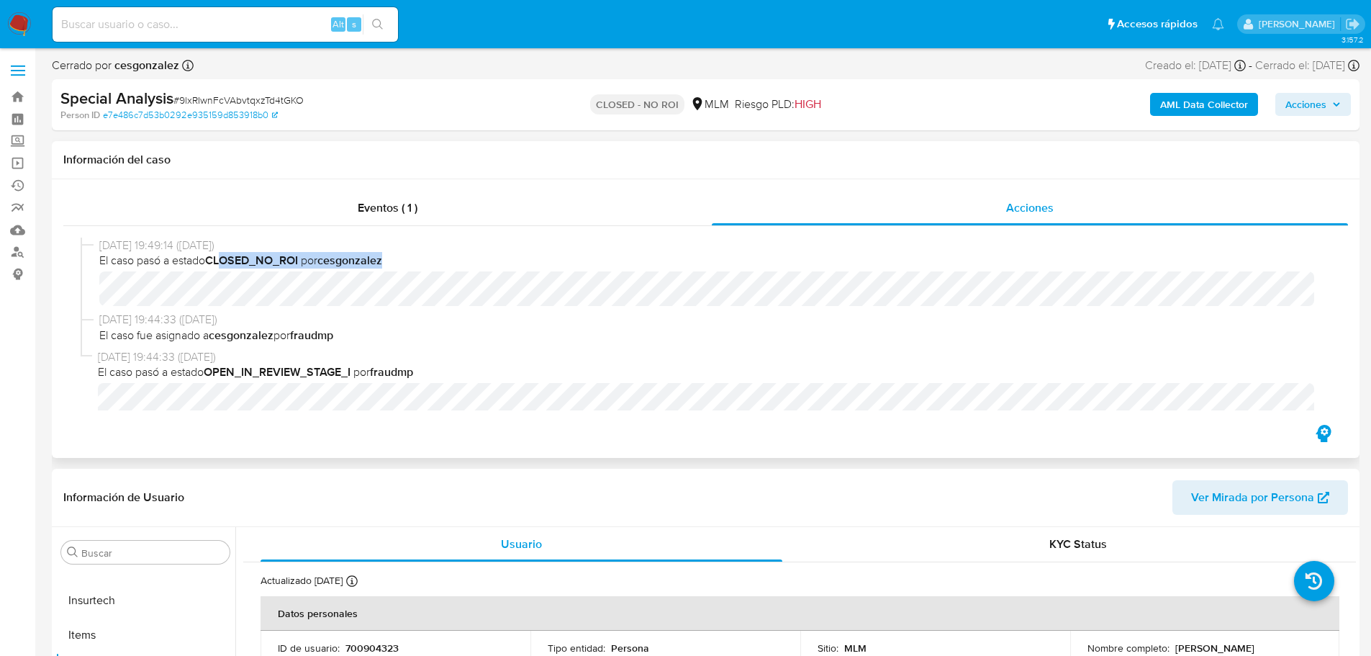
drag, startPoint x: 393, startPoint y: 266, endPoint x: 224, endPoint y: 257, distance: 169.4
click at [224, 257] on span "El caso pasó a estado CLOSED_NO_ROI por cesgonzalez" at bounding box center [712, 261] width 1226 height 16
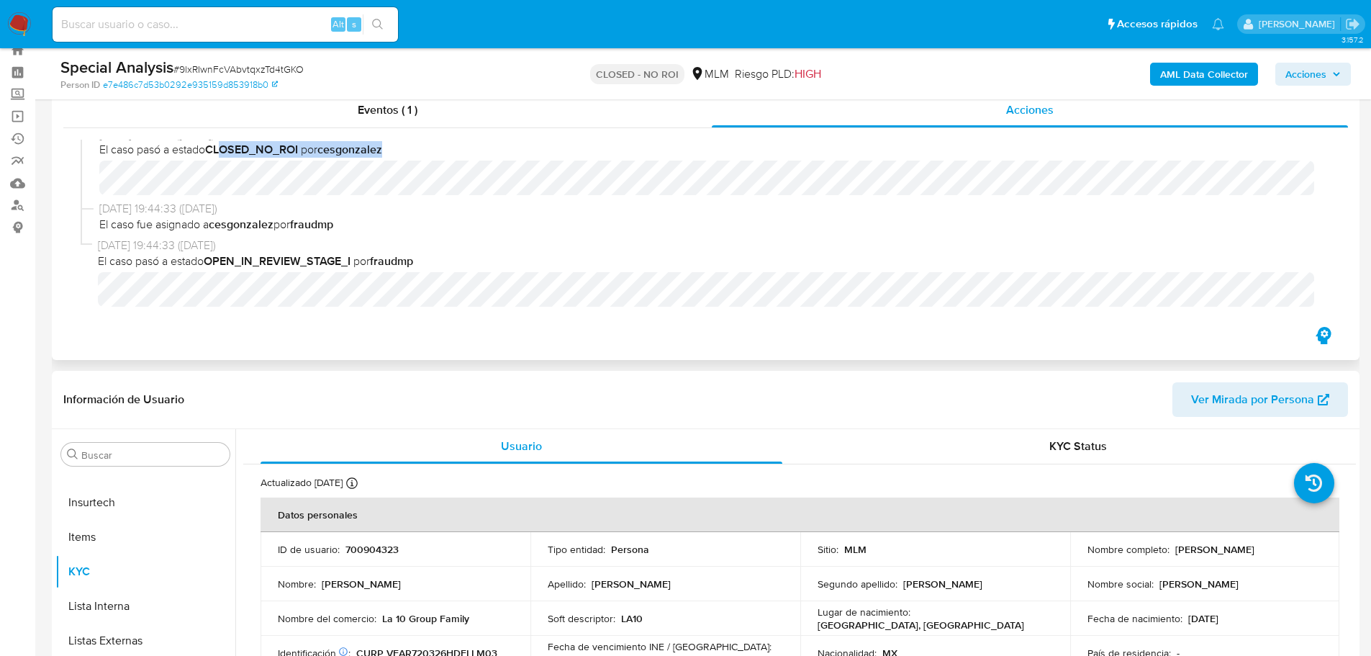
scroll to position [72, 0]
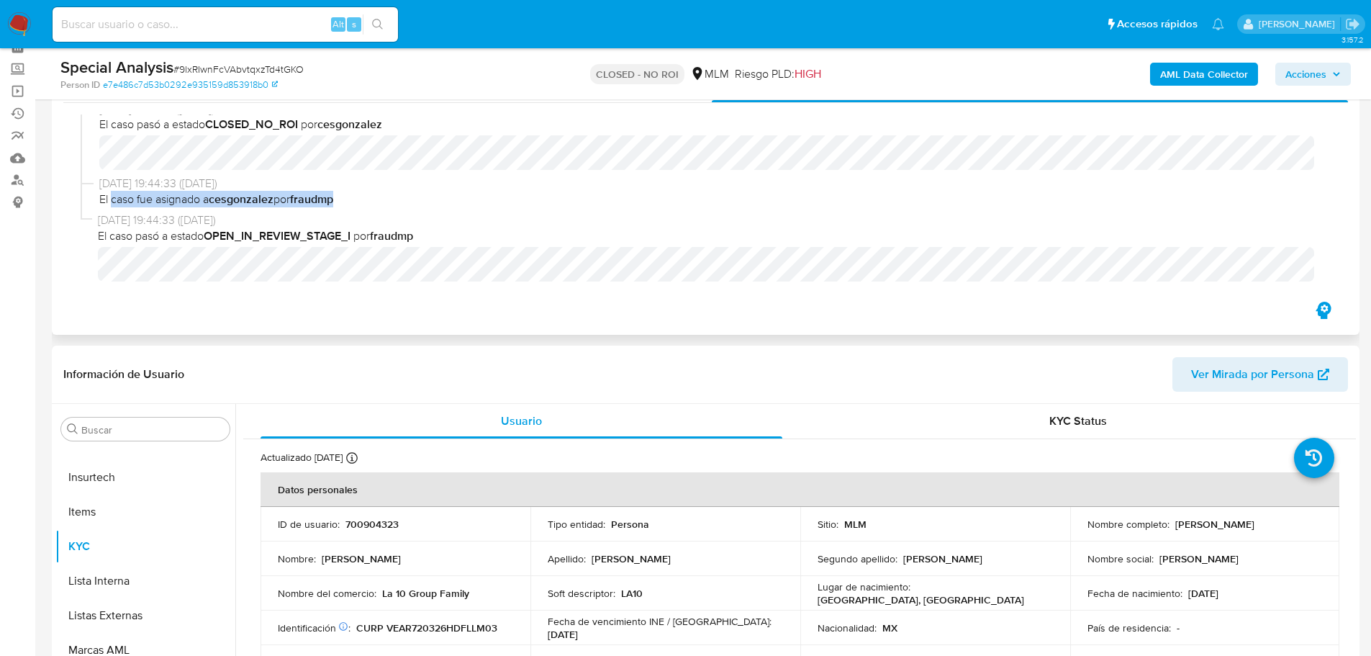
drag, startPoint x: 114, startPoint y: 205, endPoint x: 358, endPoint y: 204, distance: 244.0
click at [358, 204] on span "El caso fue asignado a cesgonzalez por fraudmp" at bounding box center [712, 199] width 1226 height 16
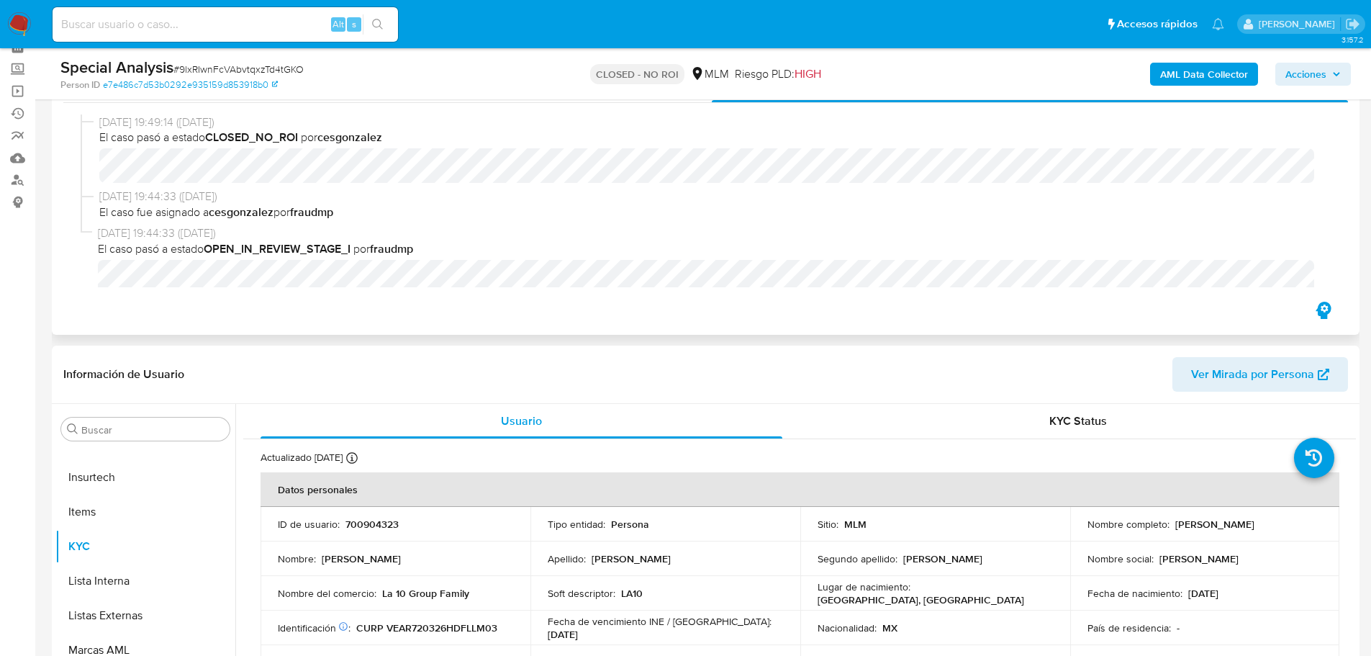
scroll to position [0, 0]
